Goal: Task Accomplishment & Management: Manage account settings

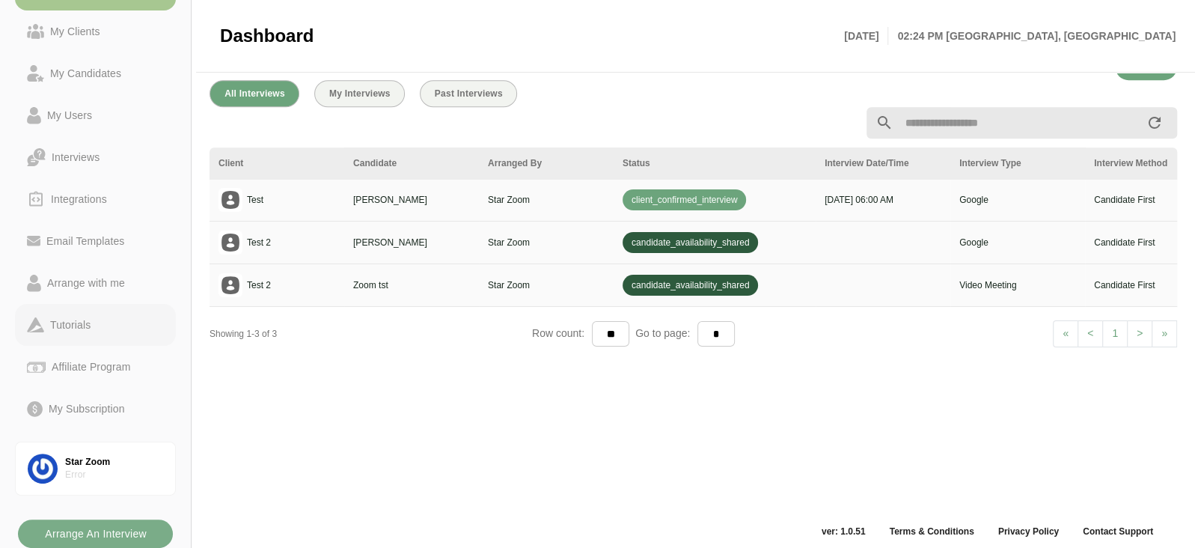
scroll to position [491, 0]
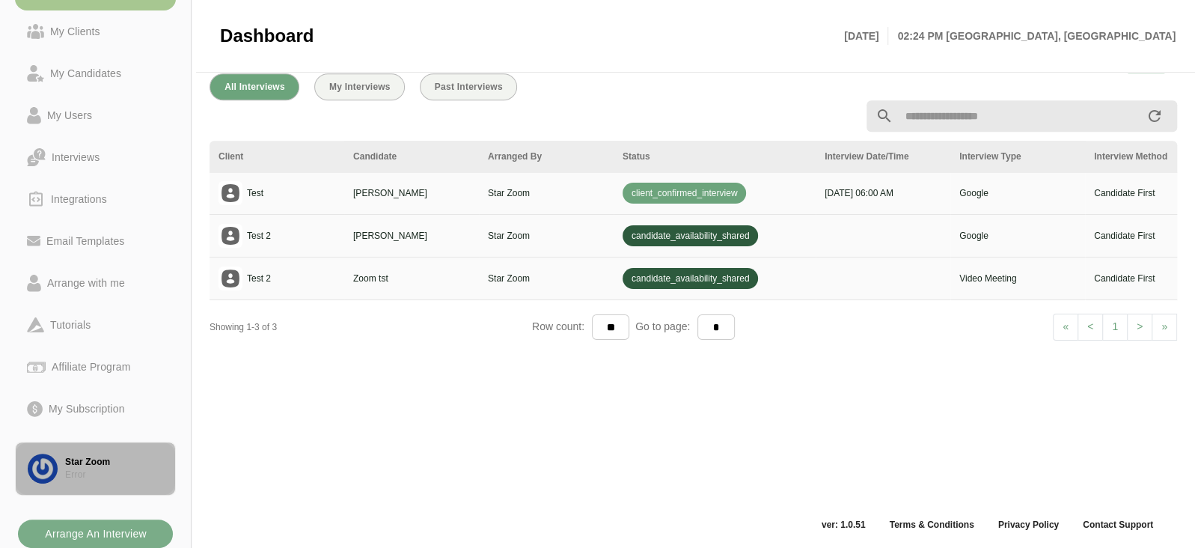
click at [81, 480] on div "Error" at bounding box center [114, 474] width 98 height 13
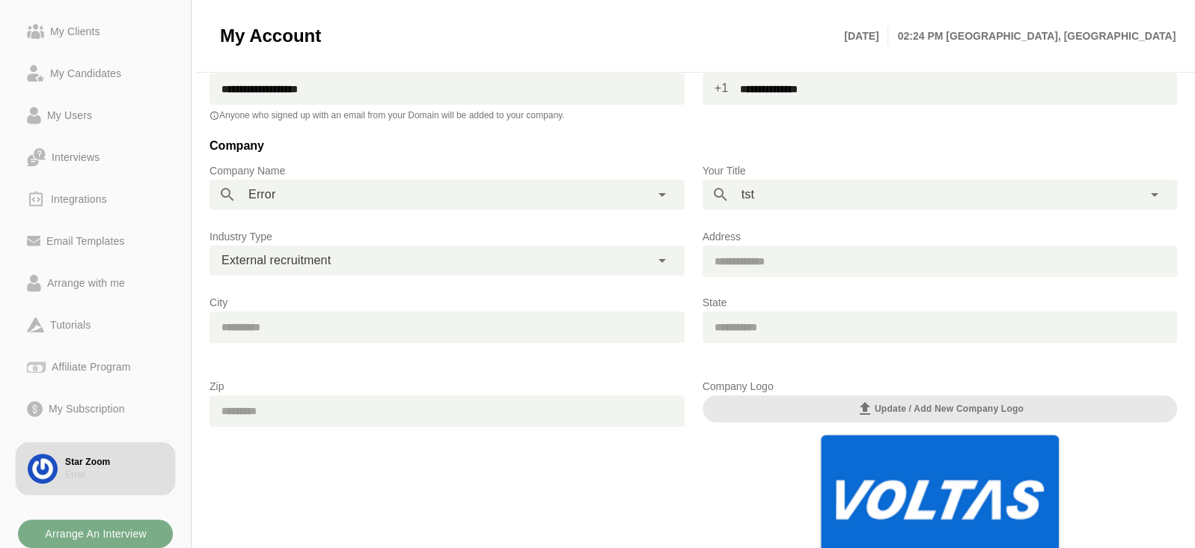
scroll to position [136, 0]
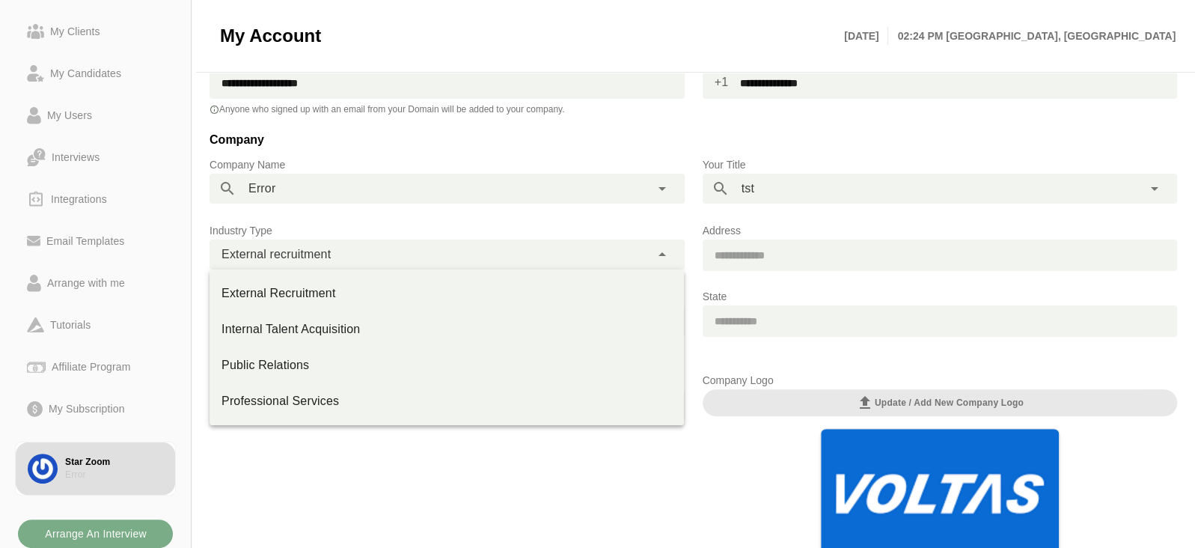
click at [421, 260] on div "**********" at bounding box center [430, 254] width 441 height 30
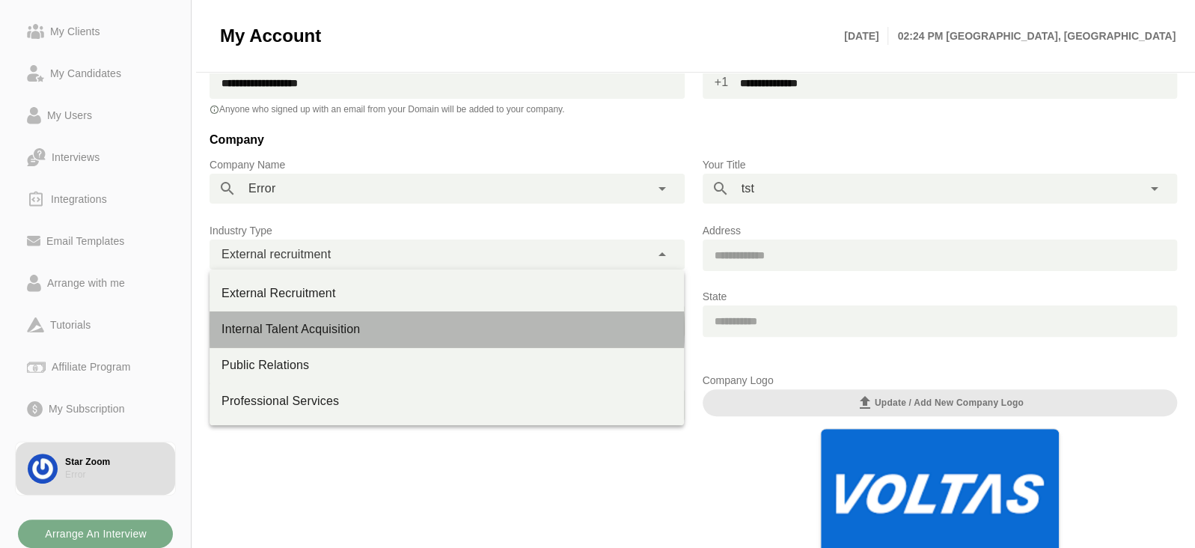
click at [385, 328] on div "Internal Talent Acquisition" at bounding box center [446, 329] width 450 height 18
type input "**********"
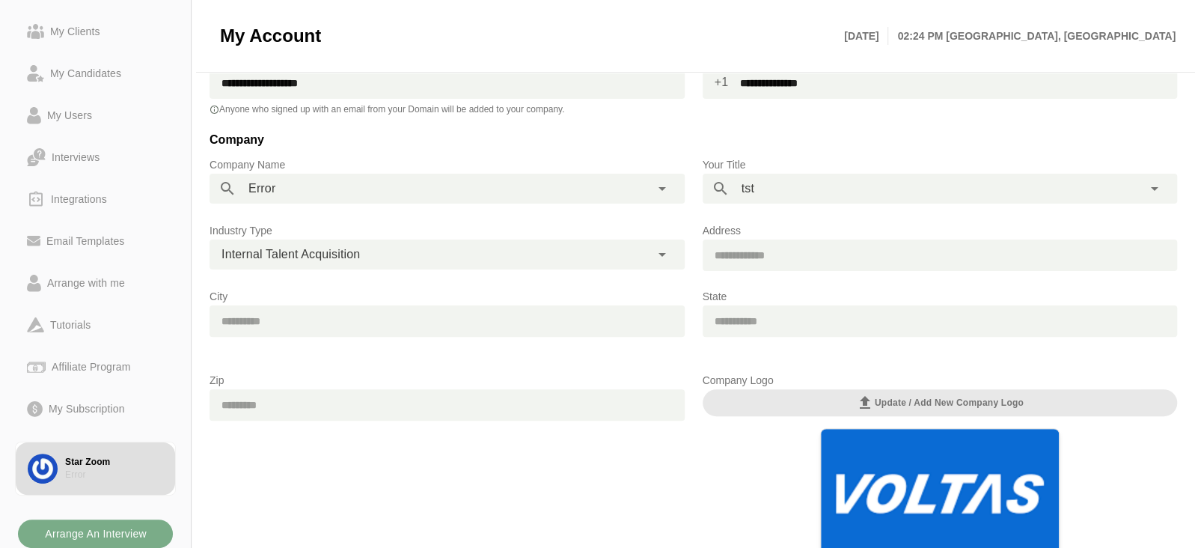
scroll to position [379, 0]
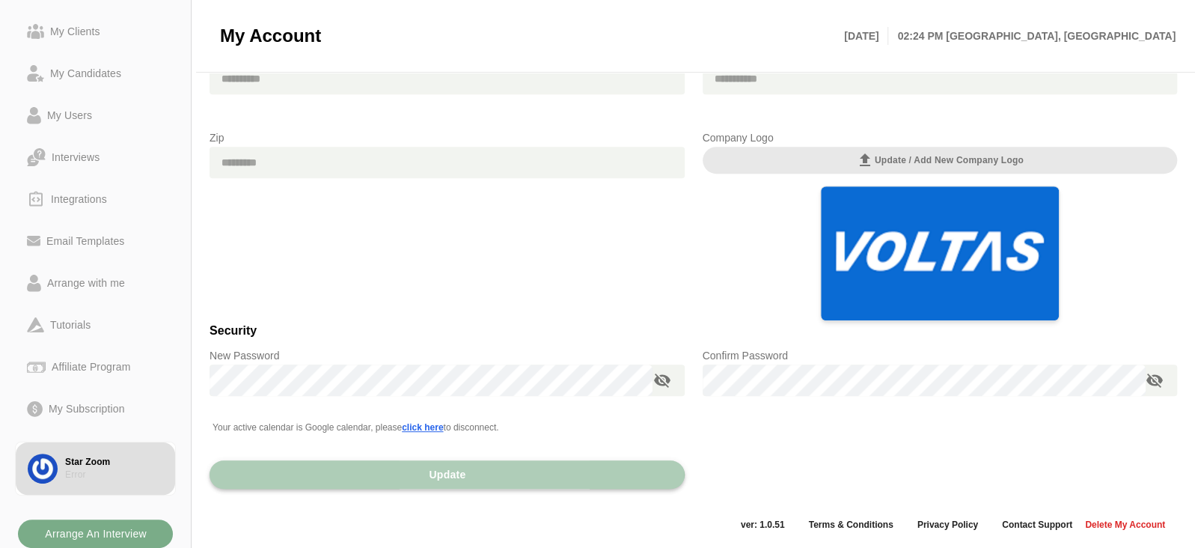
click at [388, 483] on button "Update" at bounding box center [447, 474] width 475 height 28
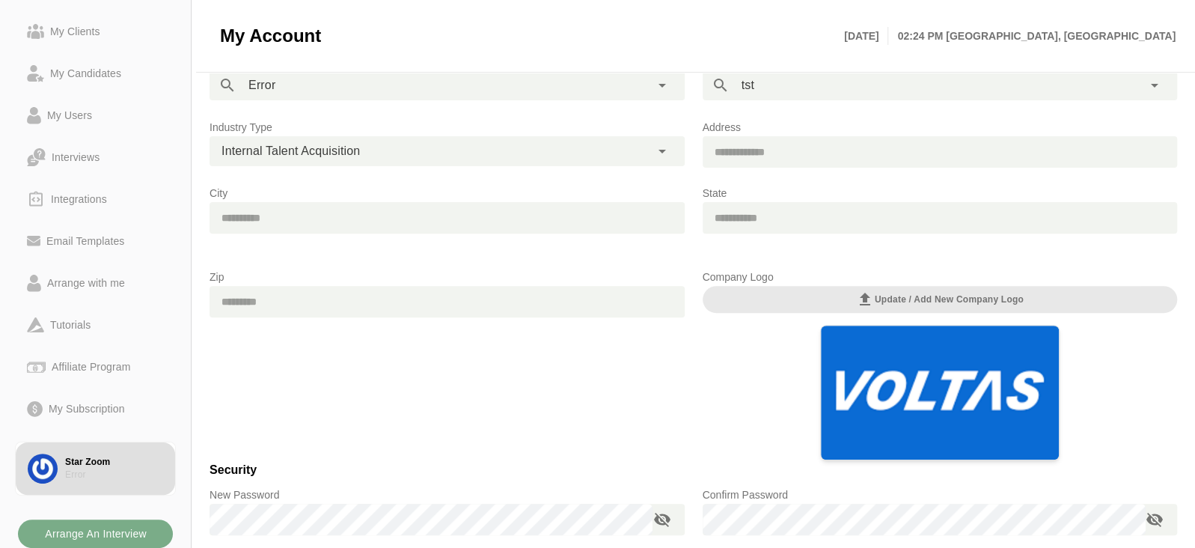
scroll to position [239, 0]
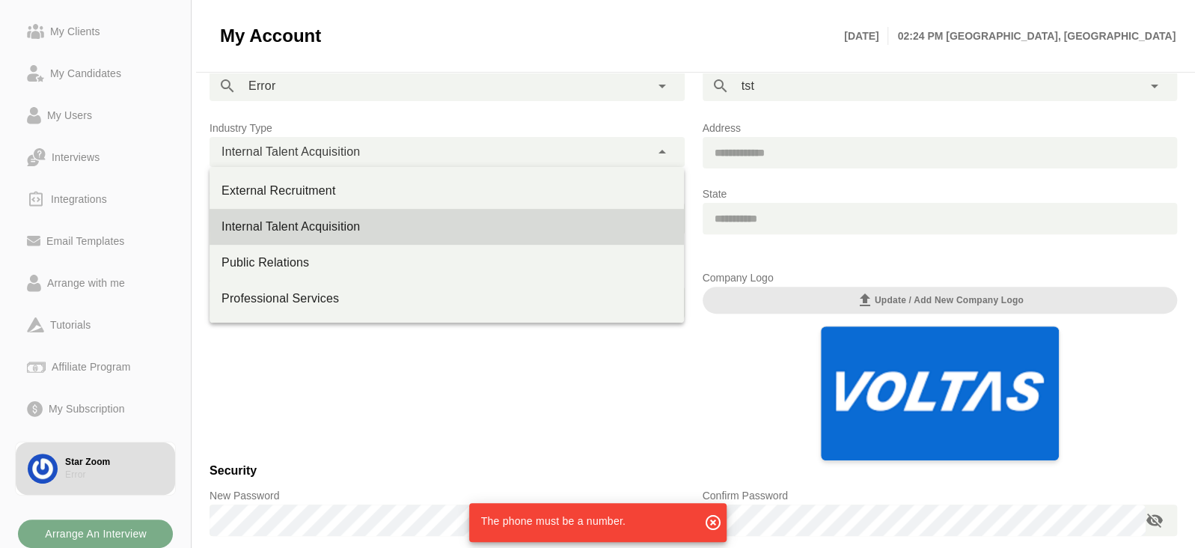
click at [351, 150] on span "Internal Talent Acquisition" at bounding box center [290, 151] width 138 height 19
click at [359, 378] on div "Zip" at bounding box center [447, 365] width 493 height 210
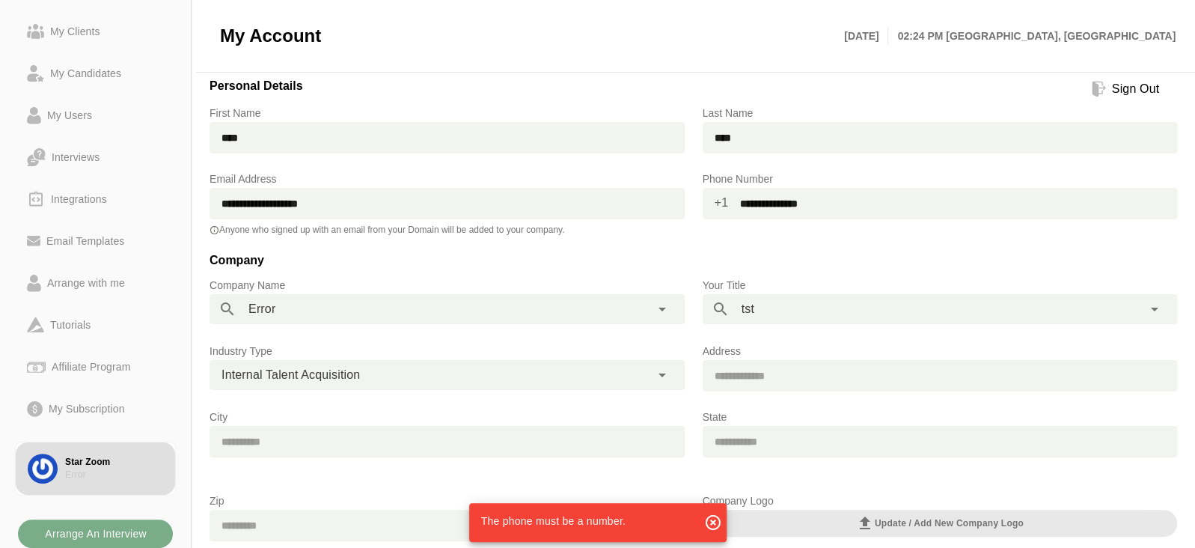
scroll to position [0, 0]
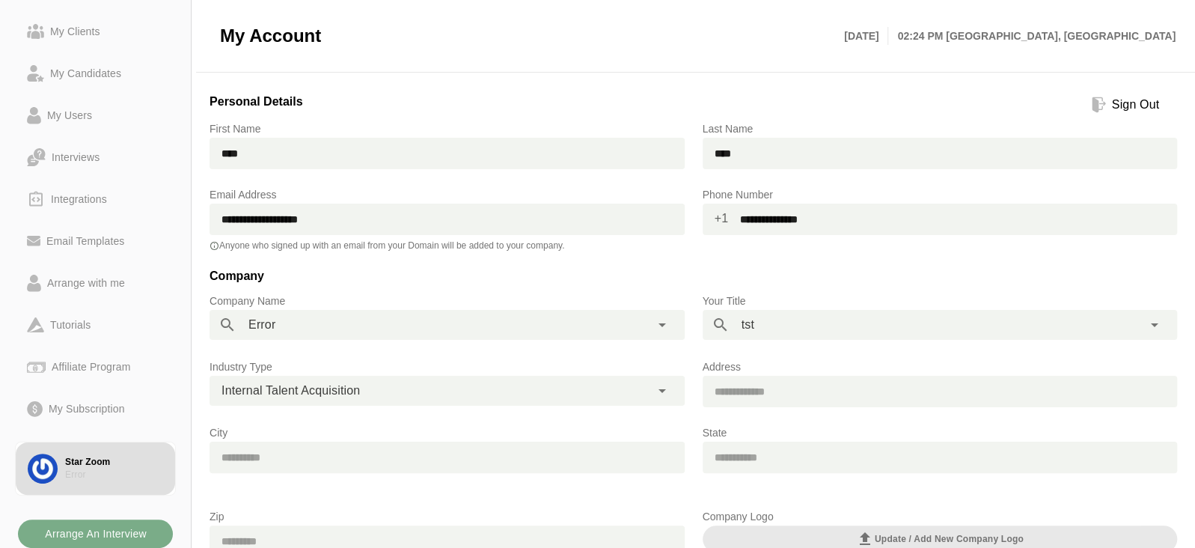
click at [774, 230] on input "**********" at bounding box center [952, 219] width 449 height 31
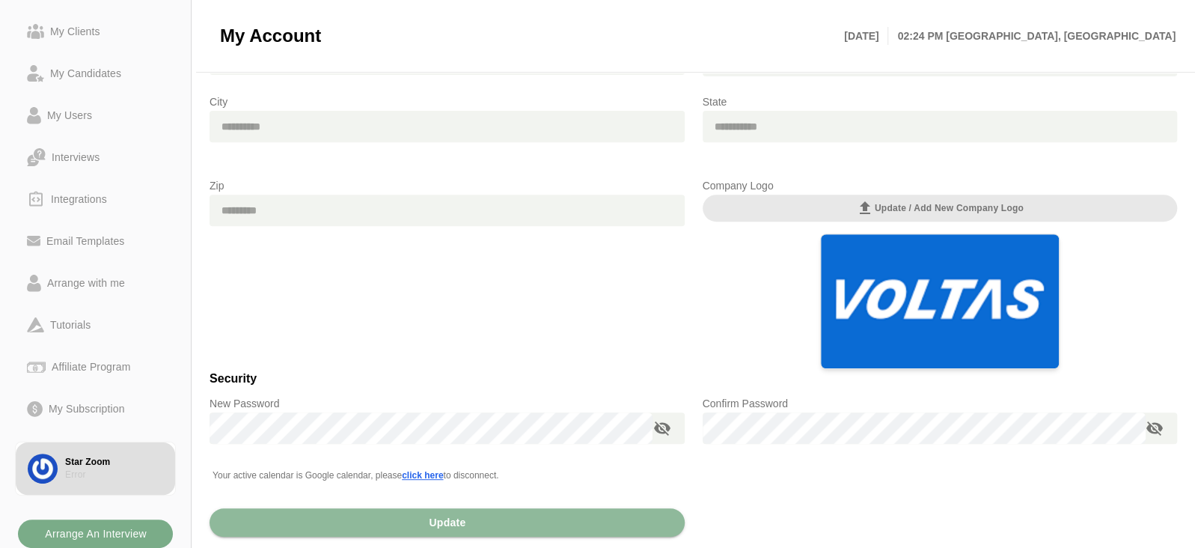
scroll to position [379, 0]
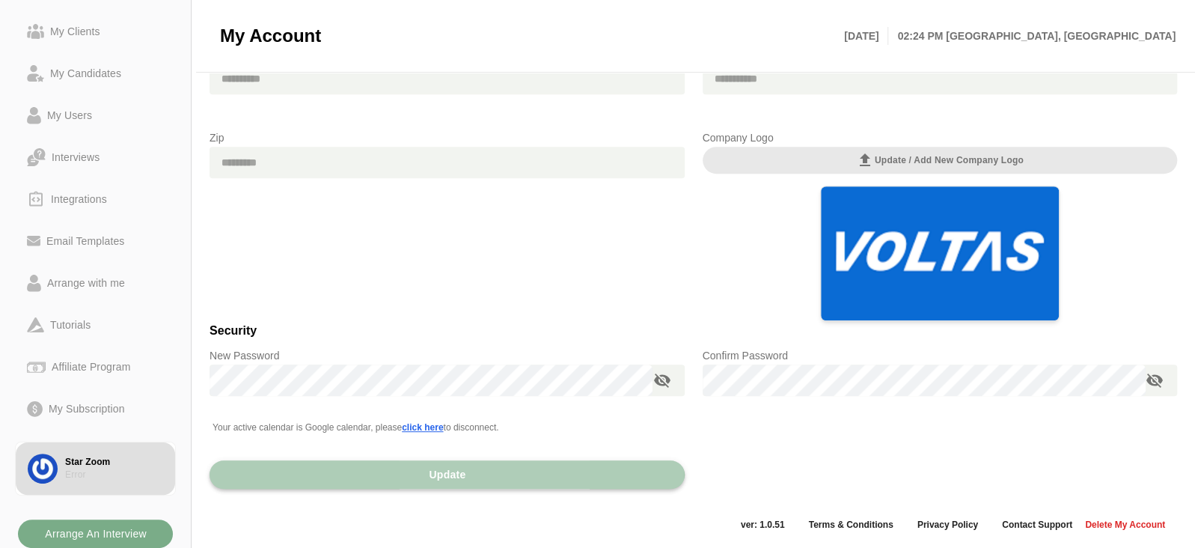
click at [424, 467] on button "Update" at bounding box center [447, 474] width 475 height 28
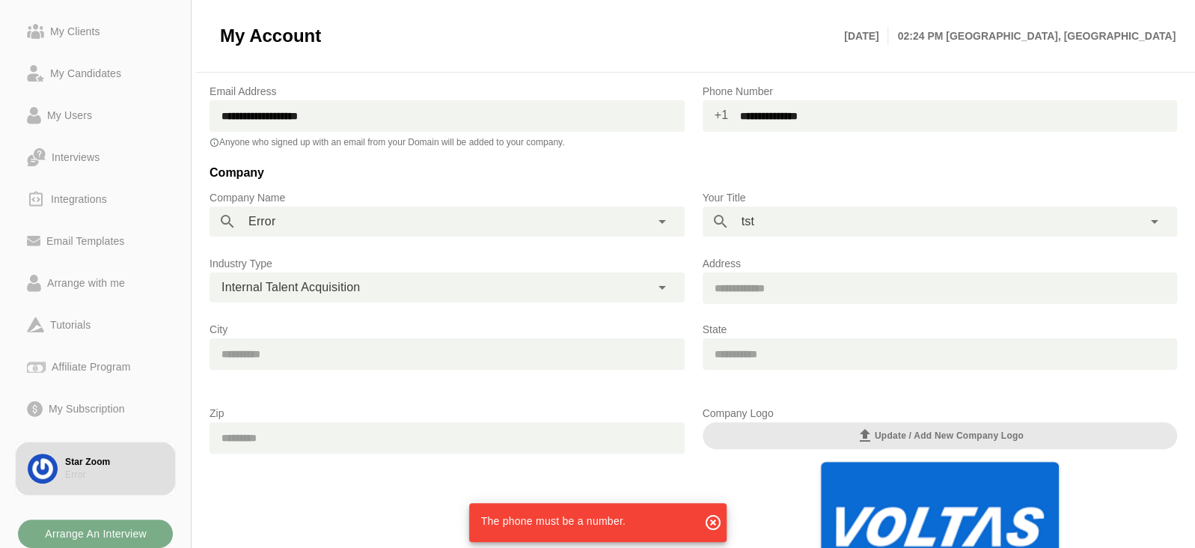
scroll to position [0, 0]
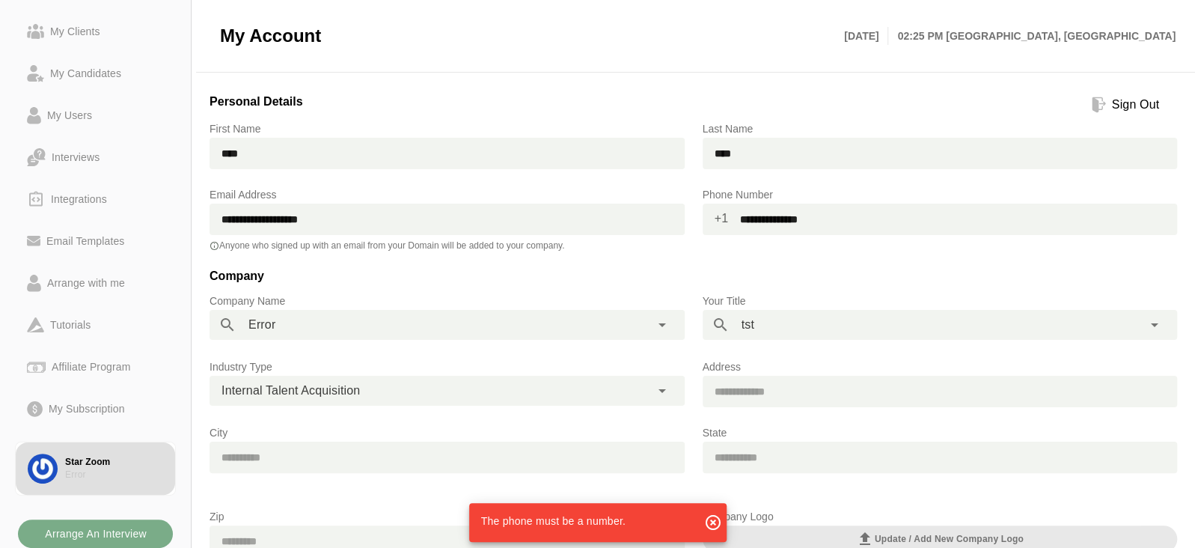
click at [745, 222] on input "**********" at bounding box center [952, 219] width 449 height 31
click at [759, 221] on input "**********" at bounding box center [952, 219] width 449 height 31
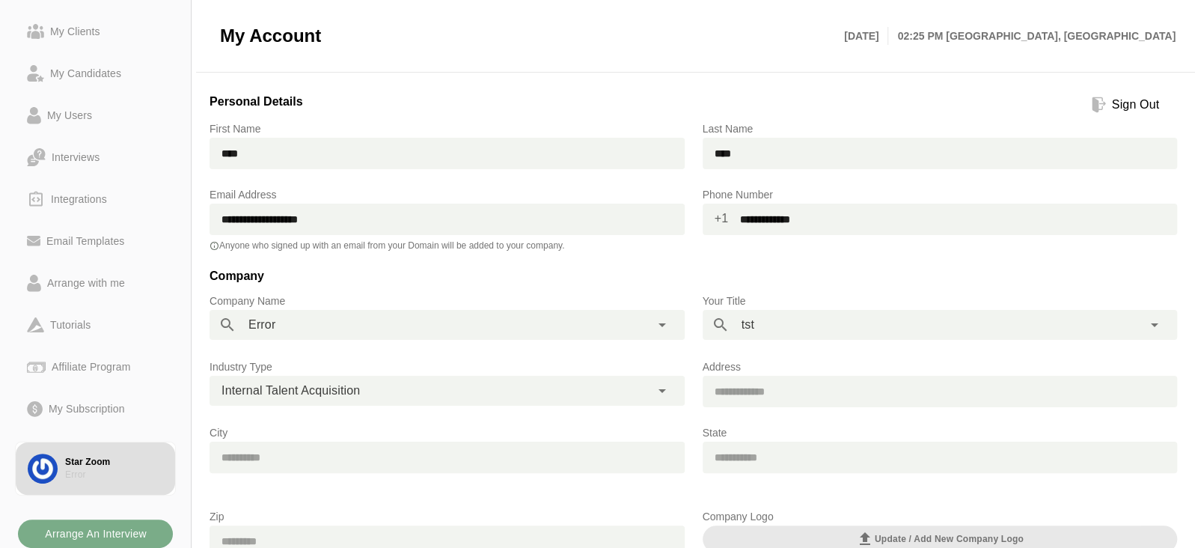
click at [820, 221] on input "**********" at bounding box center [952, 219] width 449 height 31
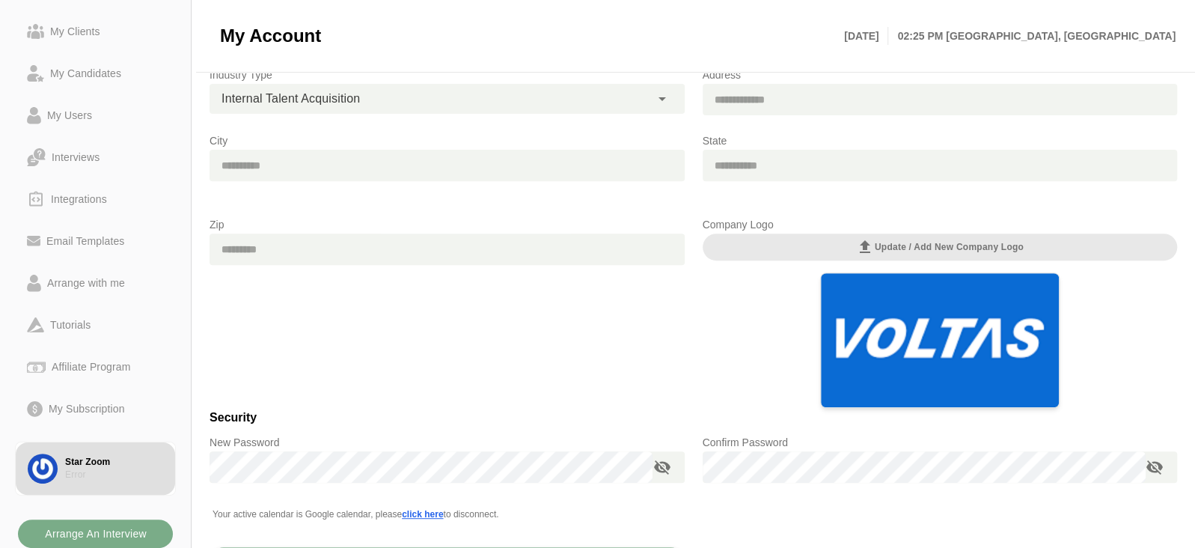
scroll to position [376, 0]
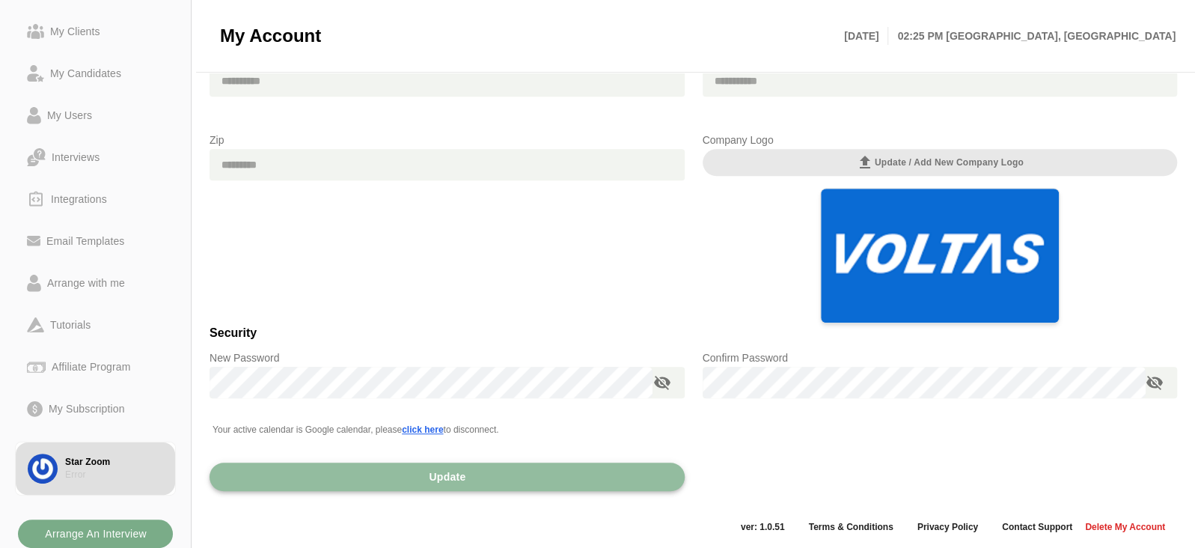
click at [486, 477] on button "Update" at bounding box center [447, 476] width 475 height 28
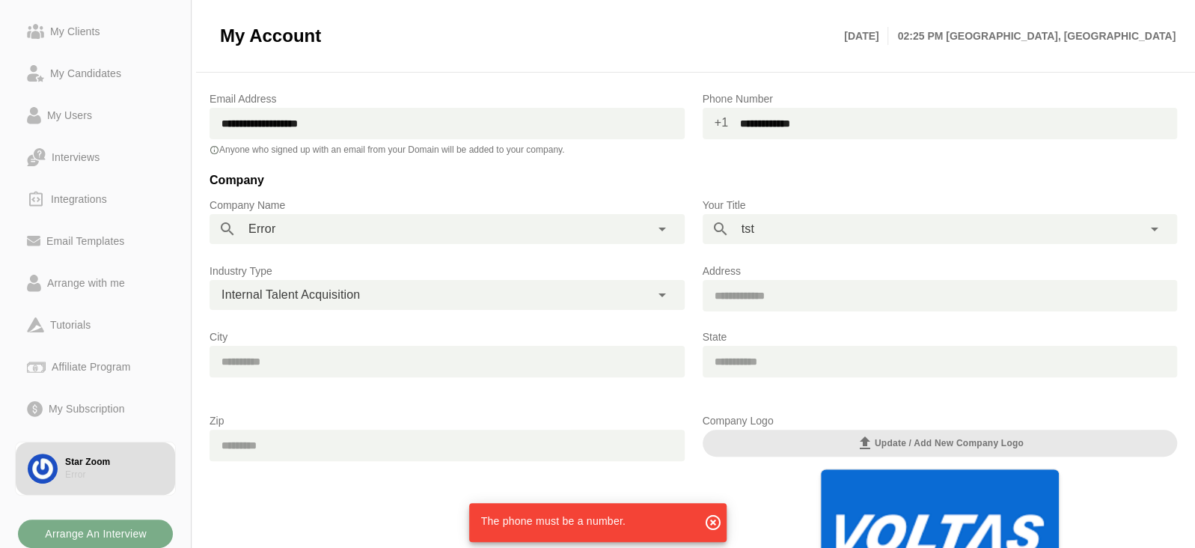
scroll to position [71, 0]
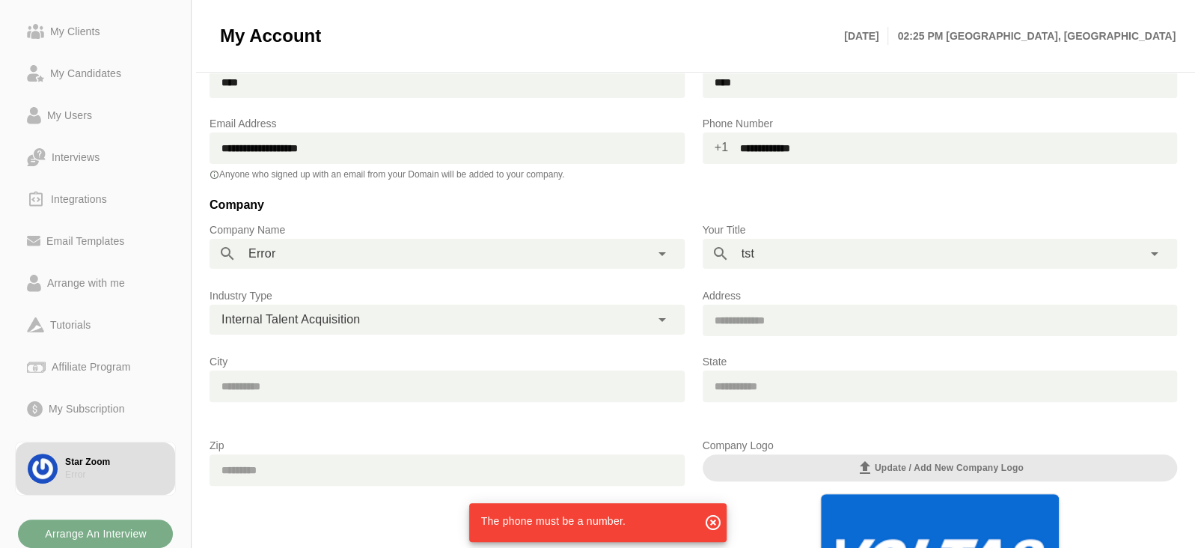
click at [762, 150] on input "**********" at bounding box center [952, 147] width 449 height 31
click at [788, 148] on input "**********" at bounding box center [952, 147] width 449 height 31
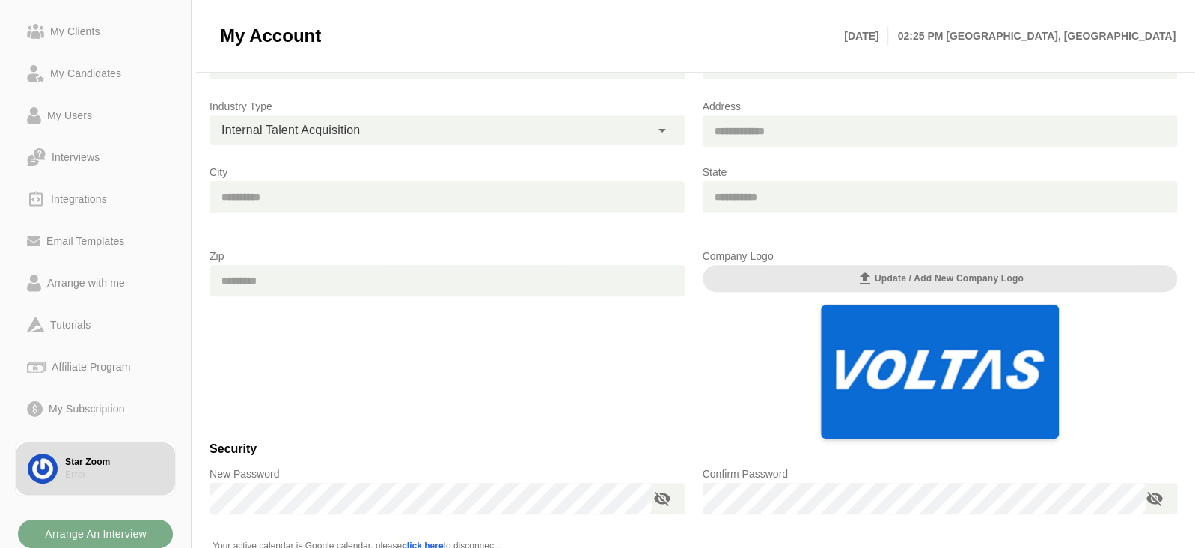
scroll to position [379, 0]
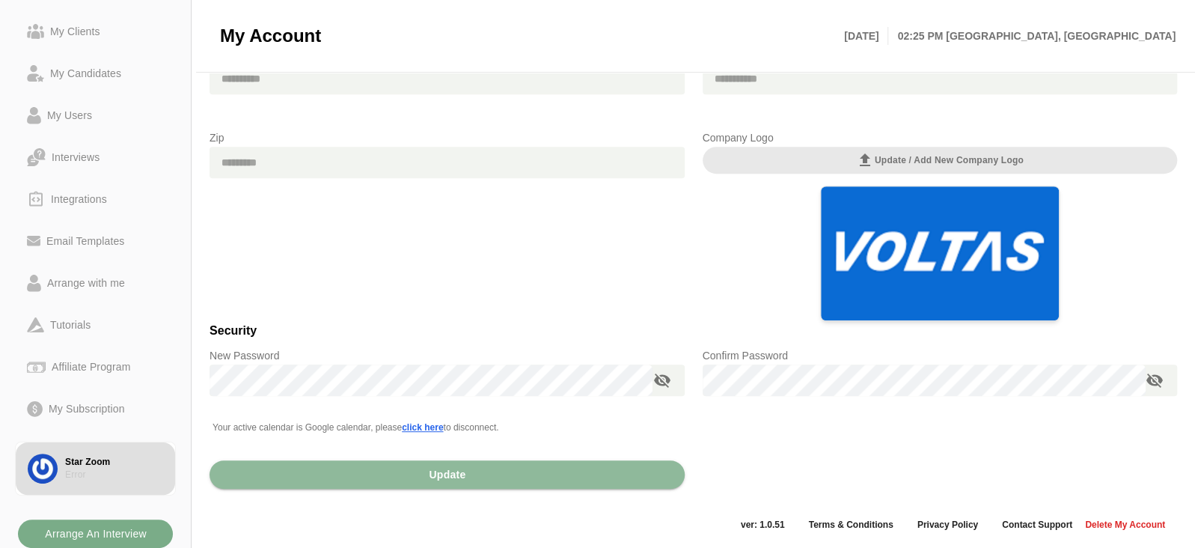
type input "**********"
click at [486, 477] on button "Update" at bounding box center [447, 474] width 475 height 28
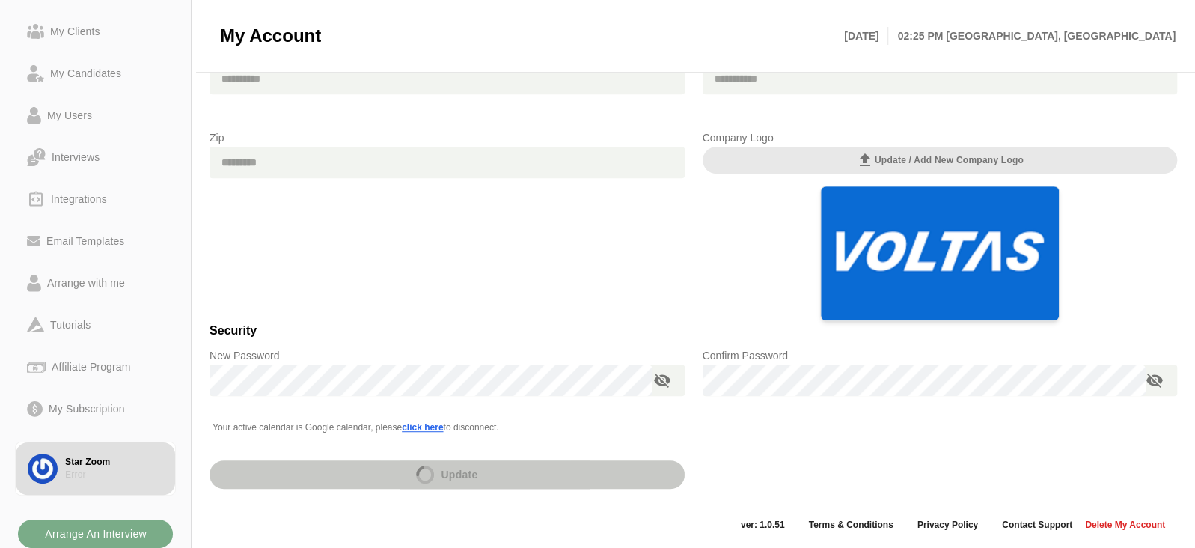
click at [486, 477] on div "Update" at bounding box center [447, 477] width 493 height 76
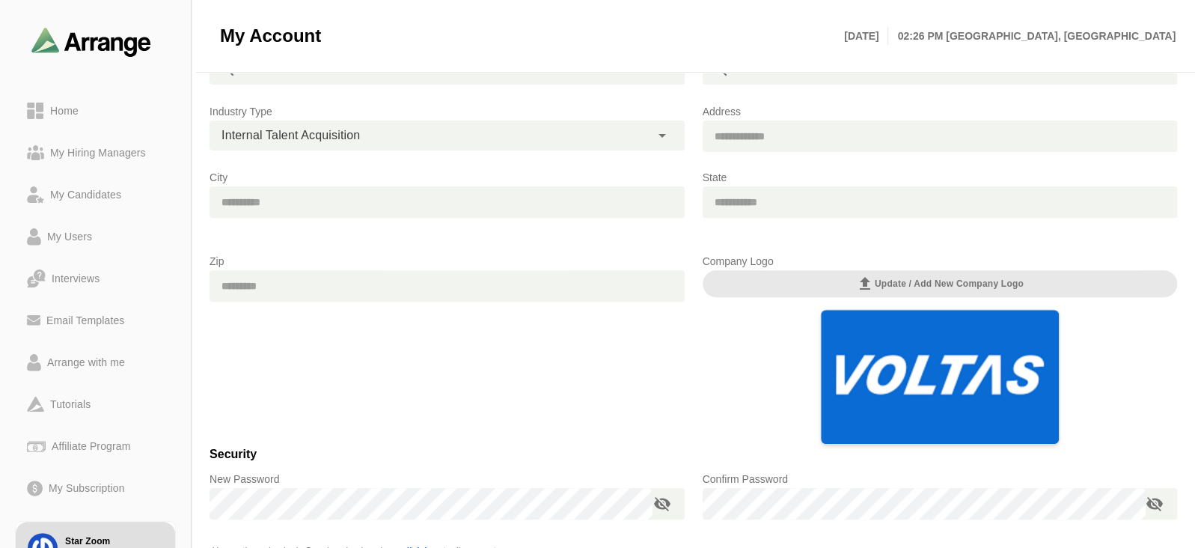
scroll to position [379, 0]
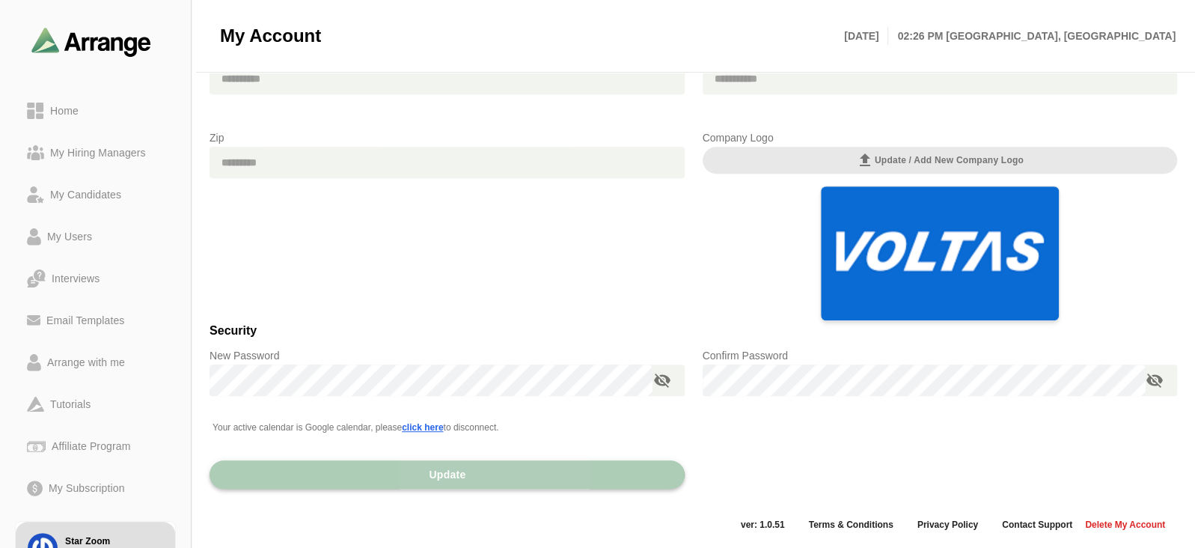
click at [427, 465] on button "Update" at bounding box center [447, 474] width 475 height 28
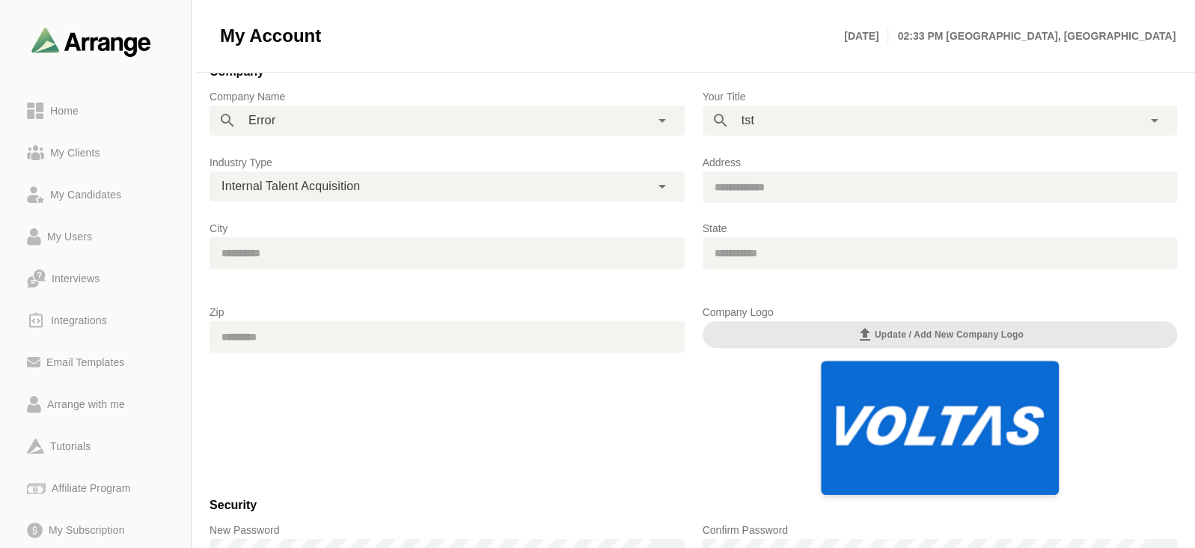
scroll to position [183, 0]
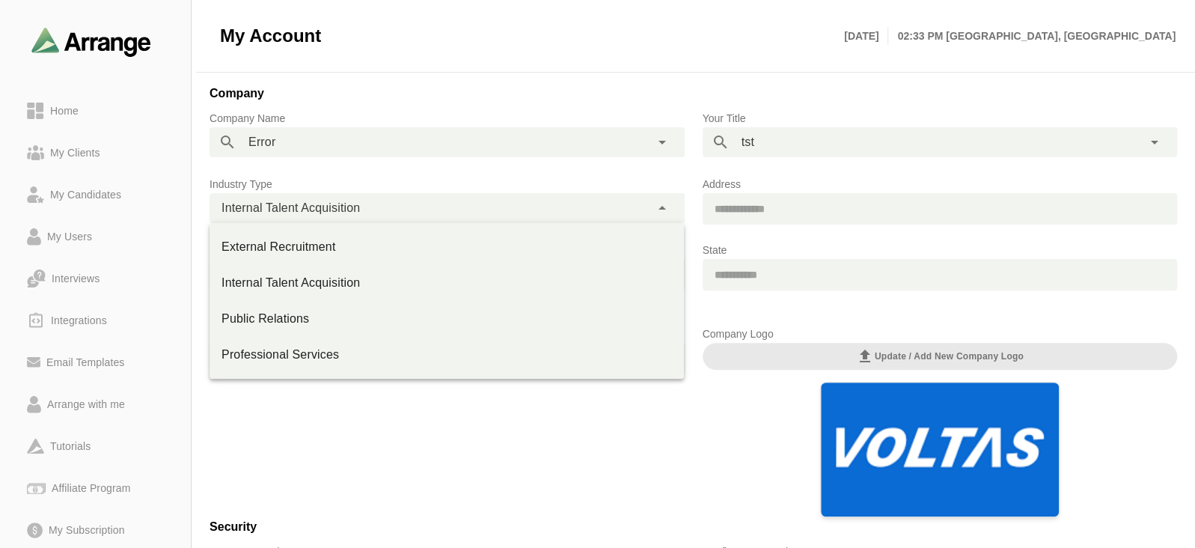
drag, startPoint x: 214, startPoint y: 210, endPoint x: 359, endPoint y: 216, distance: 145.3
click at [359, 216] on div "**********" at bounding box center [430, 208] width 441 height 30
click at [338, 424] on div "Zip" at bounding box center [447, 421] width 493 height 210
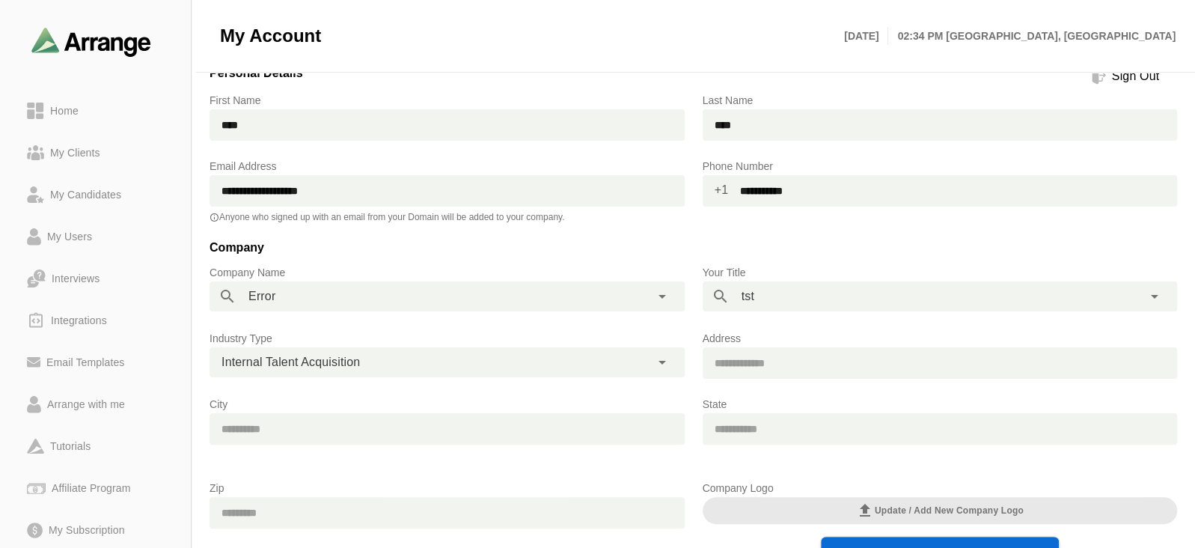
scroll to position [0, 0]
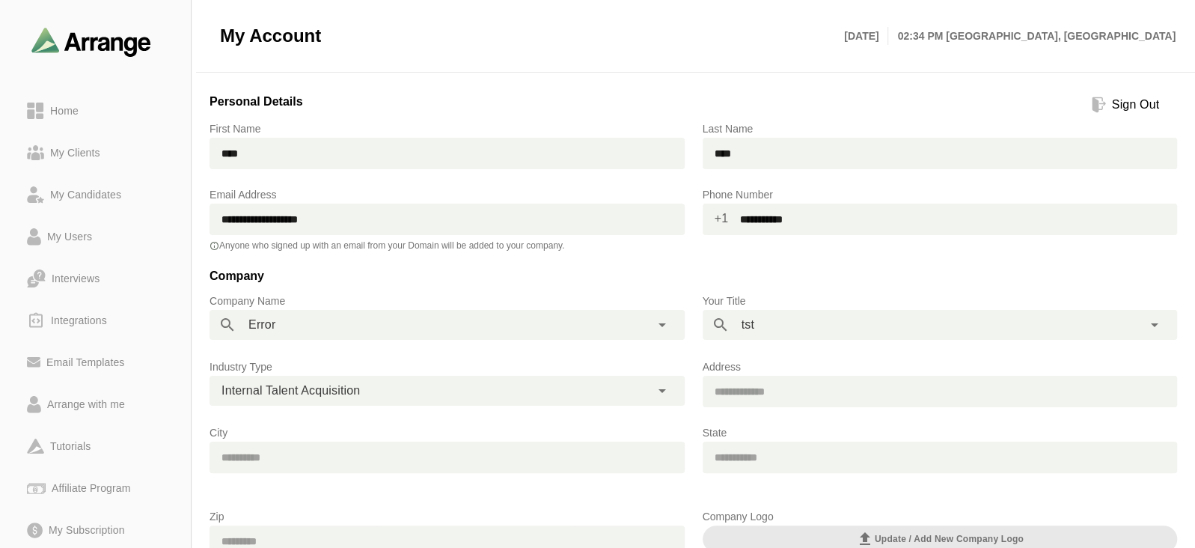
click at [453, 98] on div "Personal Details Sign Out" at bounding box center [694, 105] width 968 height 30
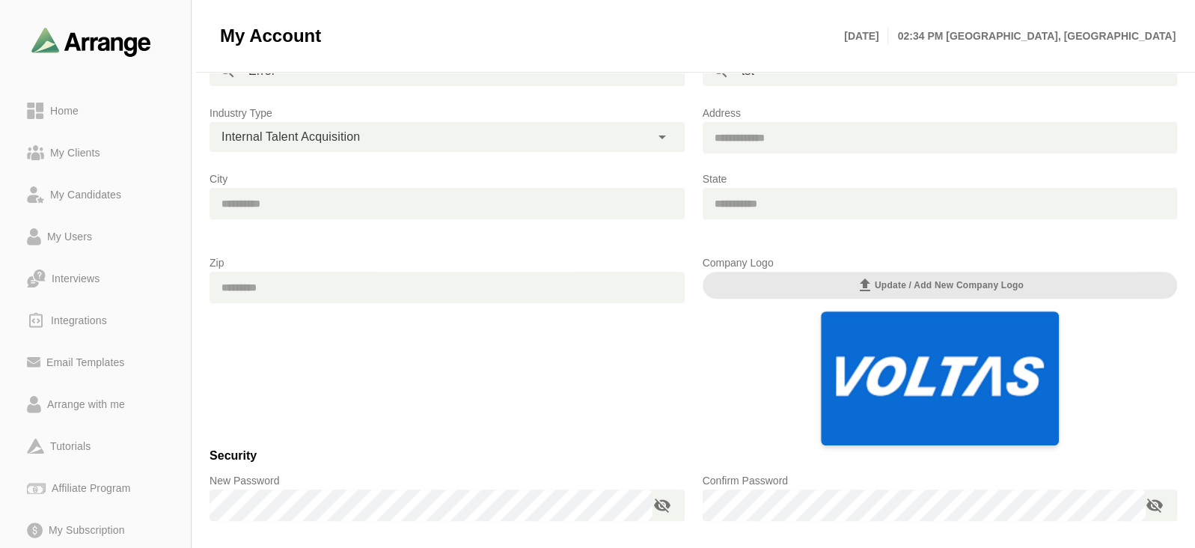
scroll to position [379, 0]
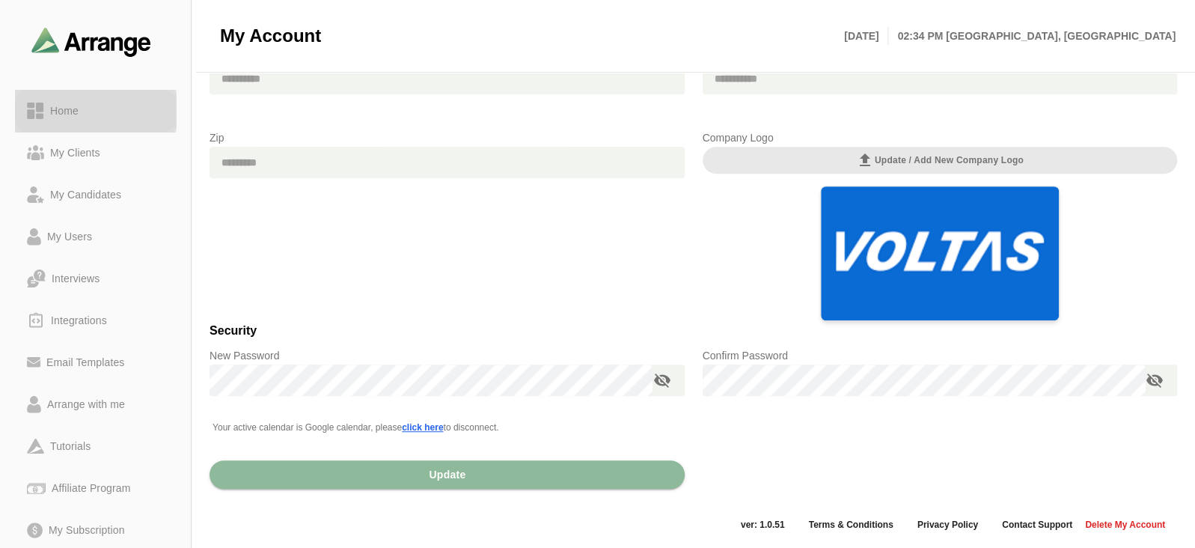
click at [97, 106] on div "Home" at bounding box center [95, 111] width 137 height 18
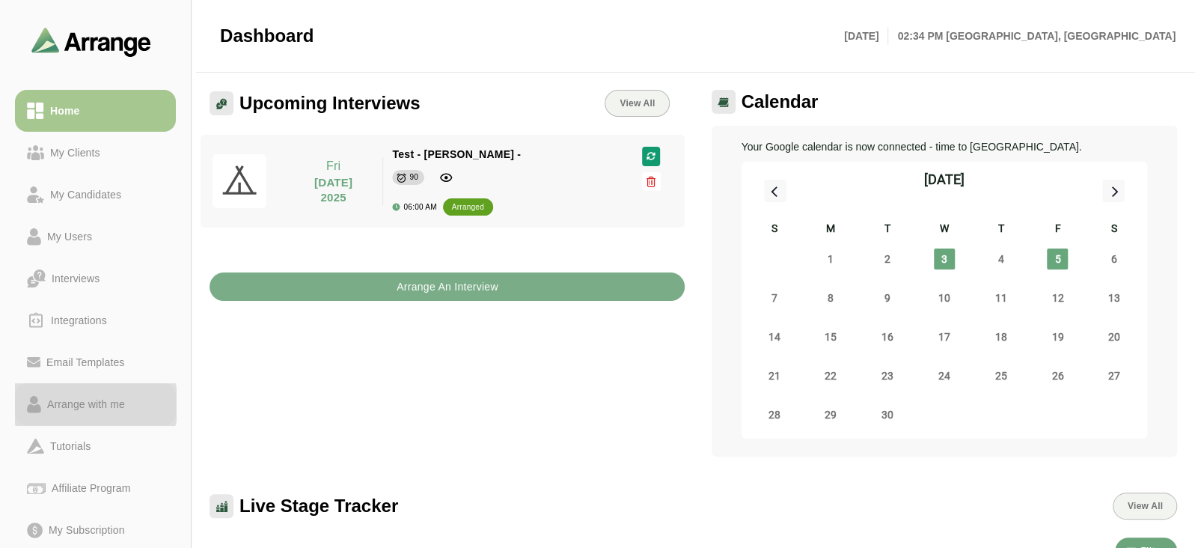
click at [101, 406] on div "Arrange with me" at bounding box center [86, 404] width 90 height 18
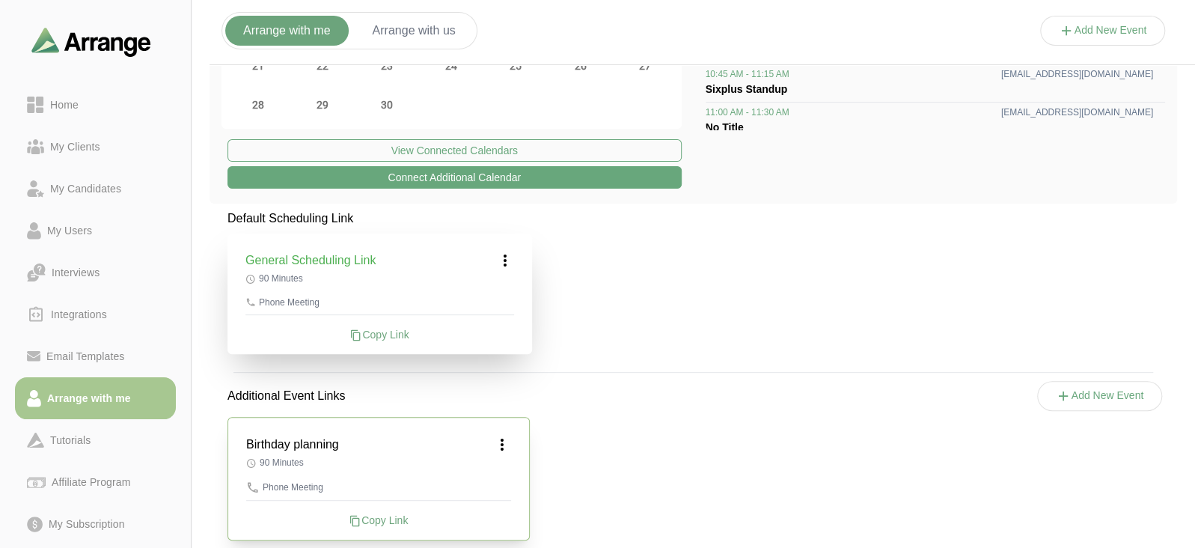
scroll to position [241, 0]
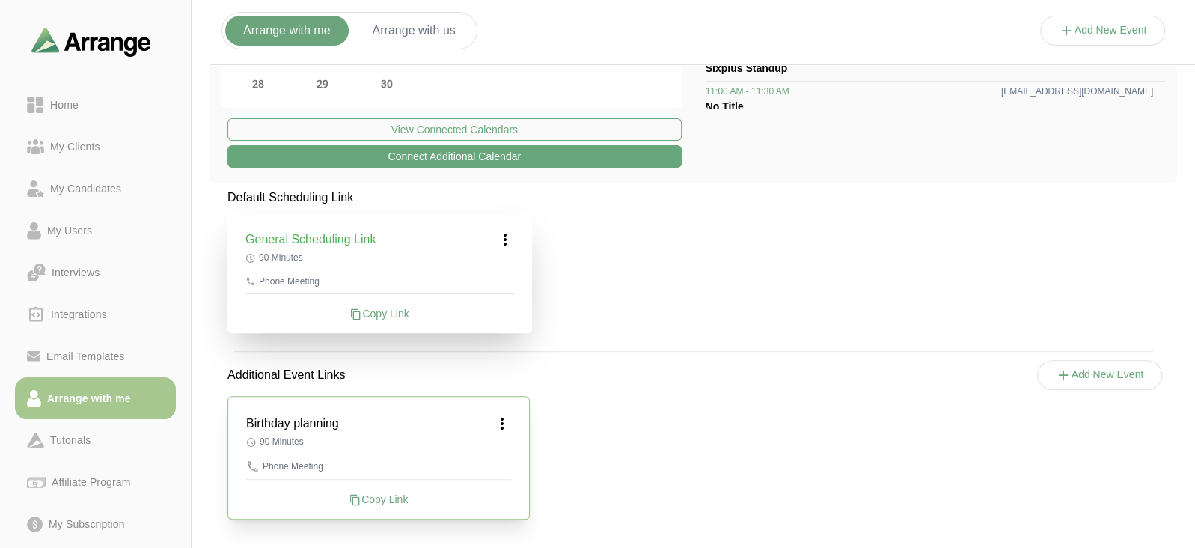
click at [429, 33] on button "Arrange with us" at bounding box center [414, 31] width 119 height 30
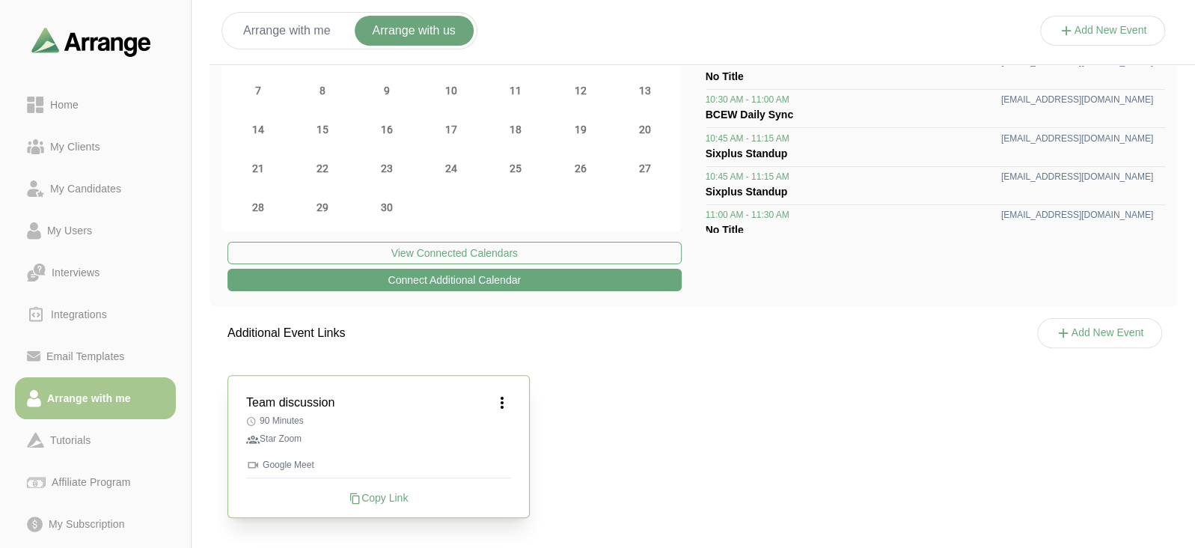
scroll to position [116, 0]
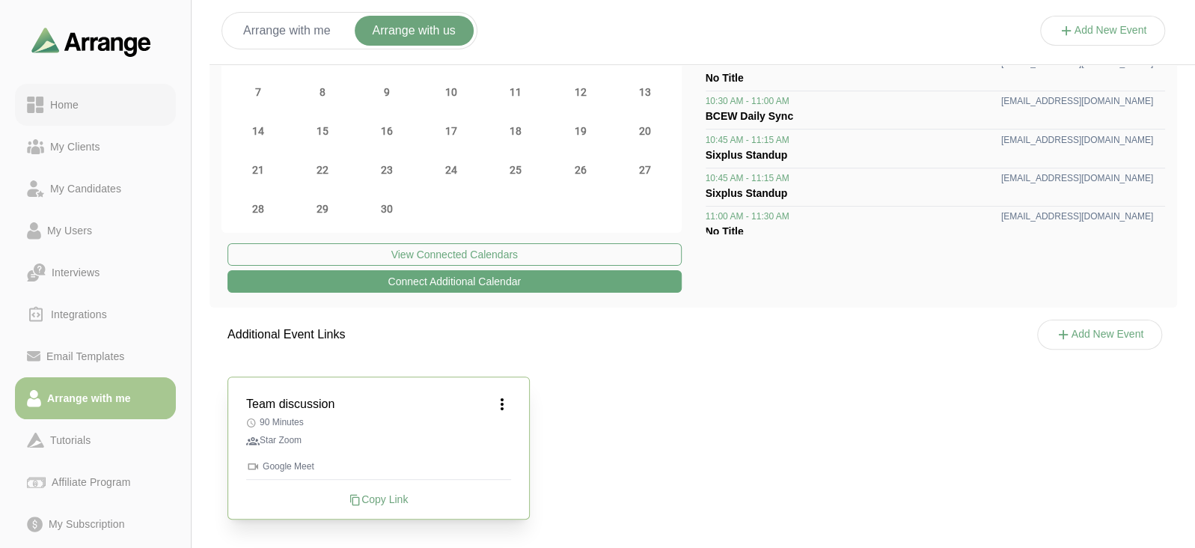
click at [58, 106] on div "Home" at bounding box center [64, 105] width 40 height 18
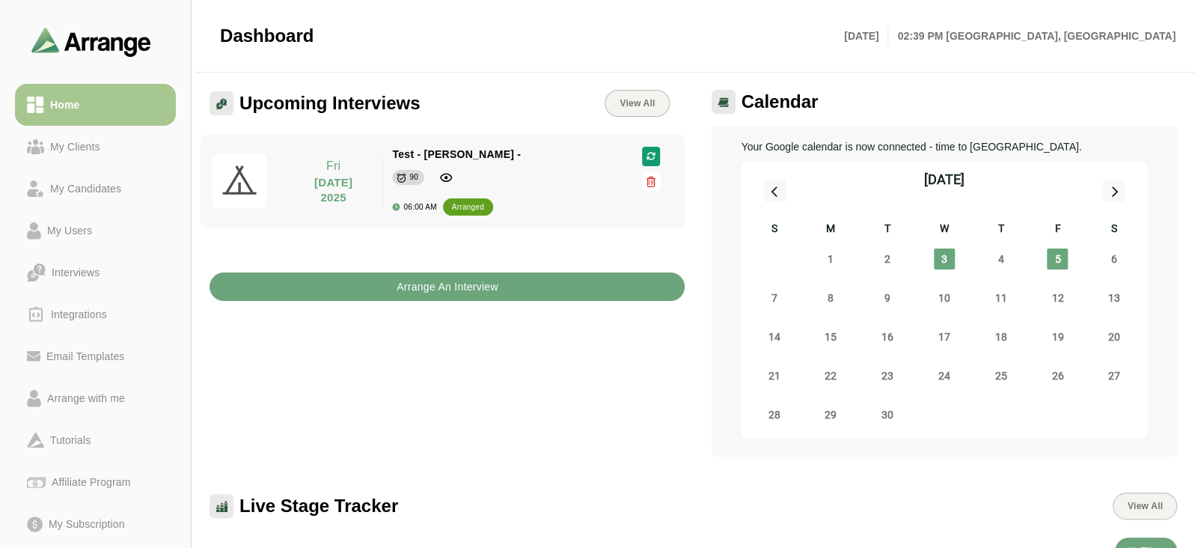
click at [529, 294] on button "Arrange An Interview" at bounding box center [447, 286] width 475 height 28
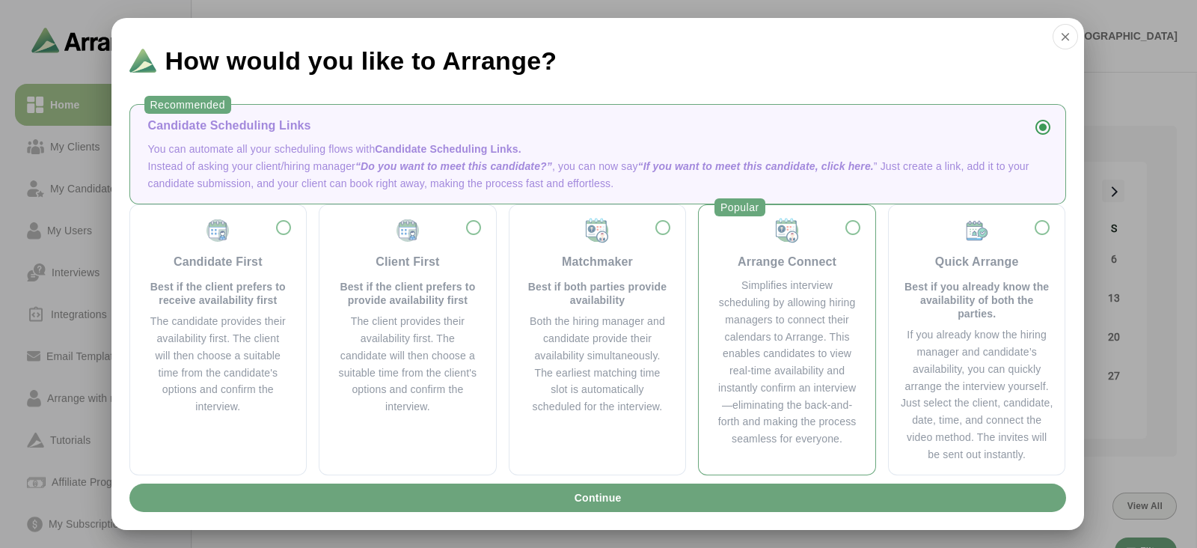
click at [788, 323] on div "Simplifies interview scheduling by allowing hiring managers to connect their ca…" at bounding box center [787, 362] width 141 height 171
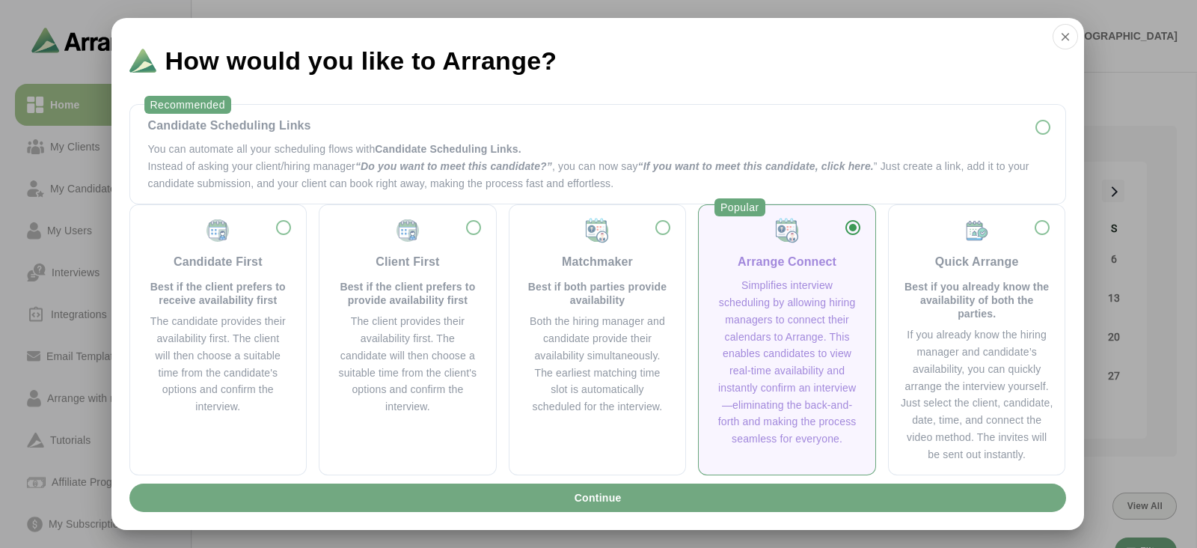
click at [736, 496] on button "Continue" at bounding box center [597, 497] width 937 height 28
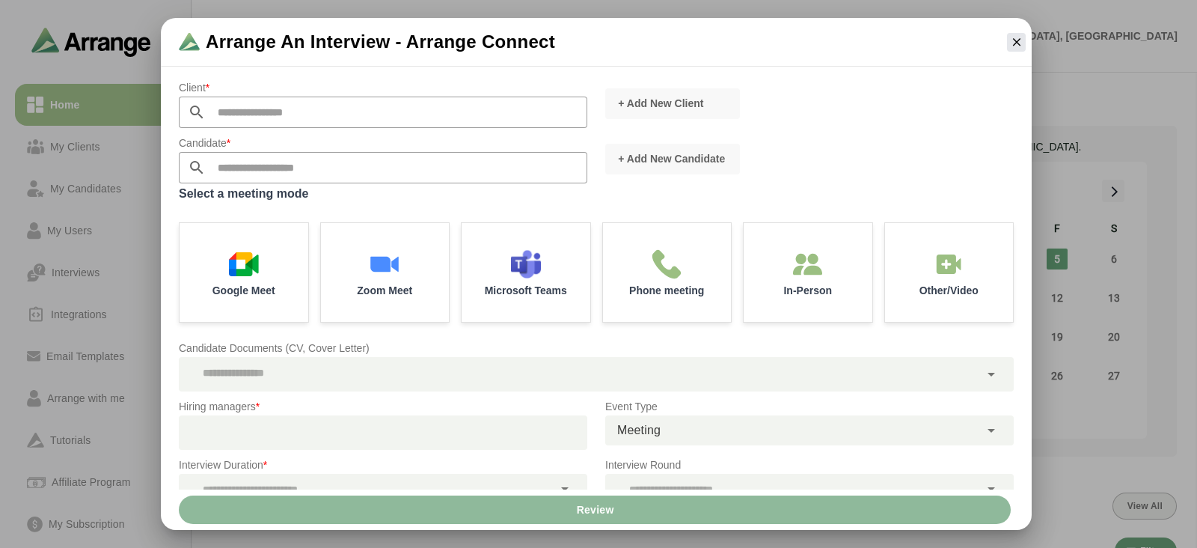
drag, startPoint x: 239, startPoint y: 95, endPoint x: 248, endPoint y: 114, distance: 20.4
click at [248, 114] on div "Client *" at bounding box center [383, 103] width 427 height 67
click at [248, 114] on input "text" at bounding box center [397, 112] width 382 height 31
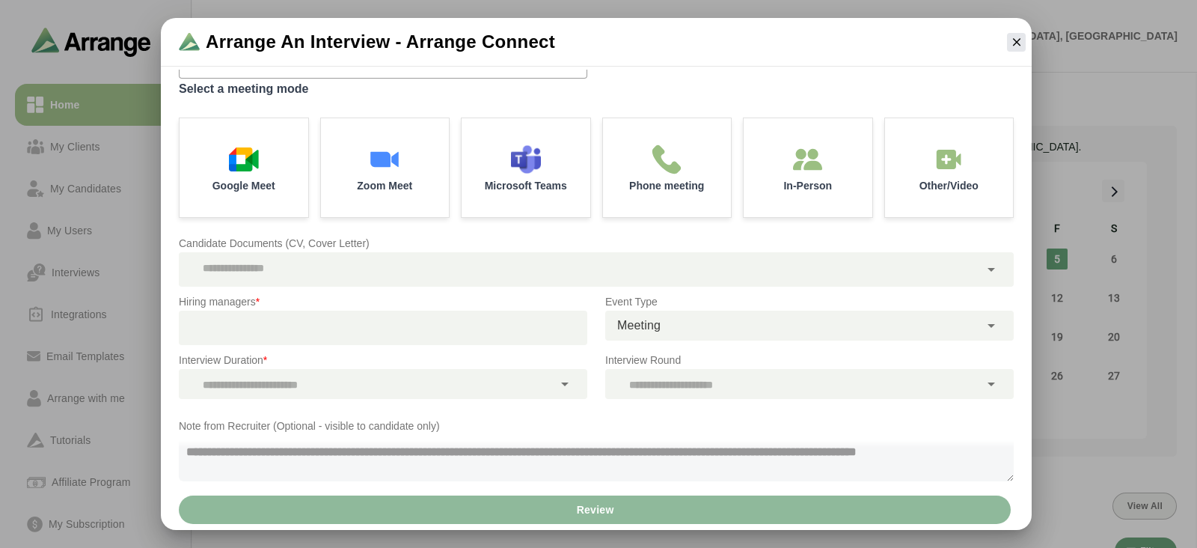
click at [253, 319] on div at bounding box center [376, 328] width 395 height 34
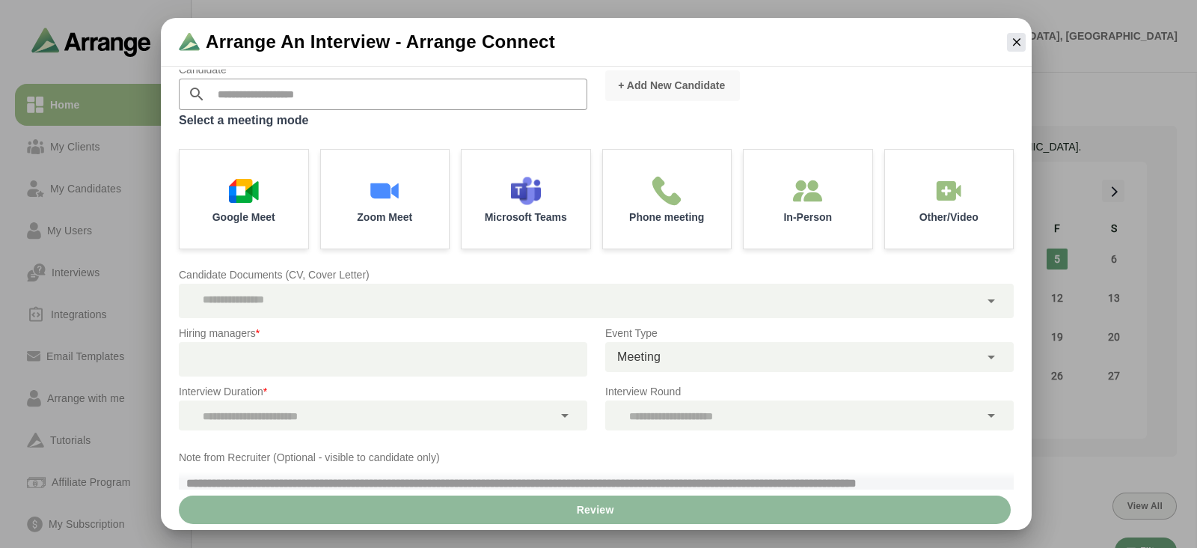
scroll to position [74, 0]
click at [247, 376] on div "Interview Duration *" at bounding box center [383, 406] width 427 height 66
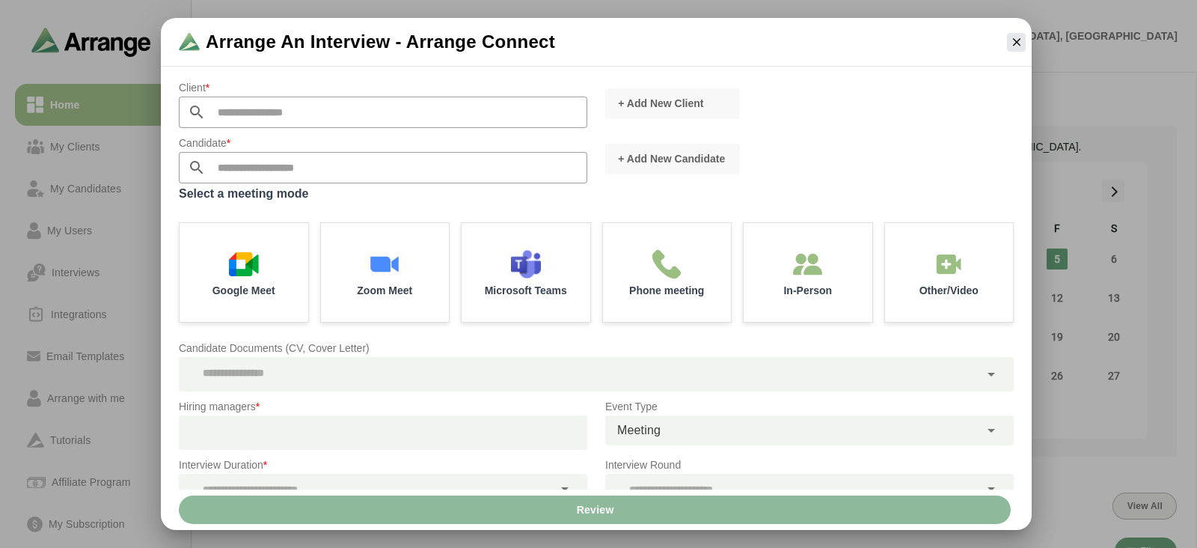
scroll to position [105, 0]
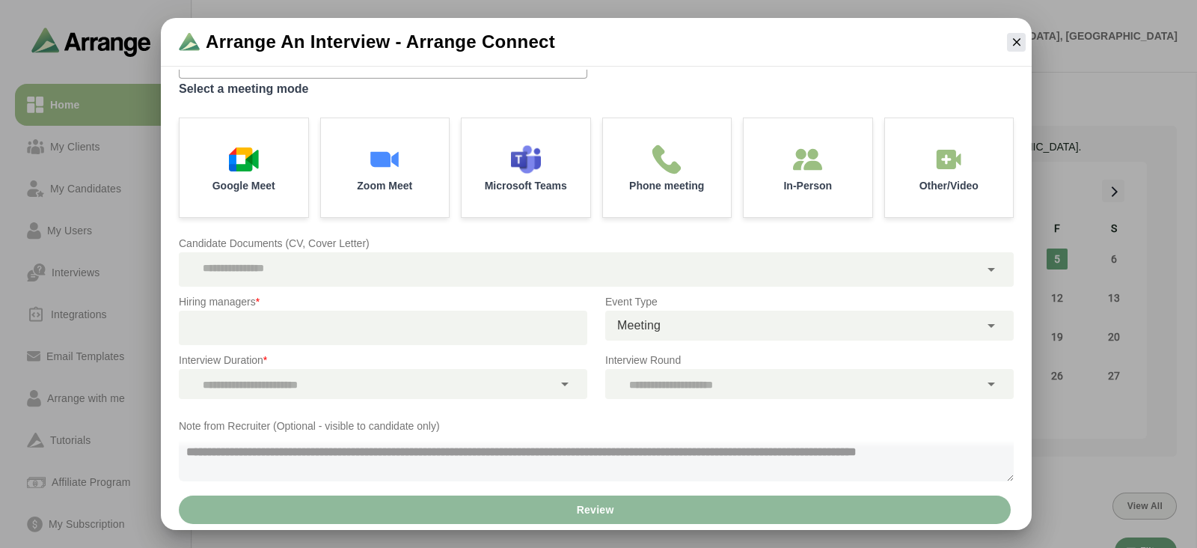
click at [352, 346] on div "Interview Duration *" at bounding box center [383, 375] width 427 height 66
click at [317, 328] on div at bounding box center [376, 328] width 395 height 34
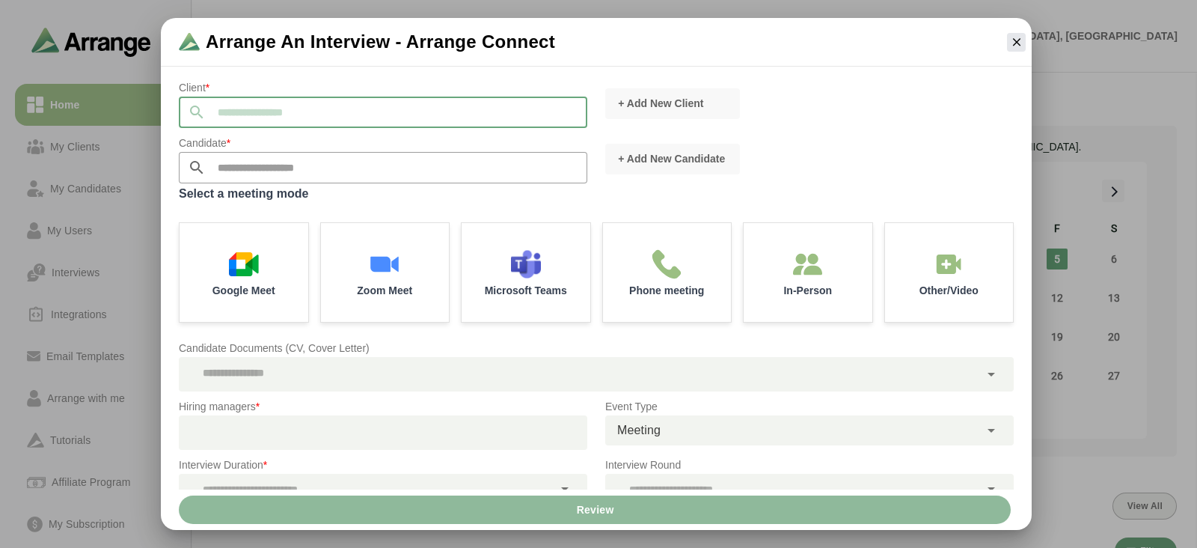
click at [254, 106] on input "text" at bounding box center [397, 112] width 382 height 31
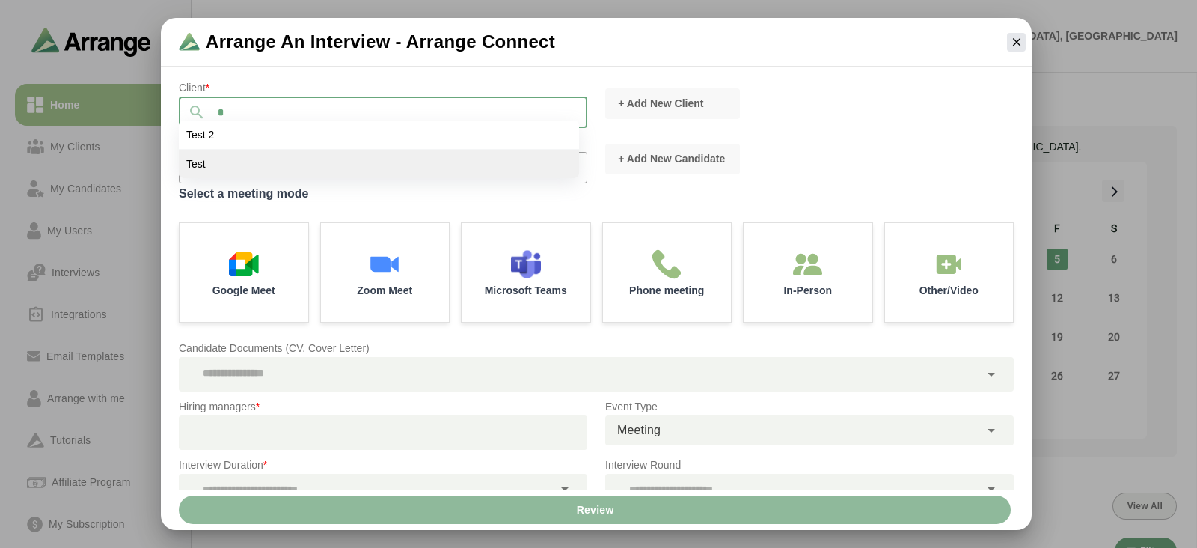
click at [239, 159] on li "Test" at bounding box center [379, 164] width 400 height 28
type input "****"
click at [239, 165] on input "text" at bounding box center [397, 167] width 382 height 31
type input "*"
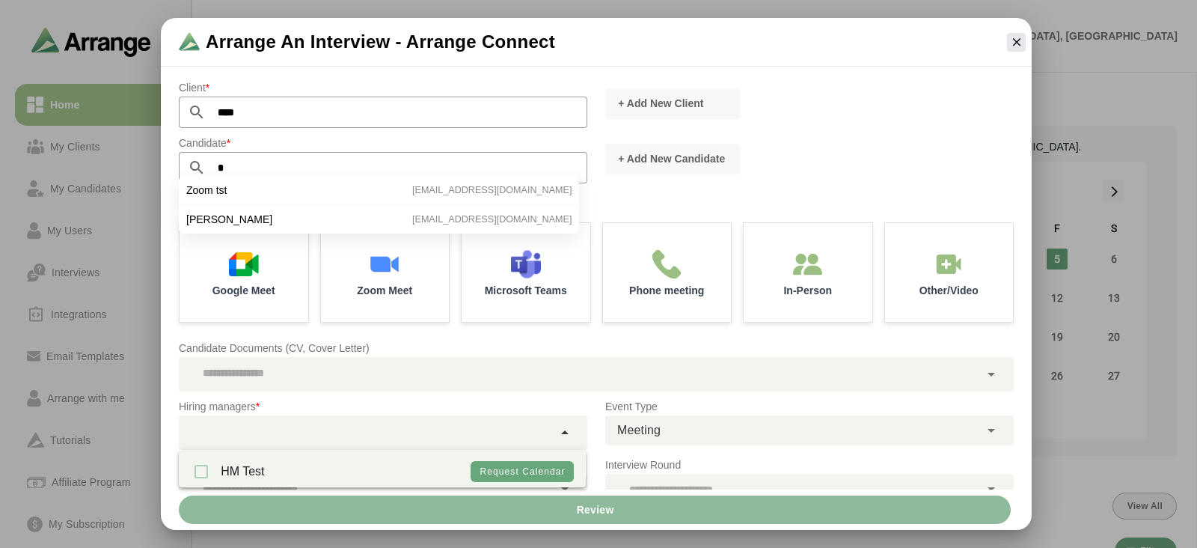
click at [287, 432] on div at bounding box center [366, 432] width 374 height 34
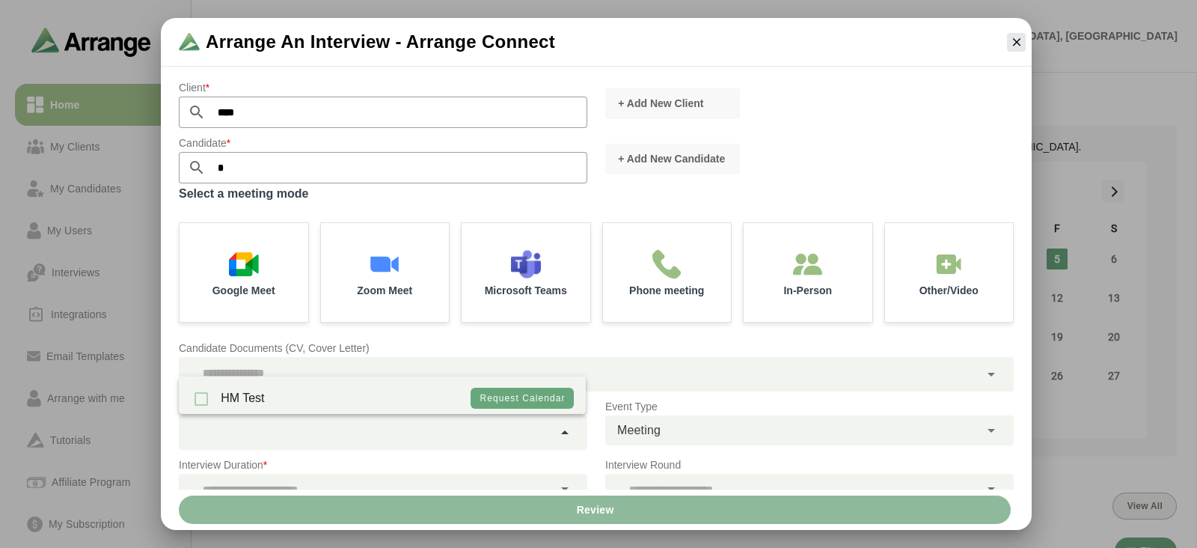
scroll to position [105, 0]
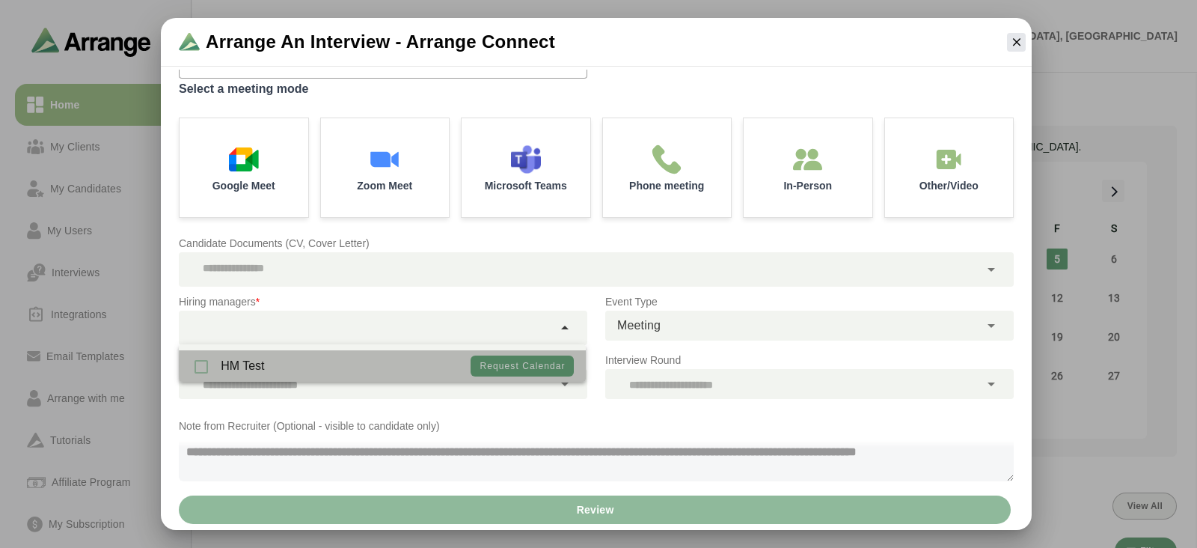
click at [202, 366] on div "HM Test" at bounding box center [227, 365] width 73 height 31
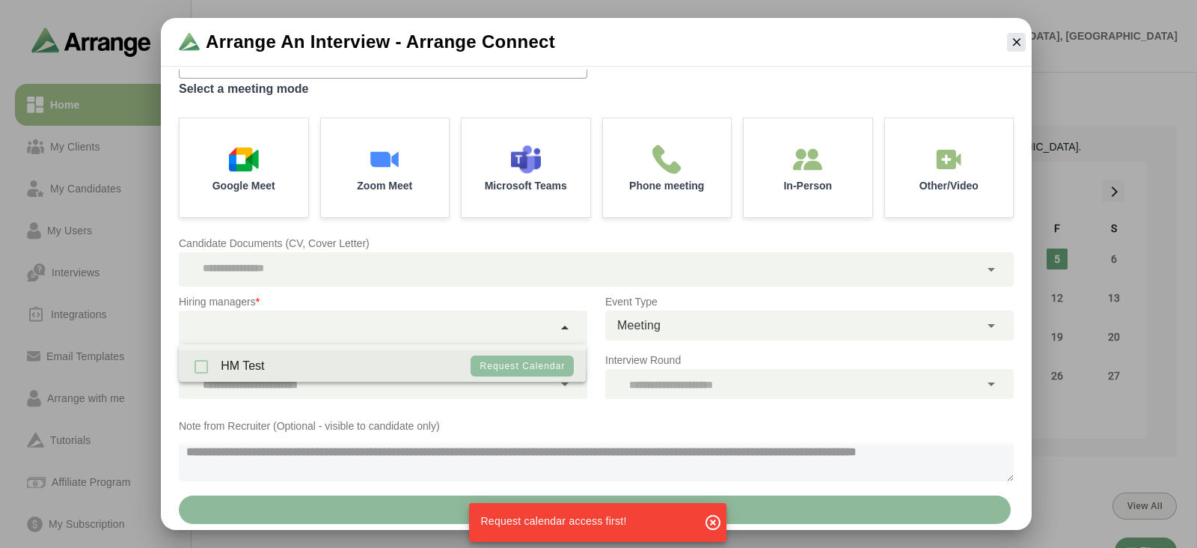
click at [545, 361] on span "Request calendar" at bounding box center [523, 366] width 86 height 10
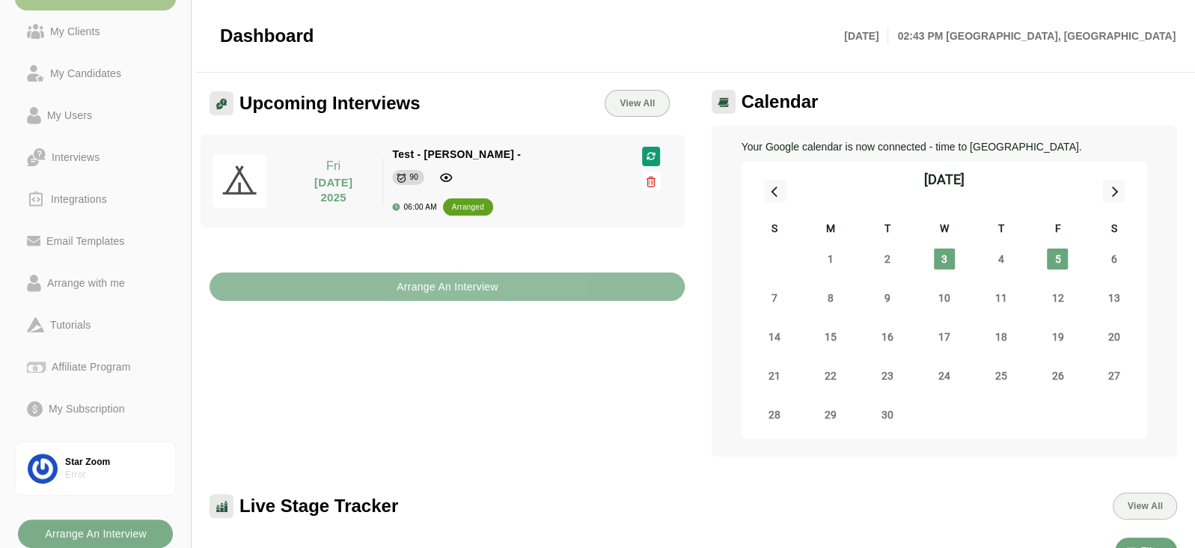
click at [397, 293] on b "Arrange An Interview" at bounding box center [447, 286] width 103 height 28
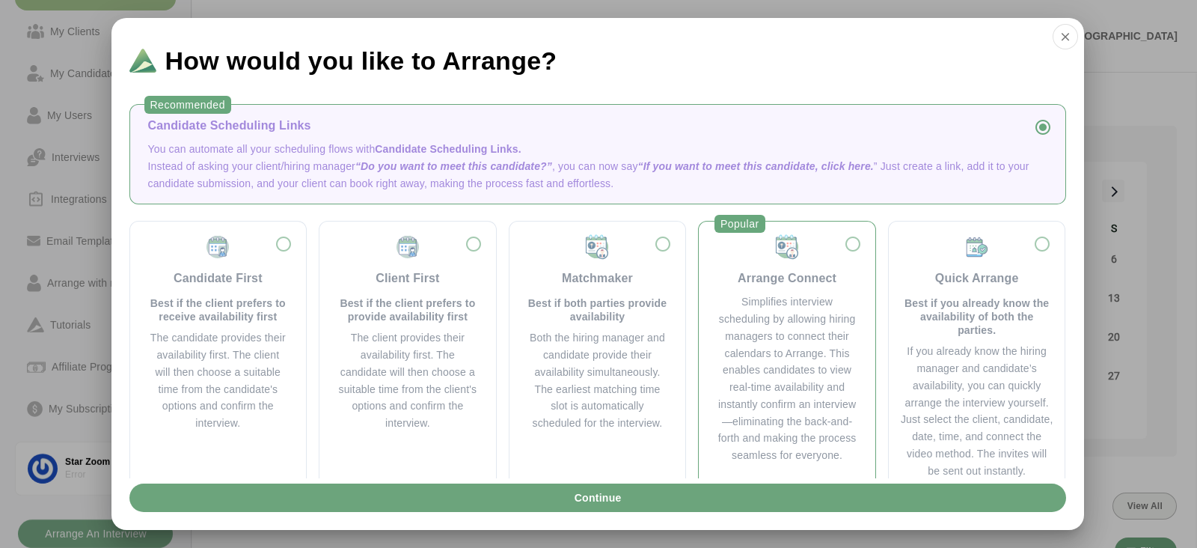
drag, startPoint x: 909, startPoint y: 284, endPoint x: 810, endPoint y: 305, distance: 101.0
click at [810, 305] on div "Candidate First Best if the client prefers to receive availability first The ca…" at bounding box center [597, 356] width 937 height 271
click at [810, 305] on div "Simplifies interview scheduling by allowing hiring managers to connect their ca…" at bounding box center [787, 378] width 141 height 171
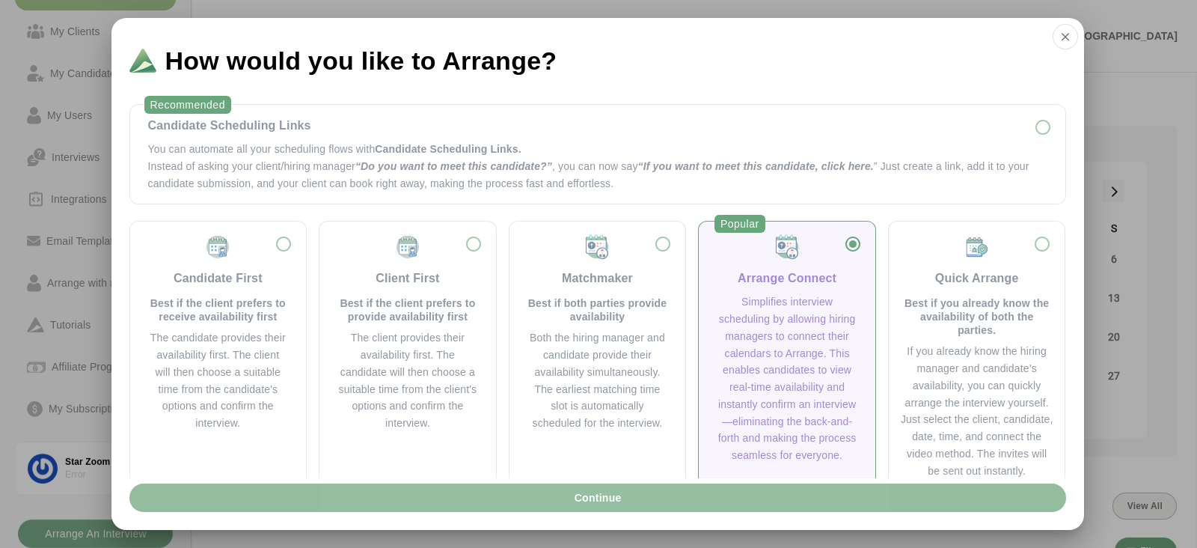
click at [642, 501] on button "Continue" at bounding box center [597, 497] width 937 height 28
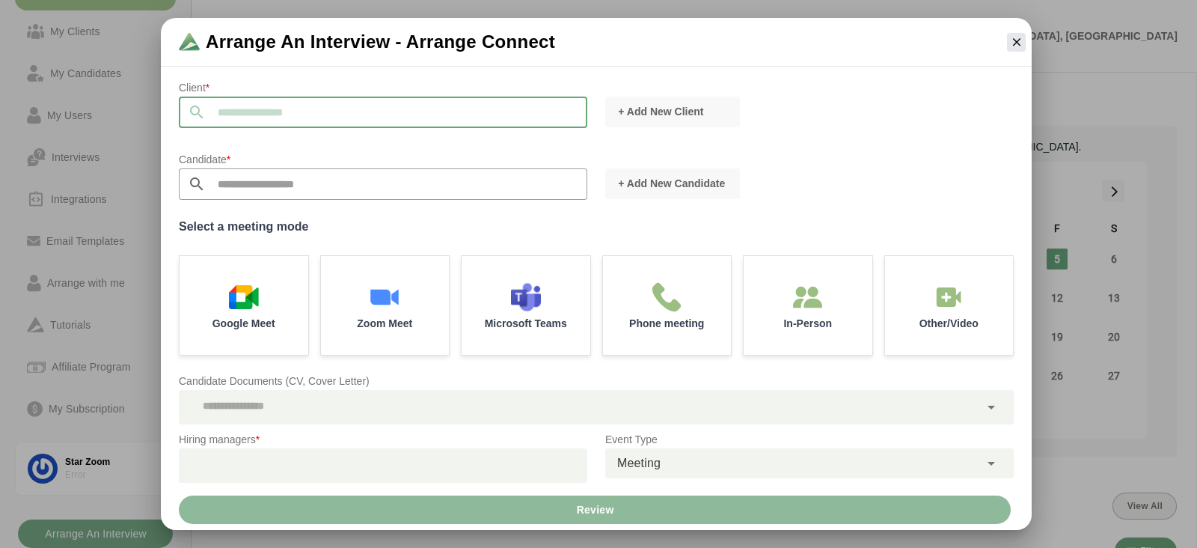
click at [229, 102] on input "text" at bounding box center [397, 112] width 382 height 31
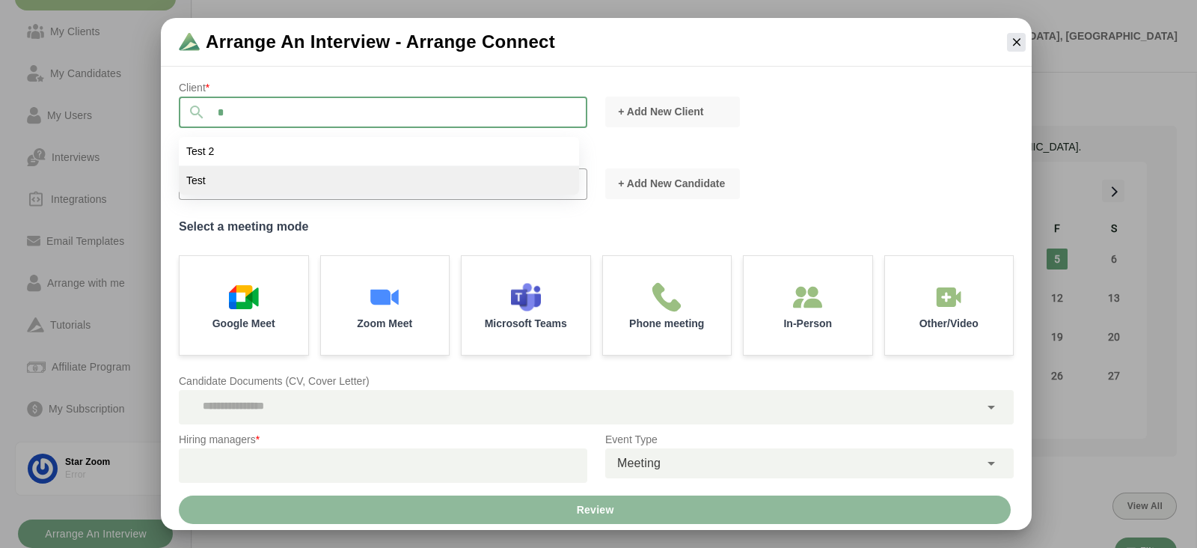
click at [238, 176] on li "Test" at bounding box center [379, 180] width 400 height 28
type input "****"
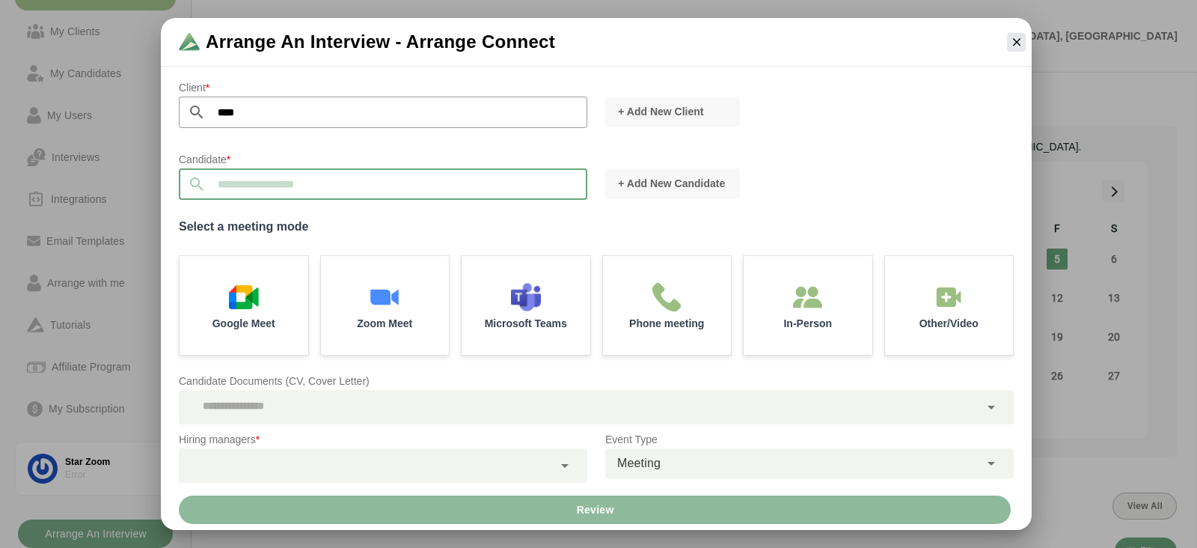
click at [238, 176] on input "text" at bounding box center [397, 183] width 382 height 31
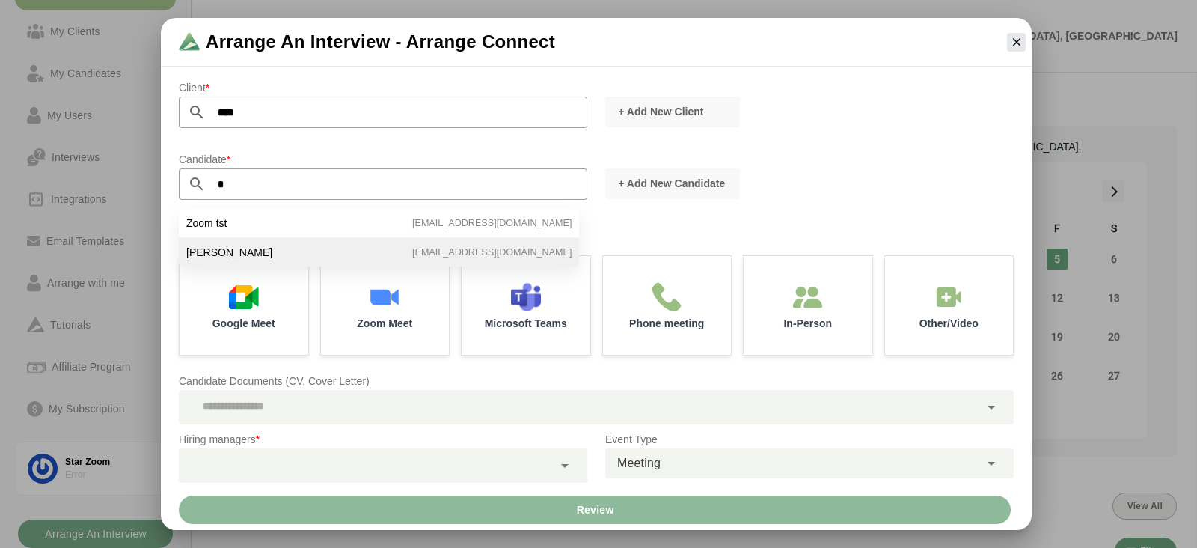
click at [226, 251] on span "Satya TST" at bounding box center [229, 251] width 86 height 13
type input "*********"
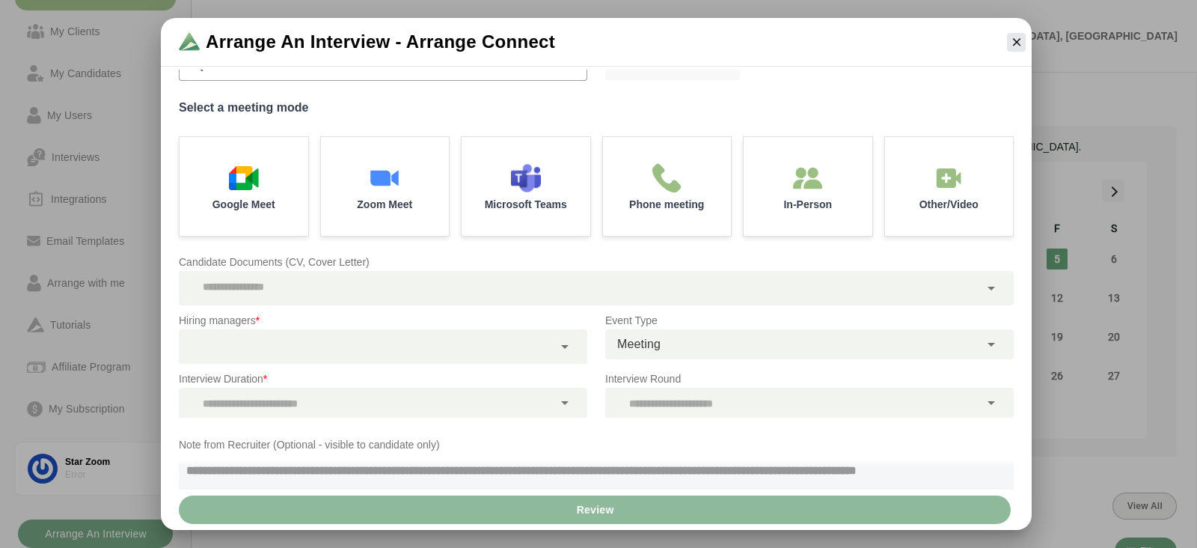
scroll to position [139, 0]
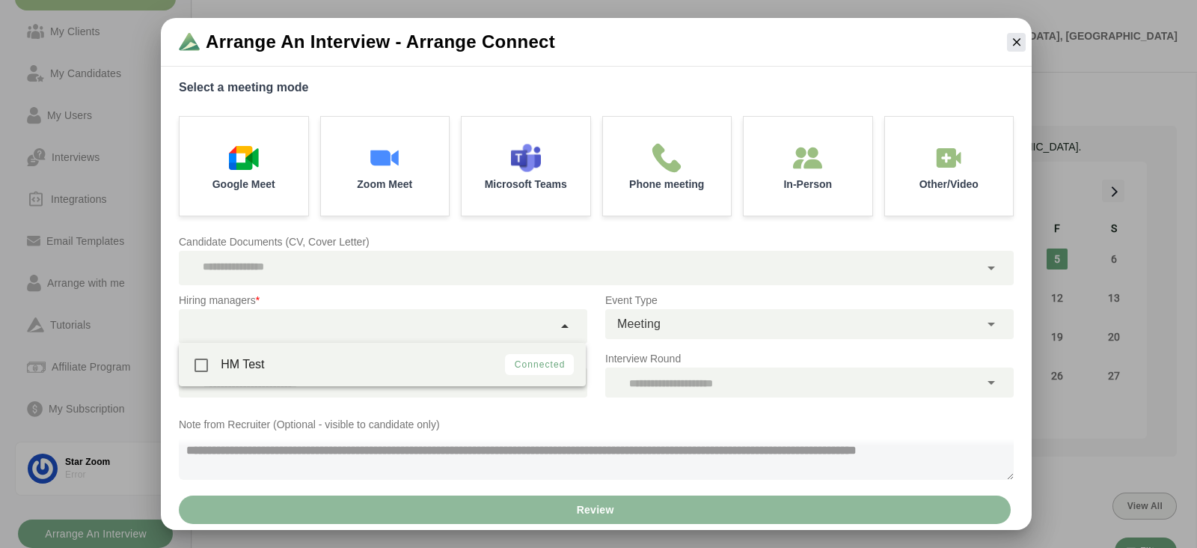
click at [310, 325] on div at bounding box center [366, 326] width 374 height 34
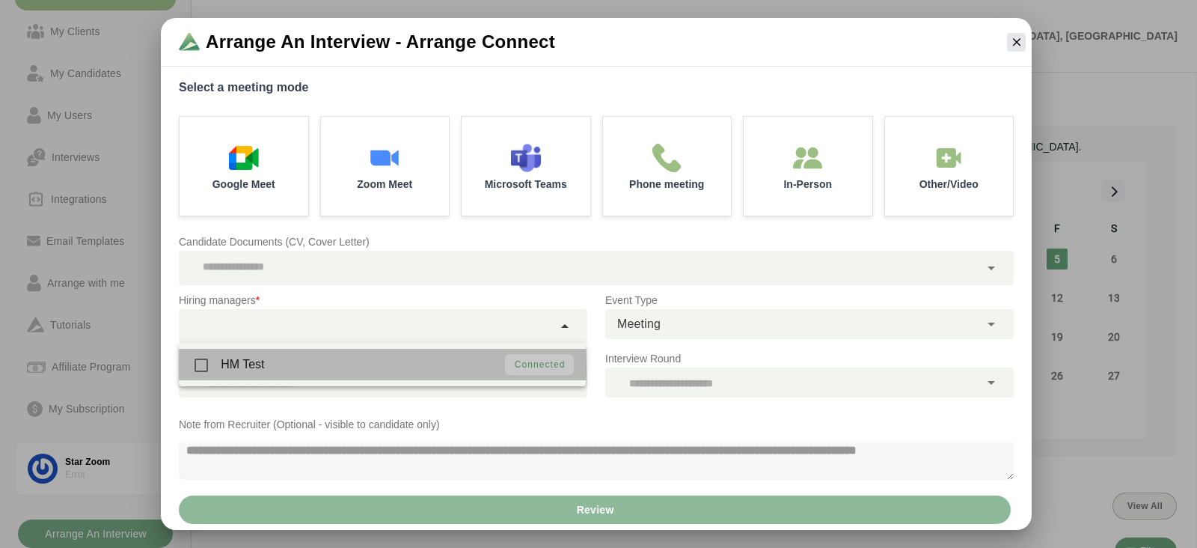
click at [297, 358] on div "HM Test Connected" at bounding box center [382, 364] width 407 height 31
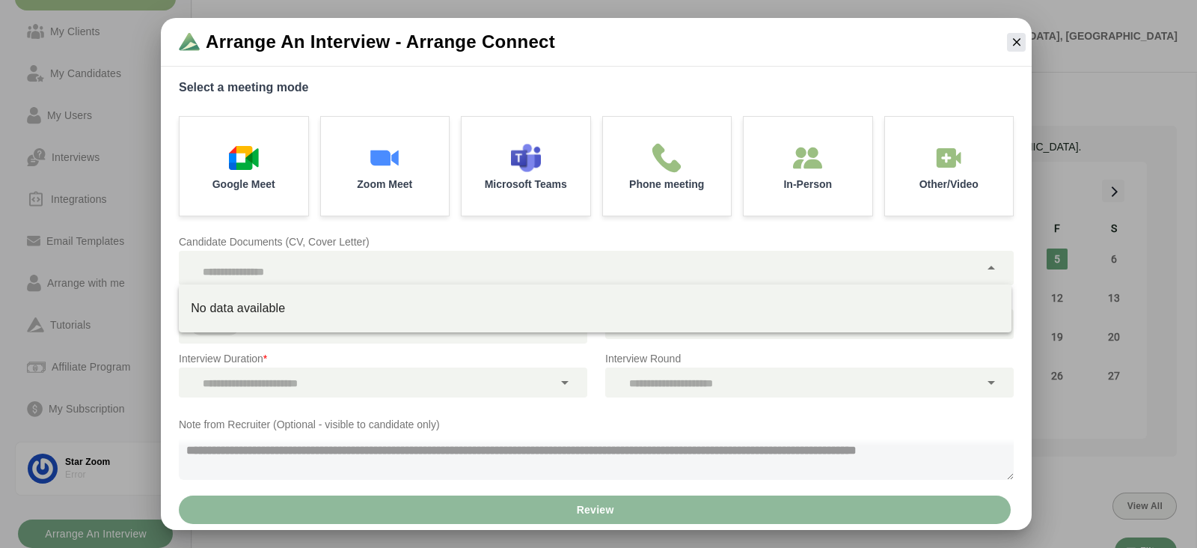
click at [346, 273] on div at bounding box center [579, 268] width 801 height 34
click at [405, 236] on p "Candidate Documents (CV, Cover Letter)" at bounding box center [596, 242] width 835 height 18
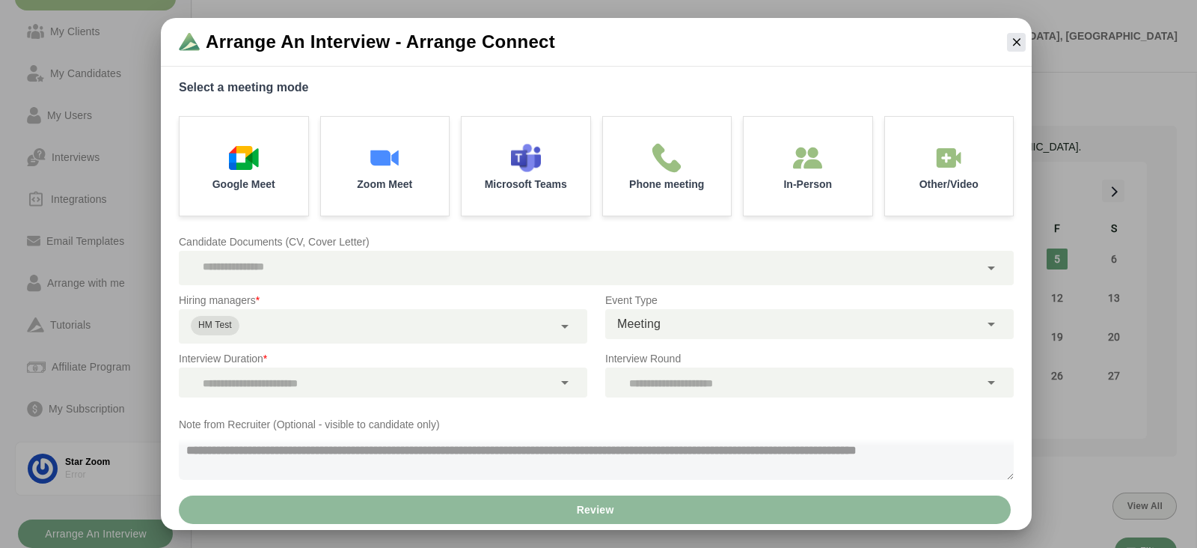
scroll to position [154, 0]
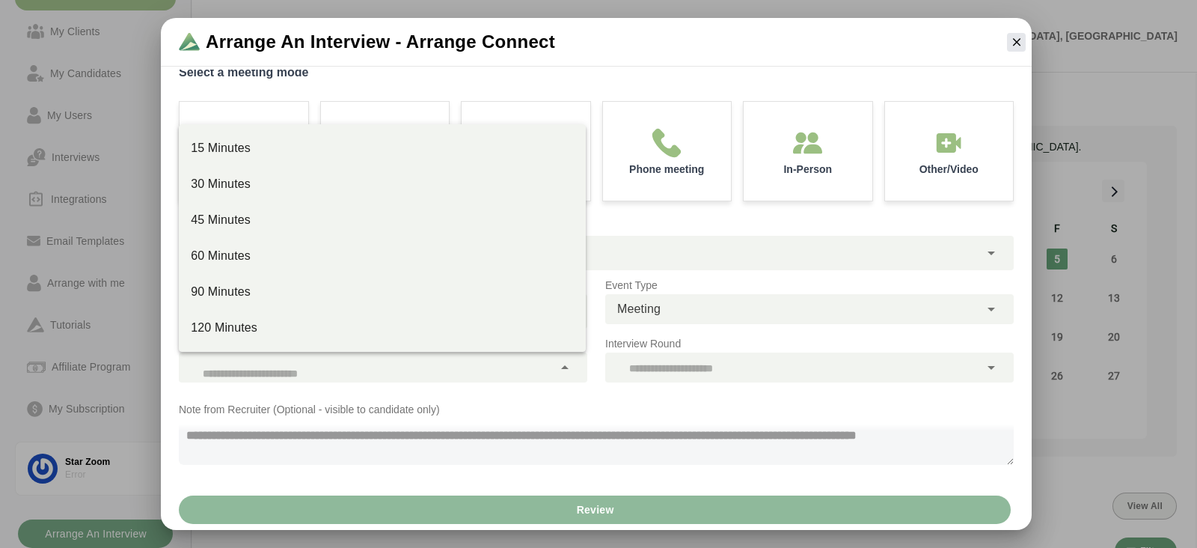
click at [382, 363] on div at bounding box center [366, 367] width 374 height 30
click at [263, 260] on div "60 Minutes" at bounding box center [382, 256] width 383 height 18
type input "*****"
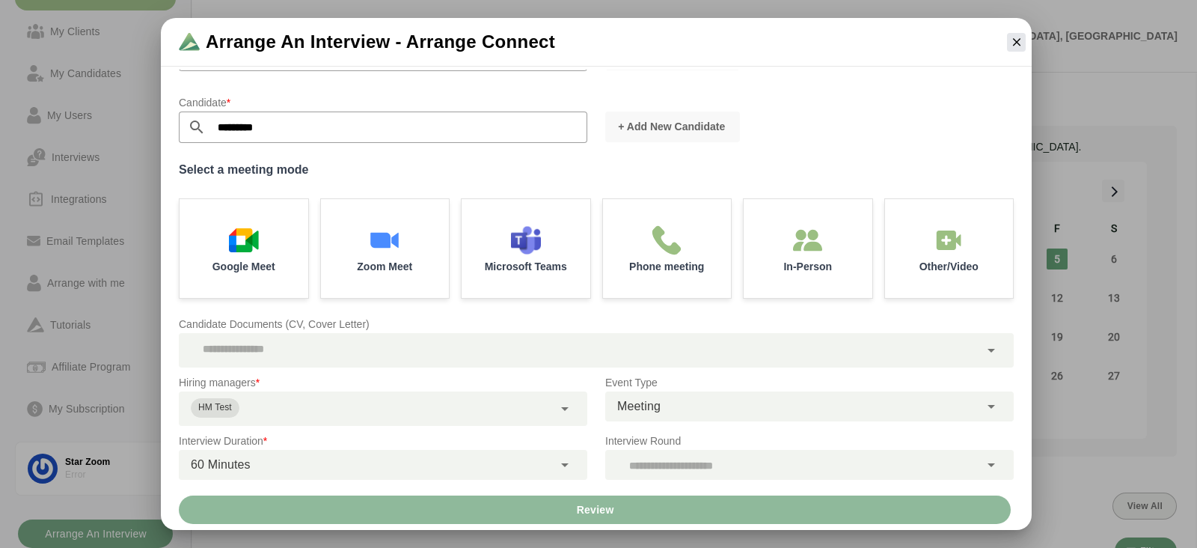
scroll to position [100, 0]
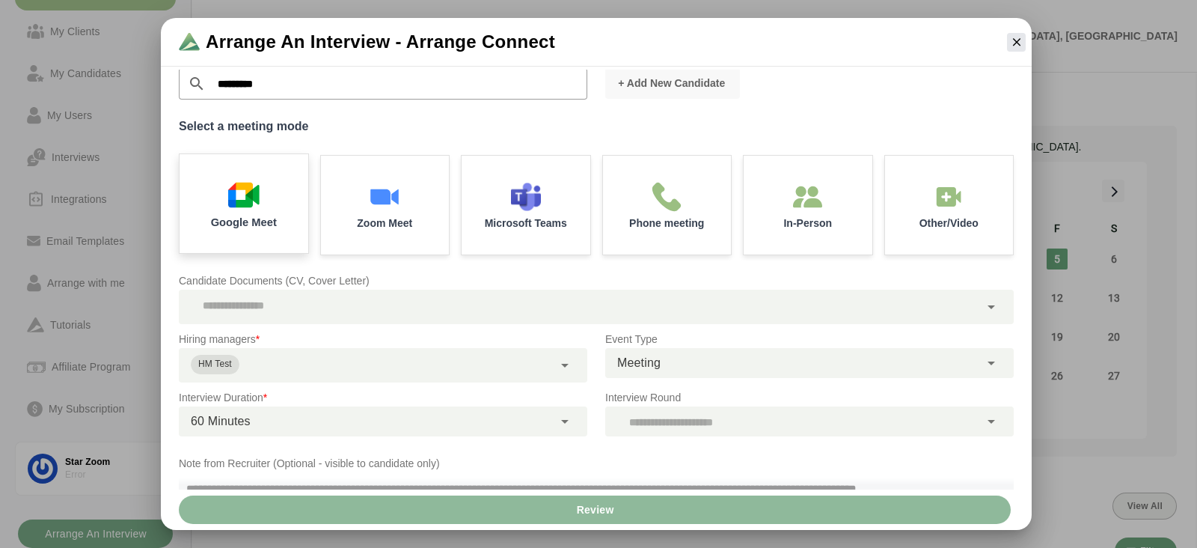
click at [258, 224] on p "Google Meet" at bounding box center [244, 222] width 66 height 11
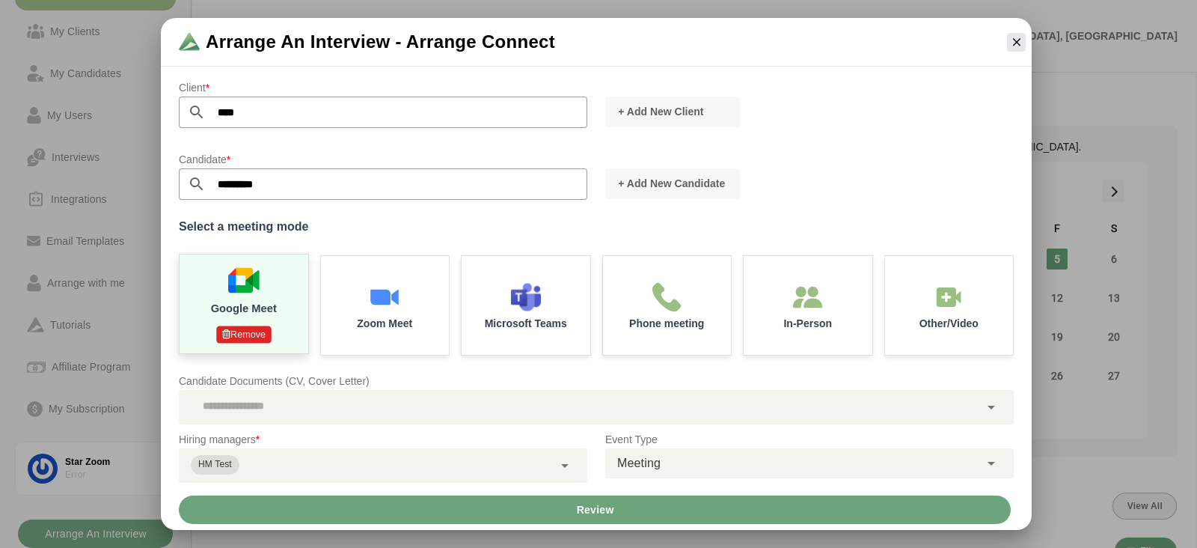
scroll to position [154, 0]
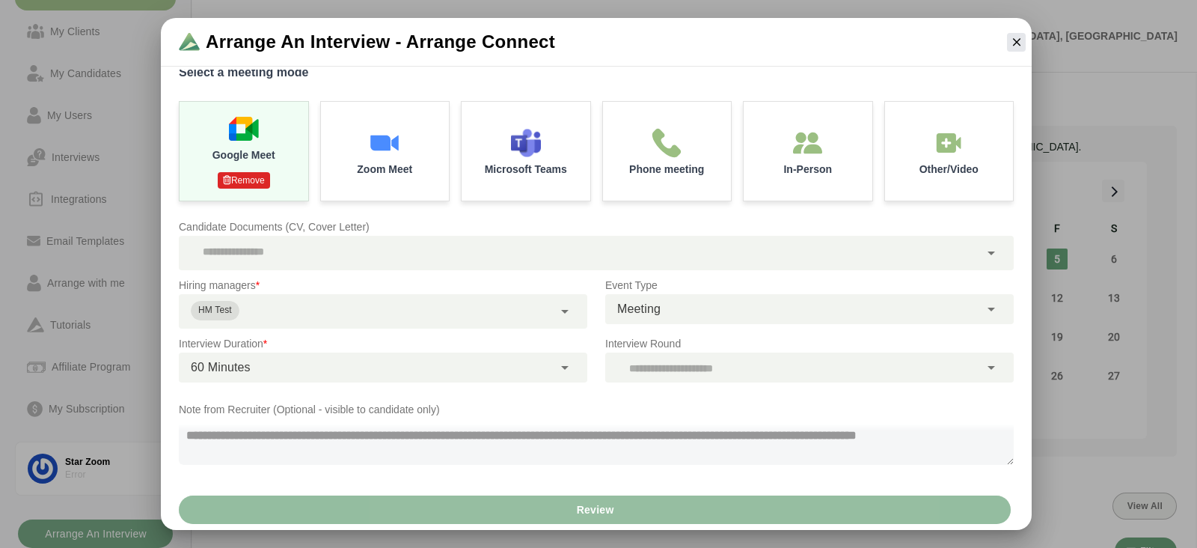
click at [541, 504] on button "Review" at bounding box center [595, 509] width 832 height 28
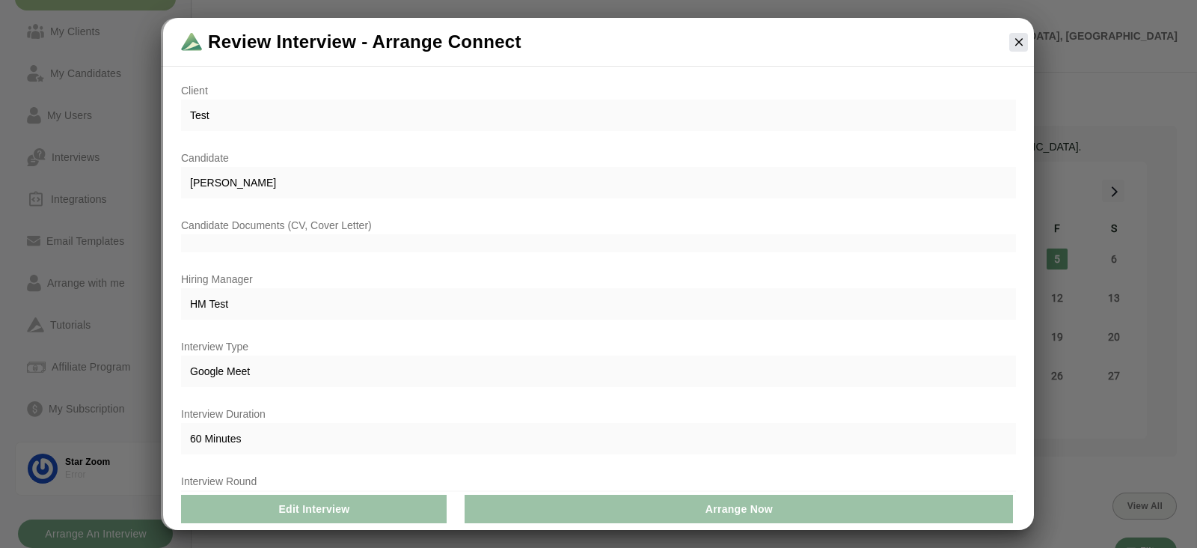
scroll to position [85, 0]
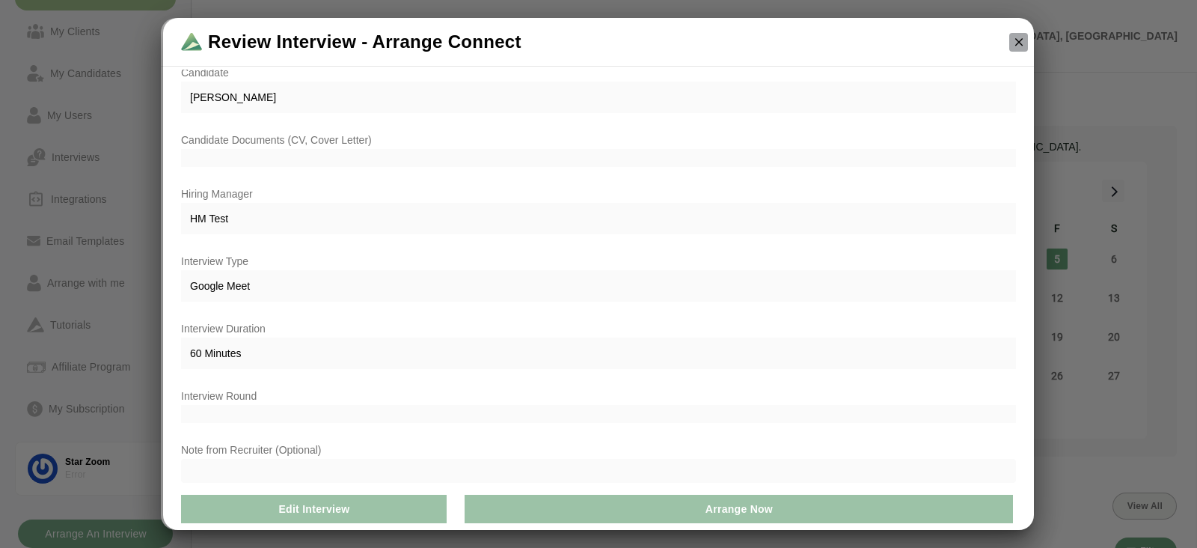
click at [1018, 47] on icon "button" at bounding box center [1018, 41] width 13 height 13
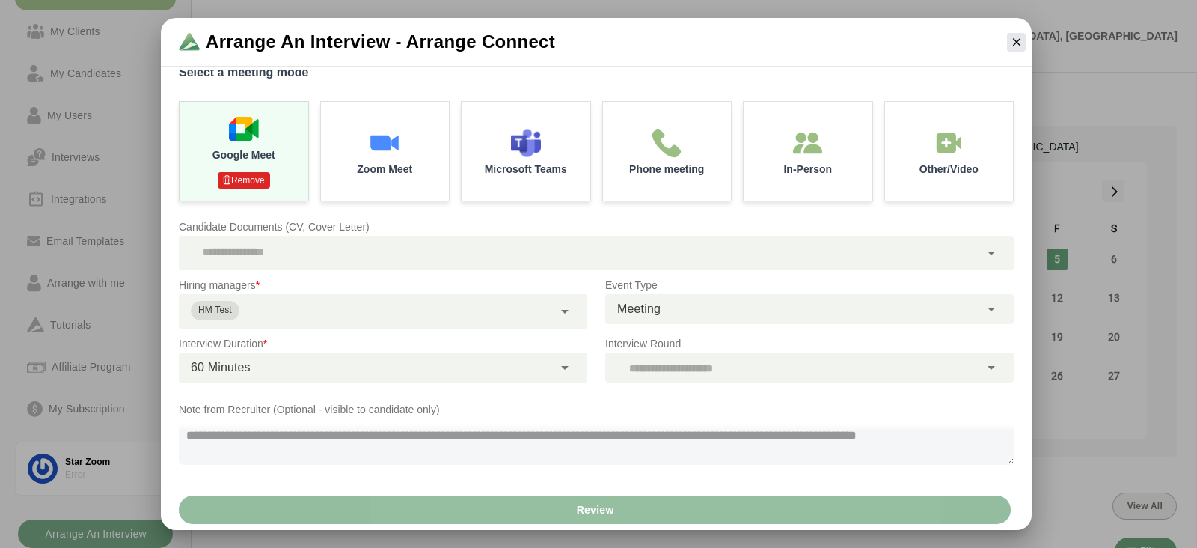
click at [632, 510] on button "Review" at bounding box center [595, 509] width 832 height 28
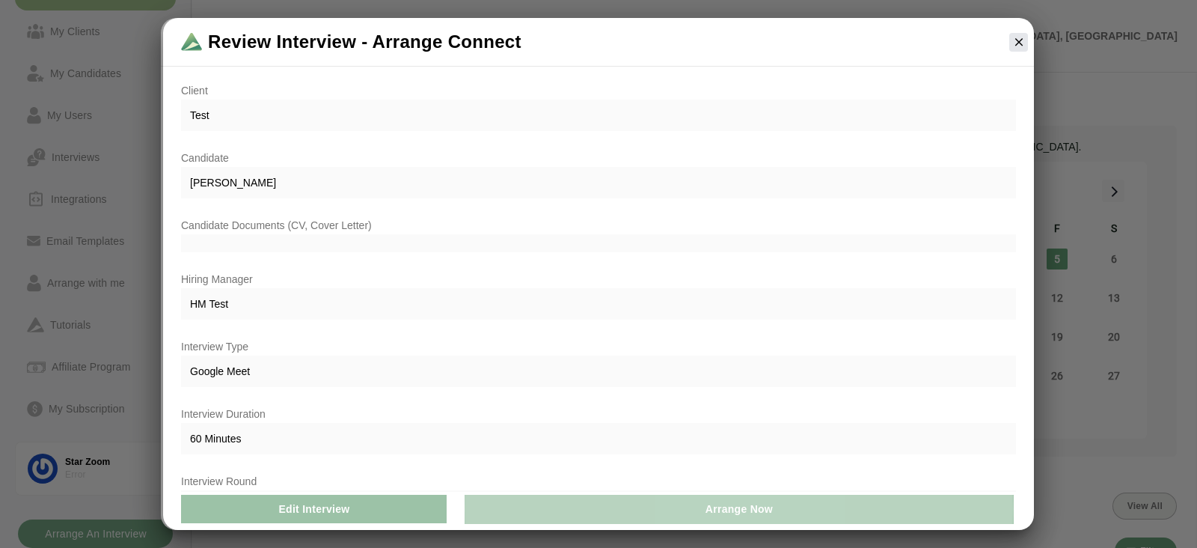
click at [676, 500] on button "Arrange Now" at bounding box center [739, 509] width 548 height 28
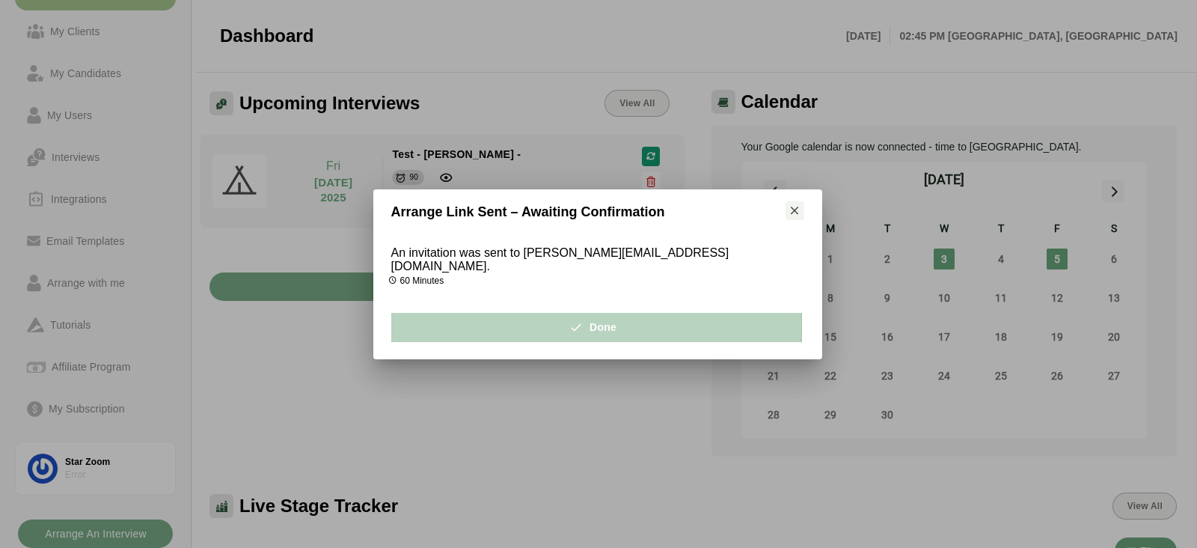
click at [575, 320] on icon "button" at bounding box center [581, 326] width 13 height 13
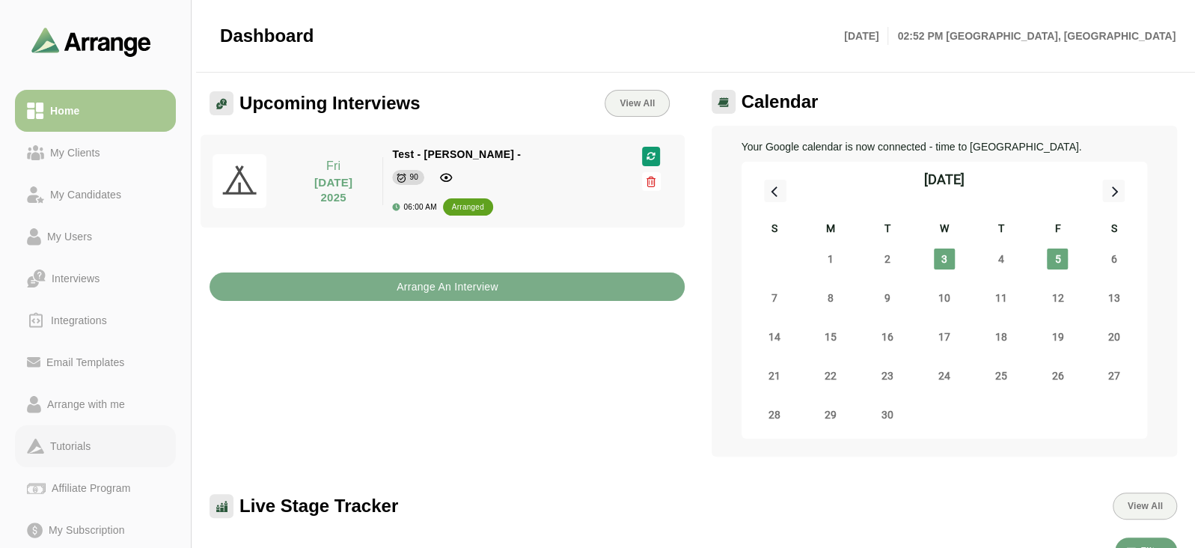
scroll to position [121, 0]
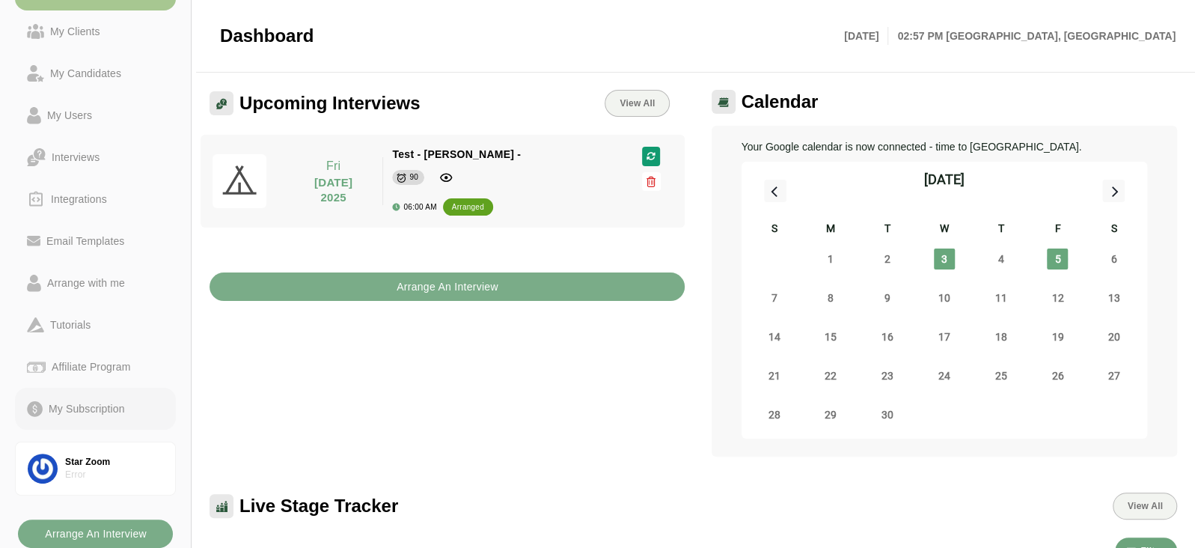
click at [89, 406] on div "My Subscription" at bounding box center [87, 409] width 88 height 18
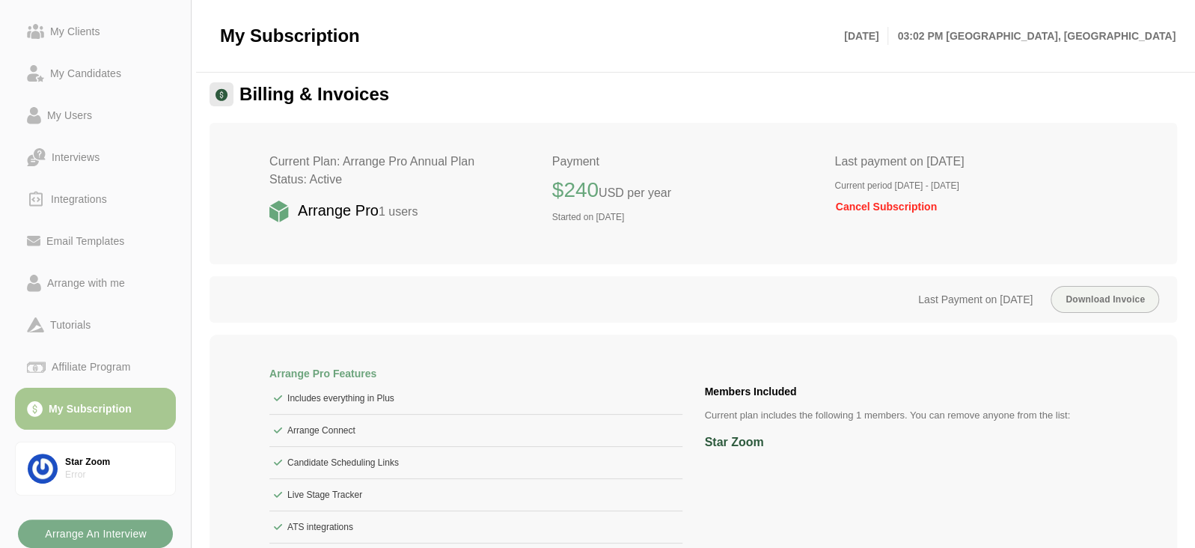
scroll to position [67, 0]
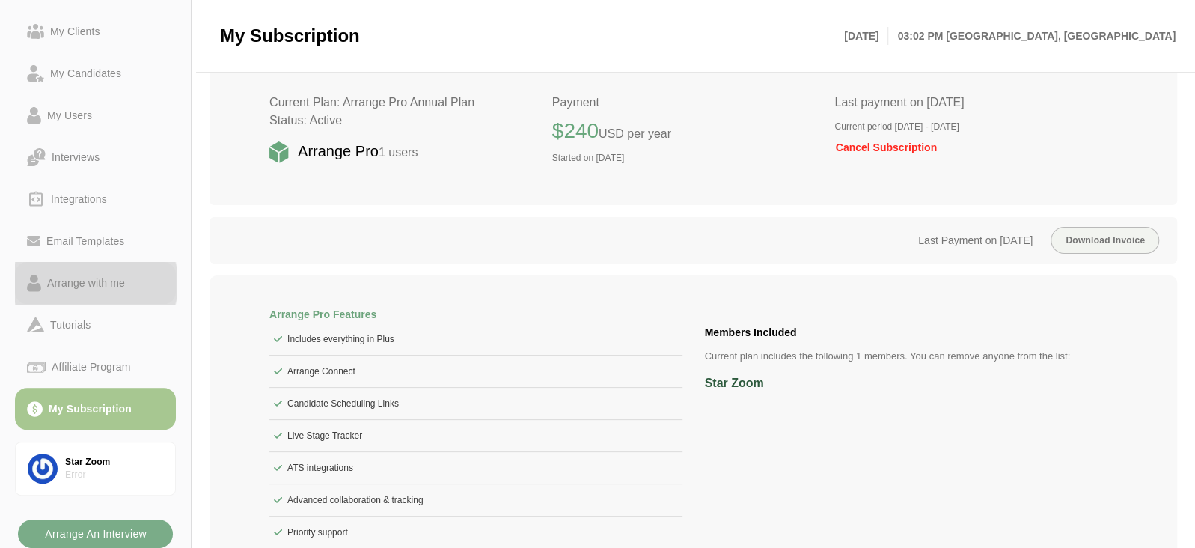
click at [140, 275] on div "Arrange with me" at bounding box center [95, 283] width 137 height 18
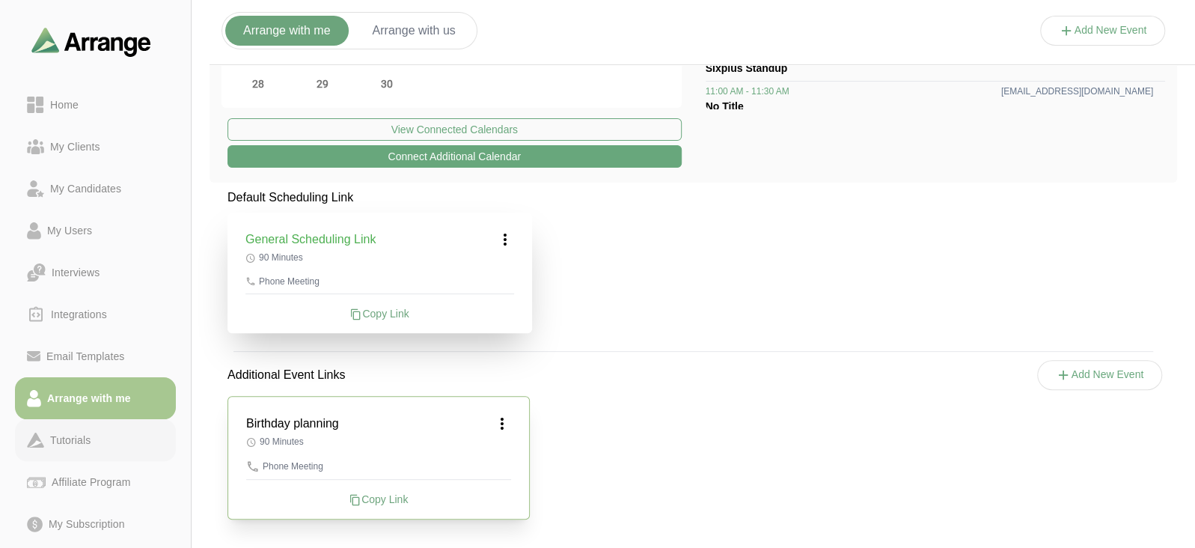
scroll to position [103, 0]
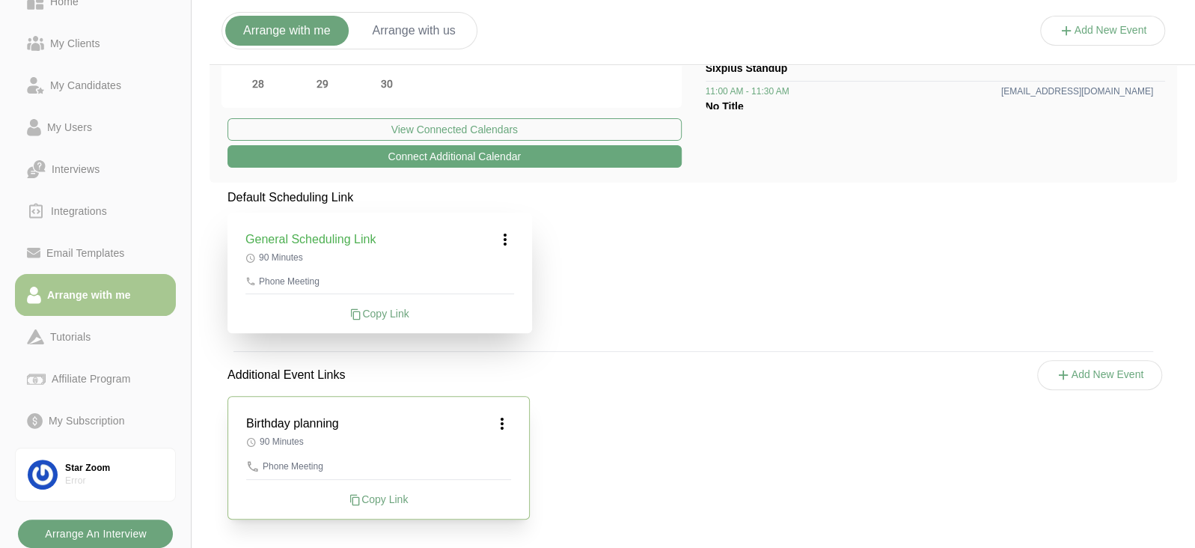
click at [86, 535] on b "Arrange An Interview" at bounding box center [95, 533] width 103 height 28
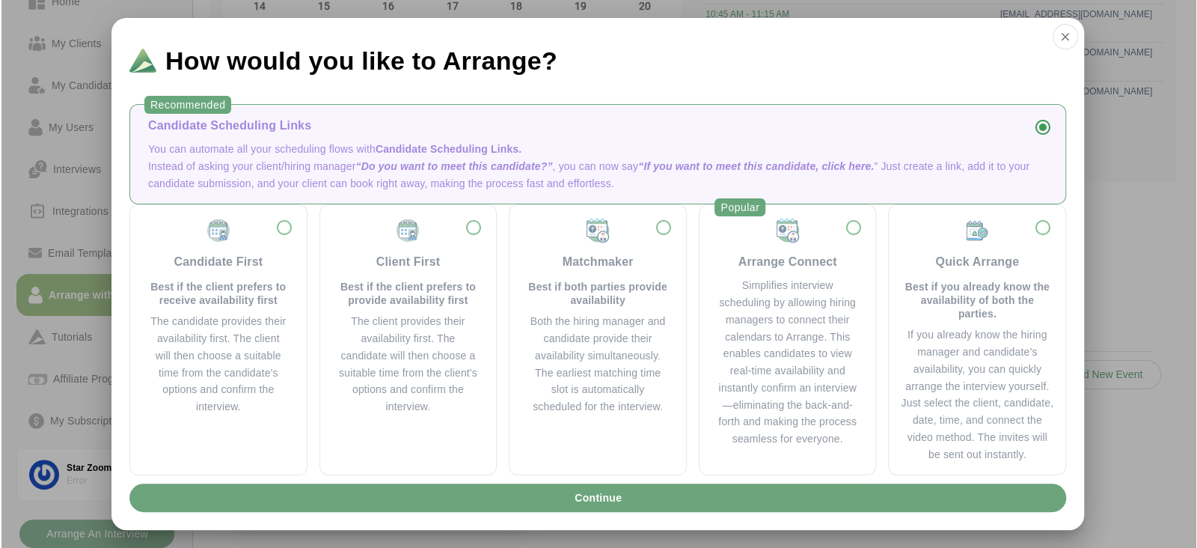
scroll to position [0, 0]
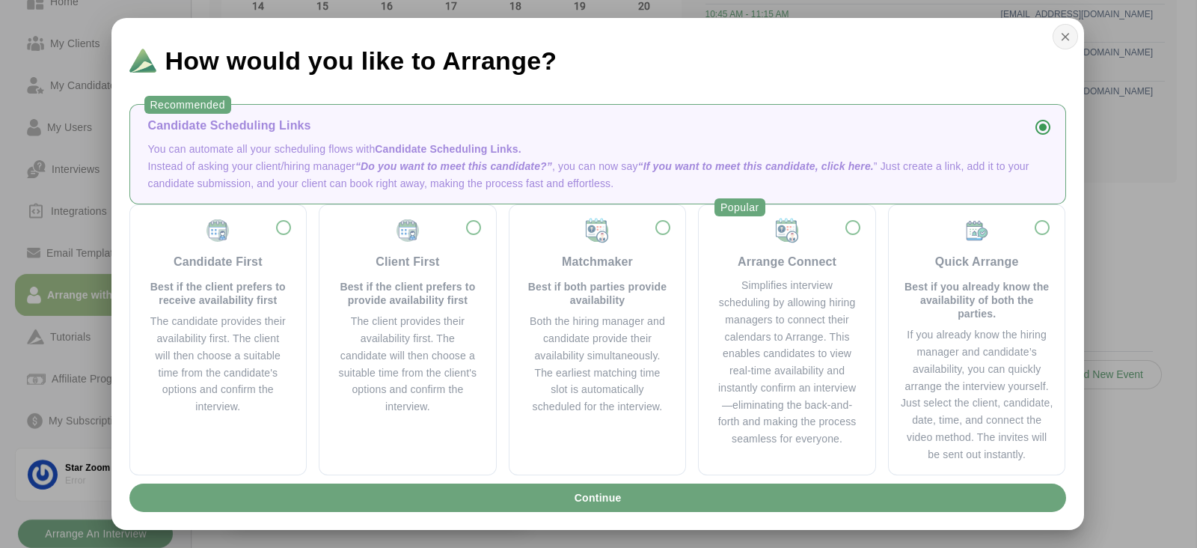
click at [1054, 40] on button "button" at bounding box center [1065, 36] width 25 height 25
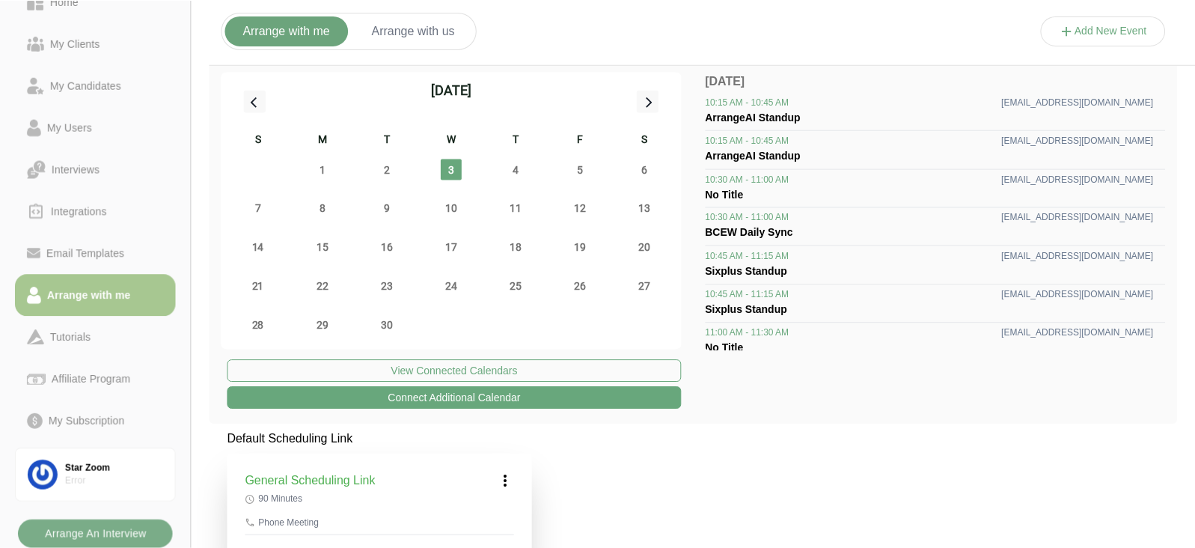
scroll to position [241, 0]
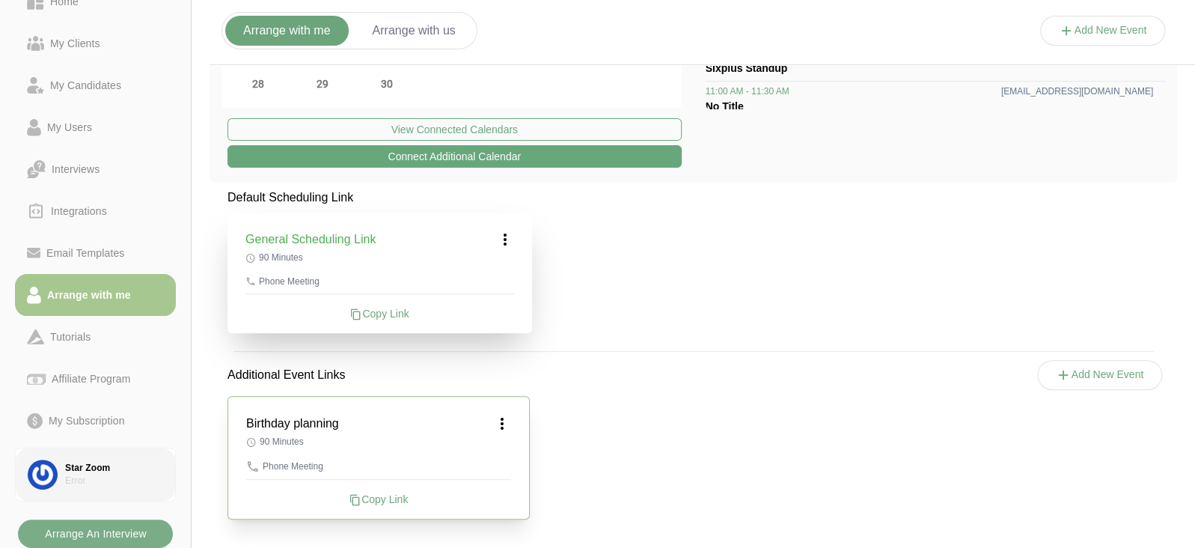
click at [86, 463] on div "Star Zoom" at bounding box center [114, 468] width 98 height 13
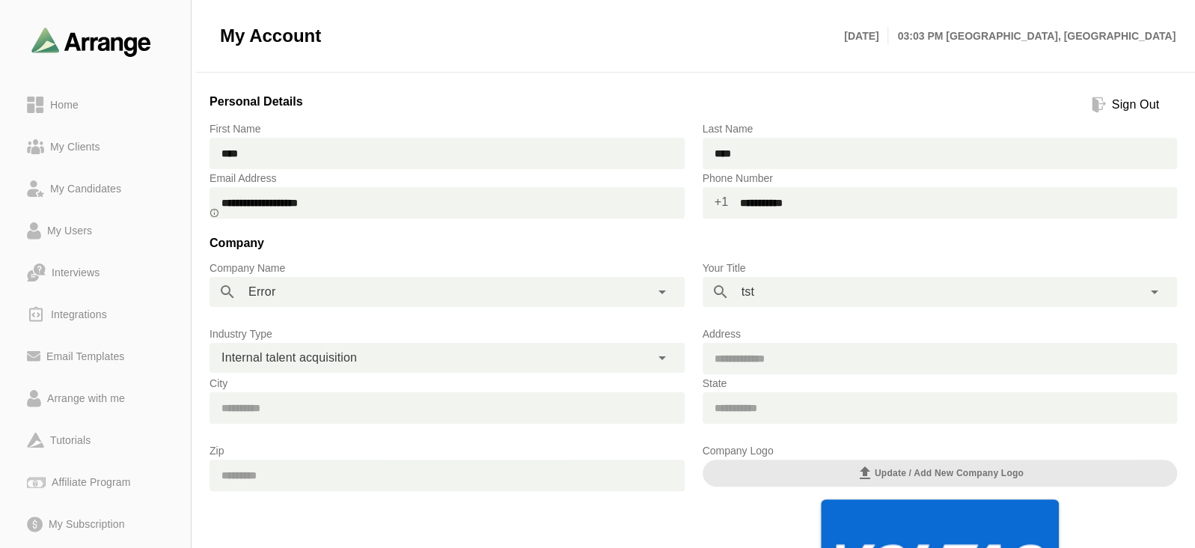
drag, startPoint x: 352, startPoint y: 207, endPoint x: 218, endPoint y: 206, distance: 134.7
click at [218, 206] on input "**********" at bounding box center [447, 202] width 475 height 31
click at [1140, 107] on div "Sign Out" at bounding box center [1135, 105] width 59 height 18
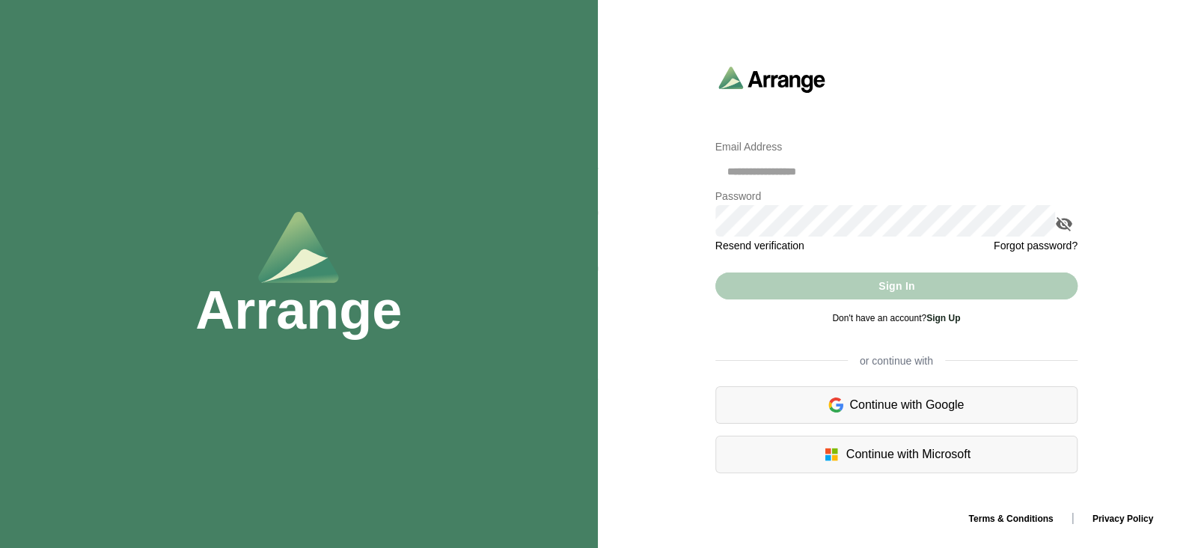
type input "**********"
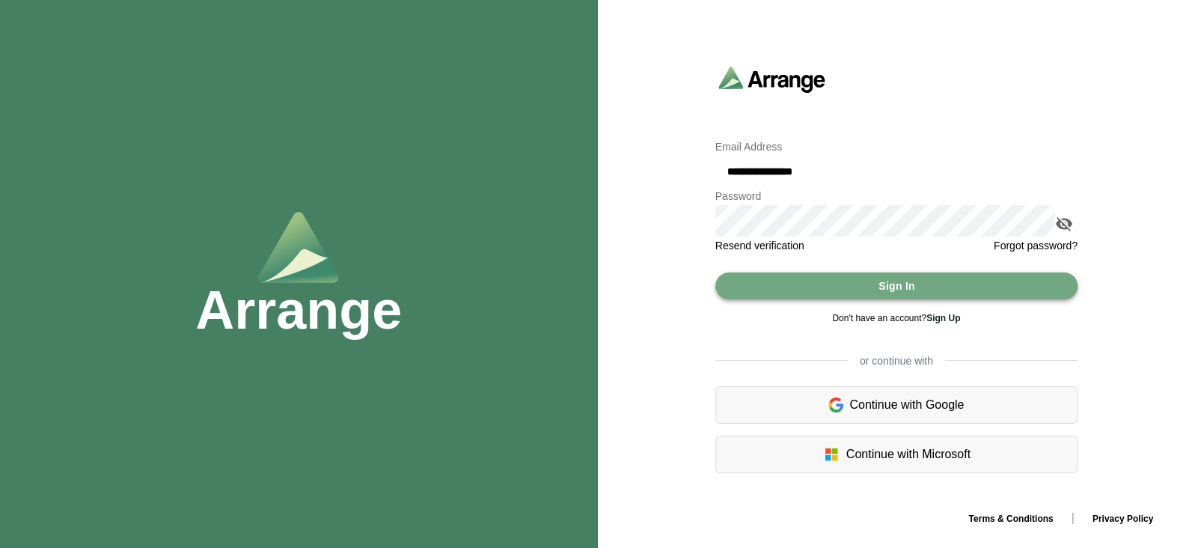
click at [845, 279] on button "Sign In" at bounding box center [896, 285] width 362 height 27
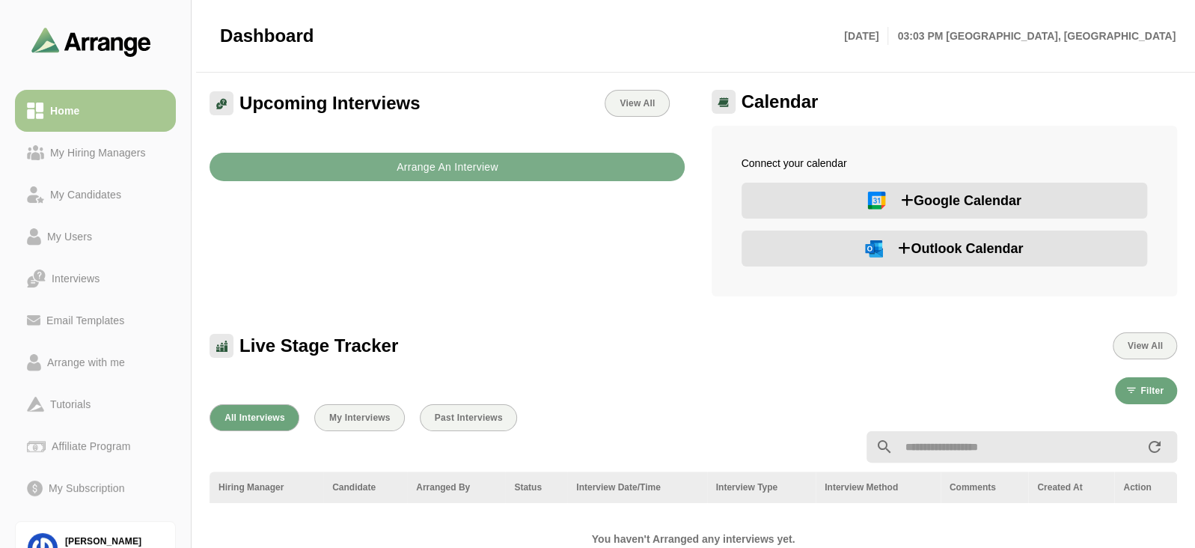
scroll to position [79, 0]
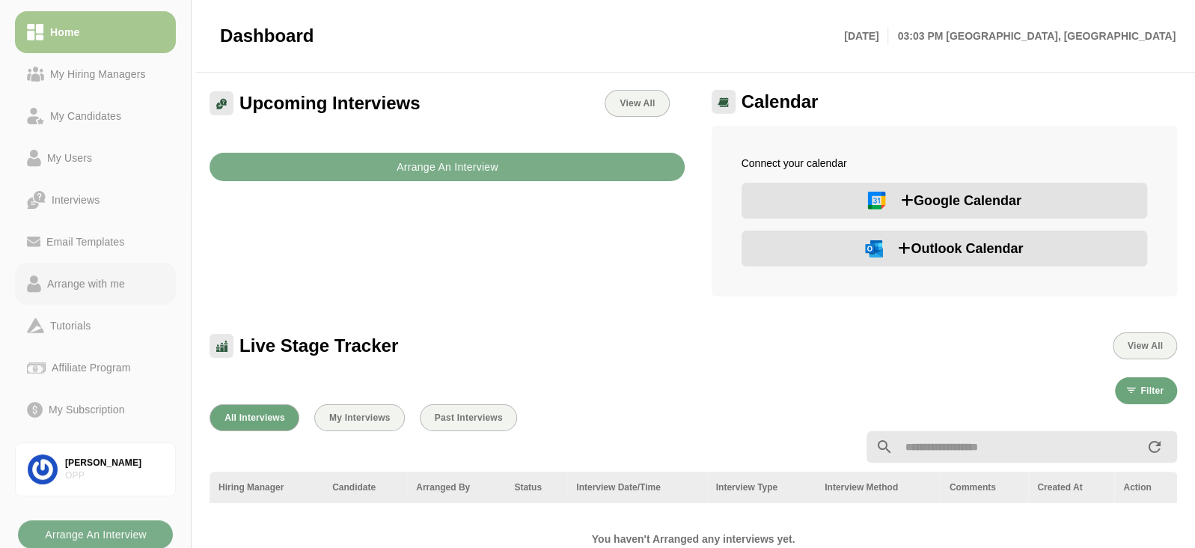
click at [125, 290] on div "Arrange with me" at bounding box center [86, 284] width 90 height 18
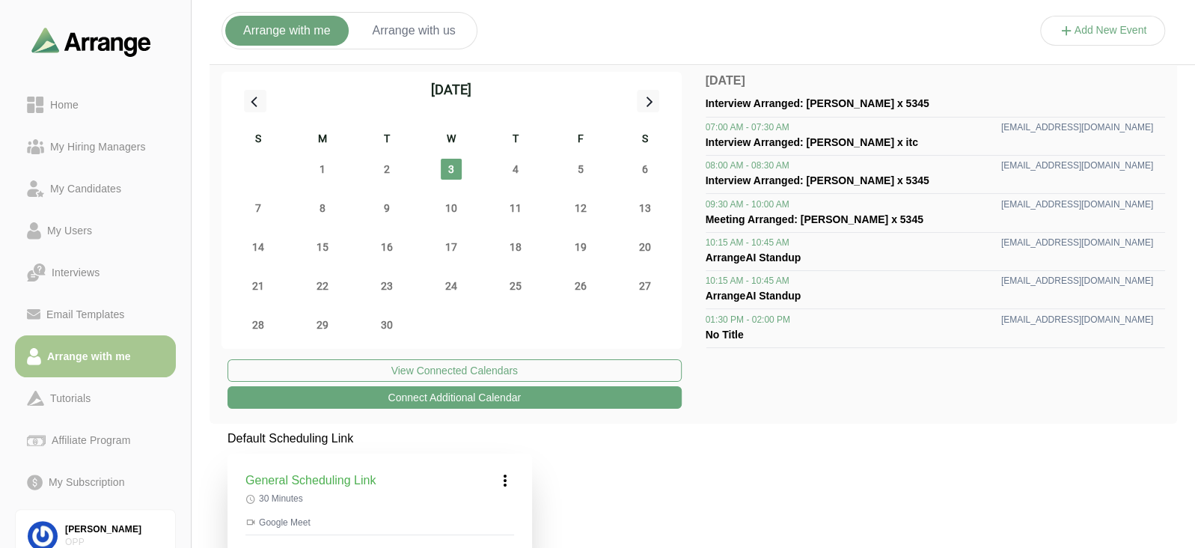
scroll to position [343, 0]
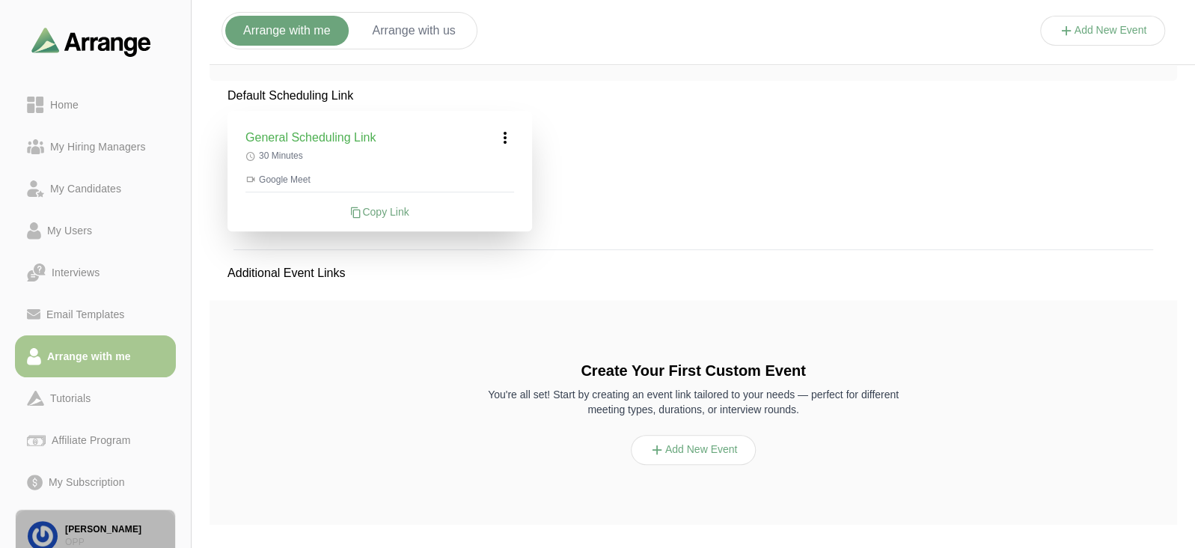
click at [80, 528] on div "[PERSON_NAME]" at bounding box center [114, 529] width 98 height 13
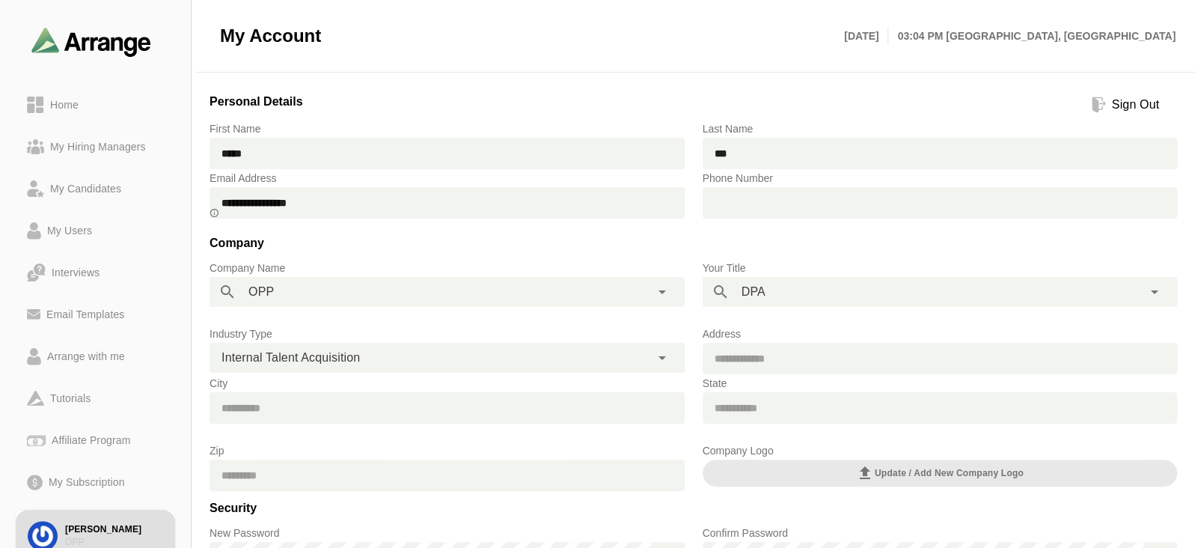
click at [1109, 105] on div "Sign Out" at bounding box center [1135, 105] width 59 height 18
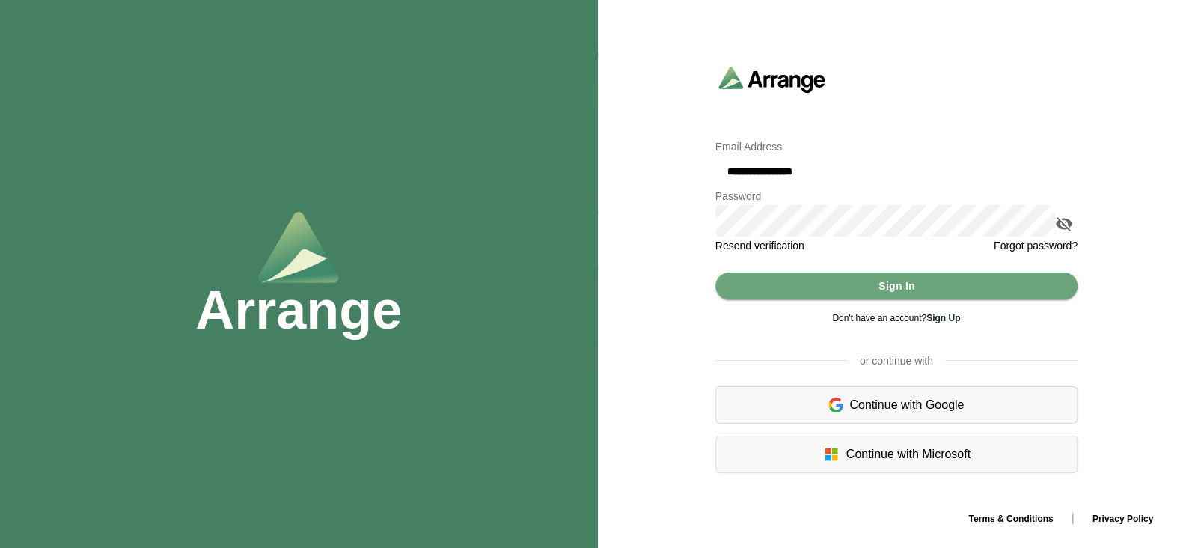
drag, startPoint x: 843, startPoint y: 170, endPoint x: 816, endPoint y: 170, distance: 26.2
click at [816, 170] on input "**********" at bounding box center [896, 171] width 362 height 31
drag, startPoint x: 768, startPoint y: 173, endPoint x: 756, endPoint y: 171, distance: 12.1
click at [756, 171] on input "**********" at bounding box center [896, 171] width 362 height 31
type input "**********"
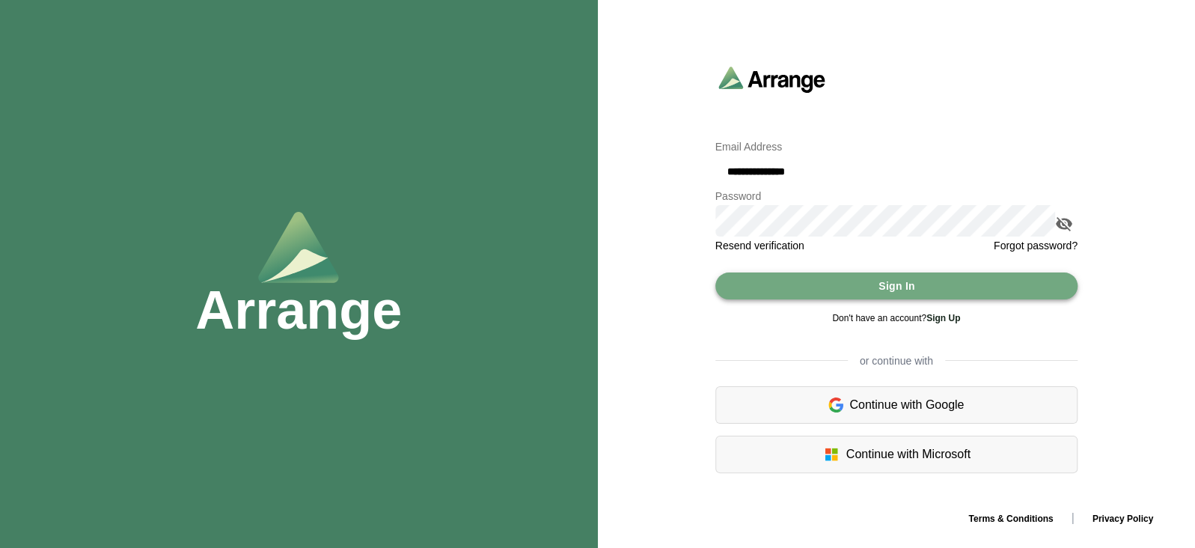
click at [763, 280] on button "Sign In" at bounding box center [896, 285] width 362 height 27
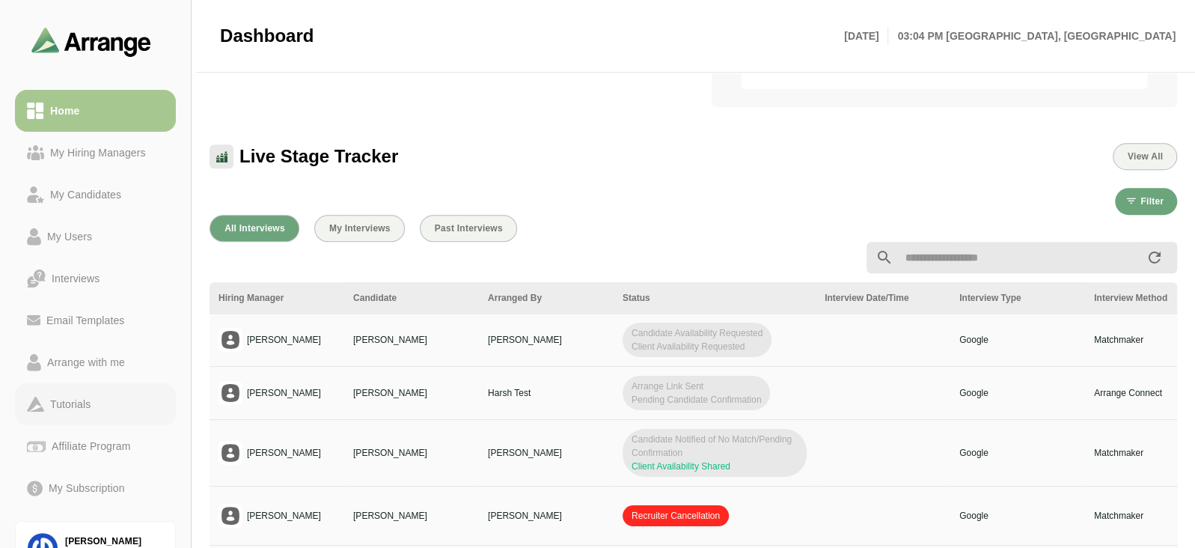
scroll to position [79, 0]
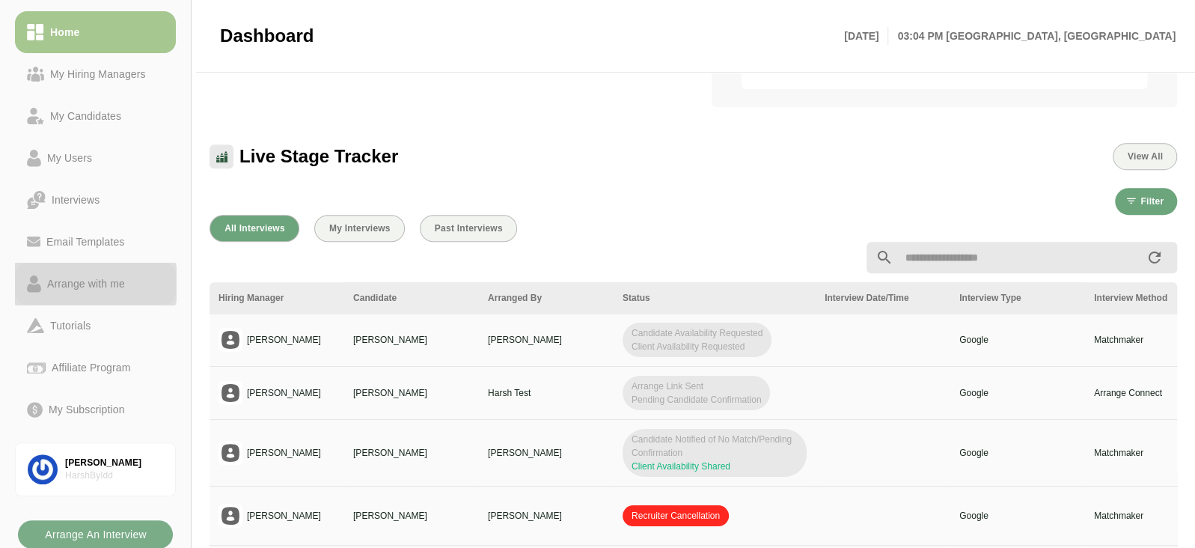
click at [85, 293] on link "Arrange with me" at bounding box center [95, 284] width 161 height 42
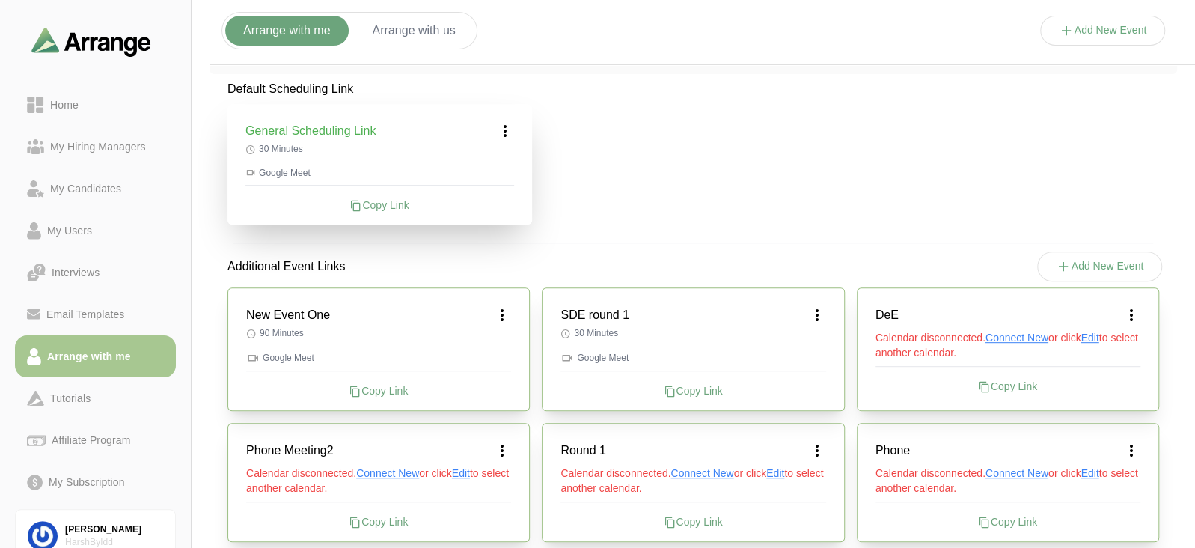
scroll to position [502, 0]
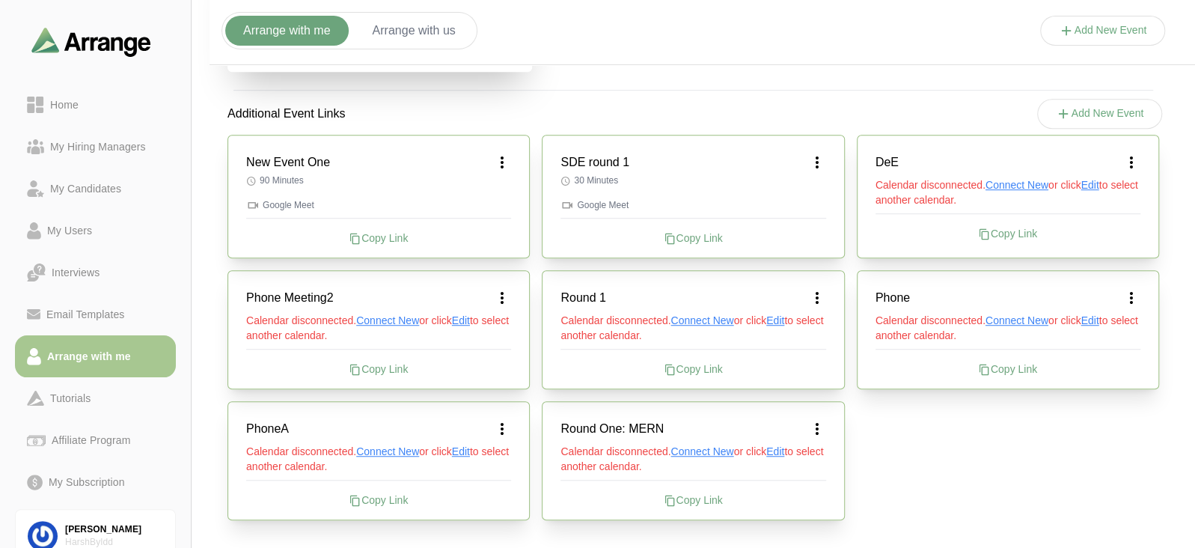
click at [818, 432] on icon at bounding box center [817, 429] width 18 height 18
click at [809, 473] on div "Edit" at bounding box center [802, 470] width 69 height 28
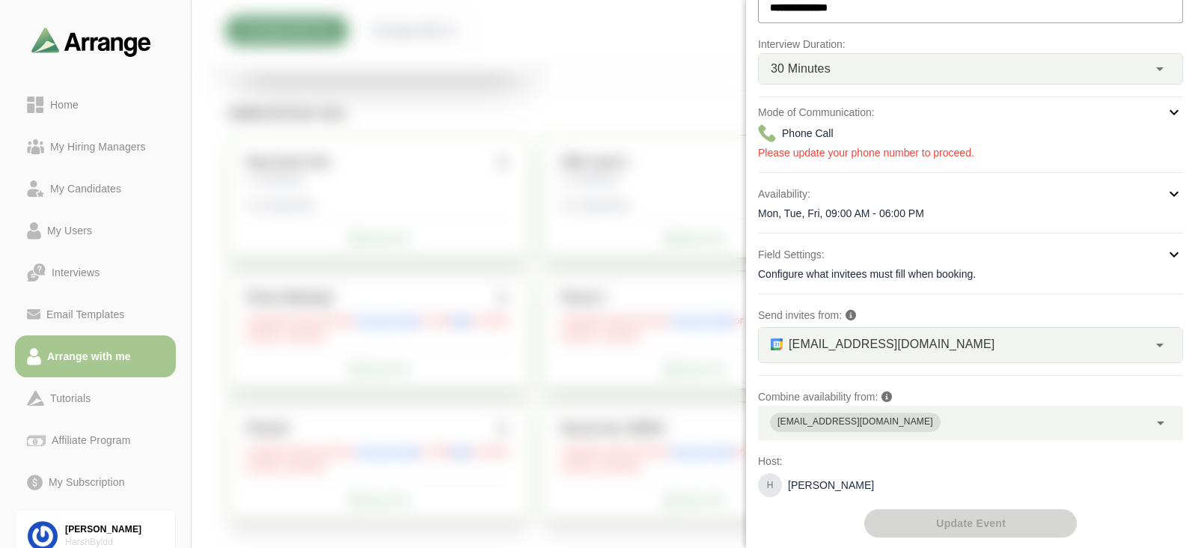
scroll to position [0, 0]
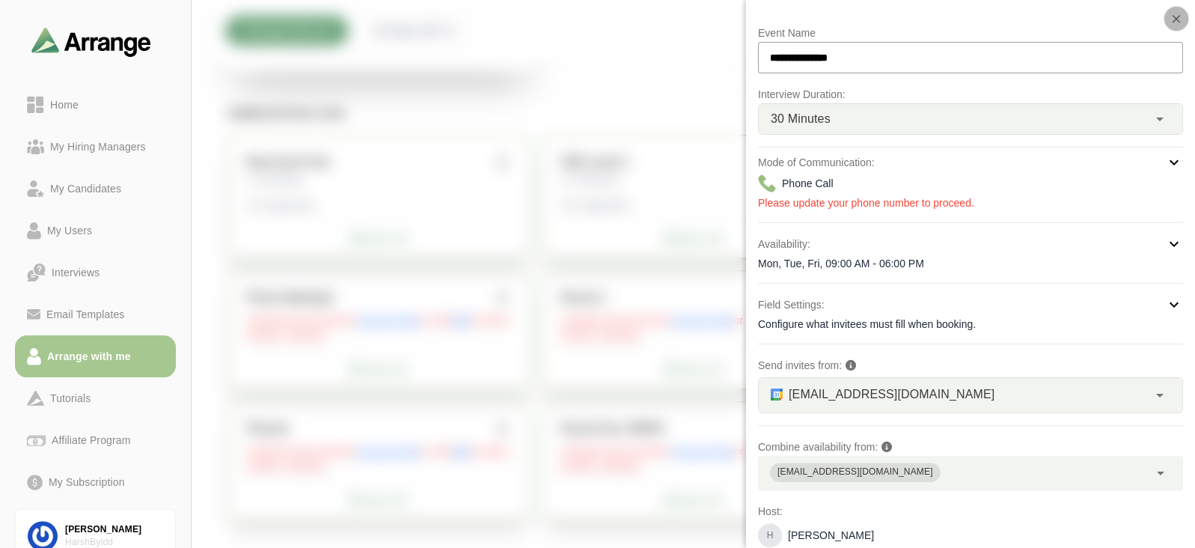
click at [1183, 15] on button "button" at bounding box center [1176, 18] width 25 height 25
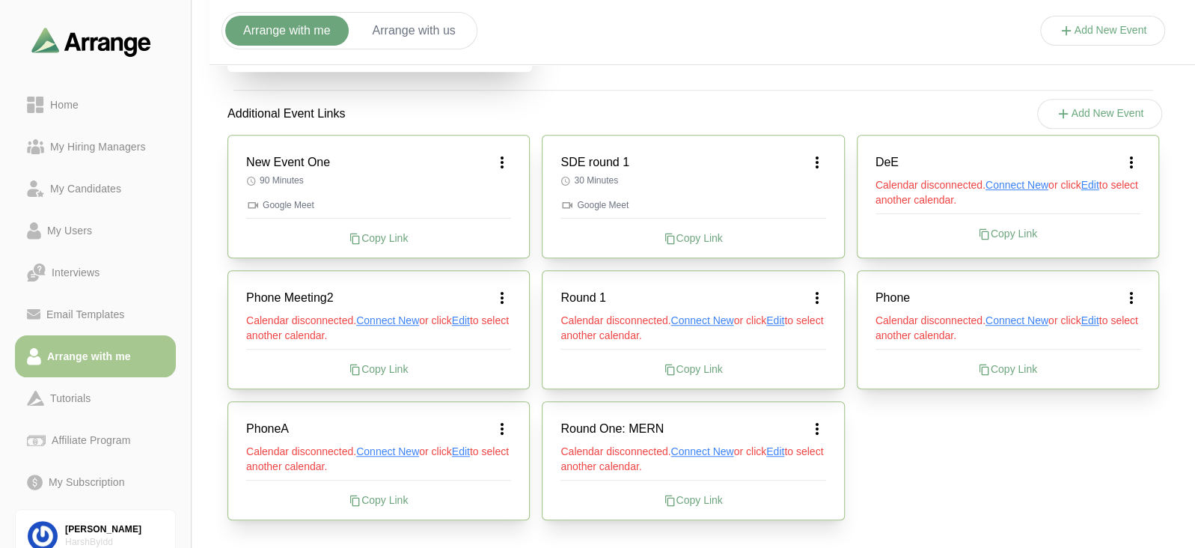
click at [819, 157] on icon at bounding box center [817, 162] width 18 height 18
click at [801, 201] on div "Edit" at bounding box center [802, 204] width 69 height 28
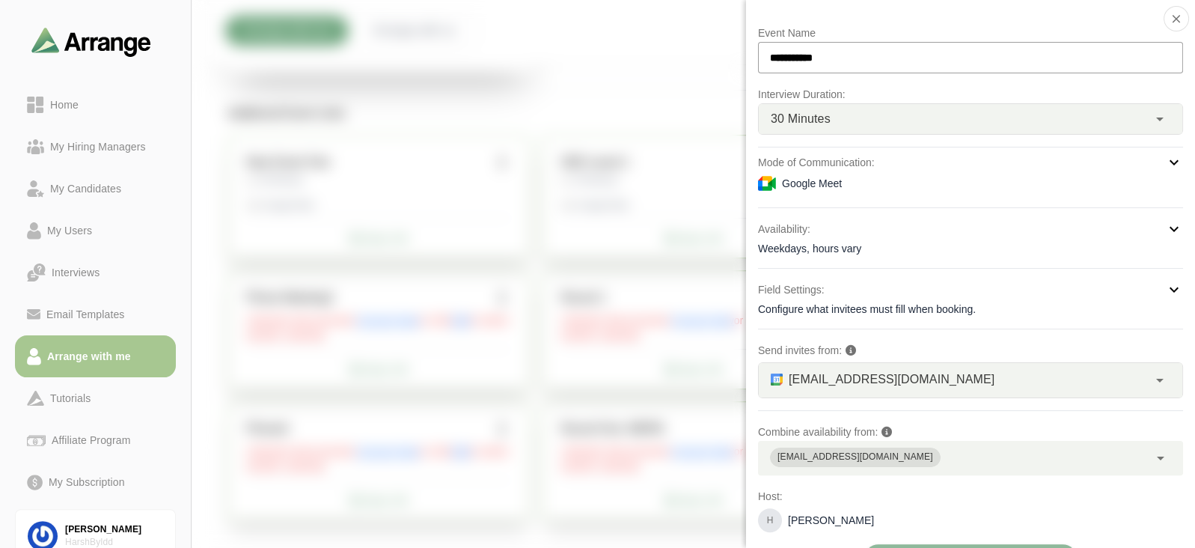
scroll to position [35, 0]
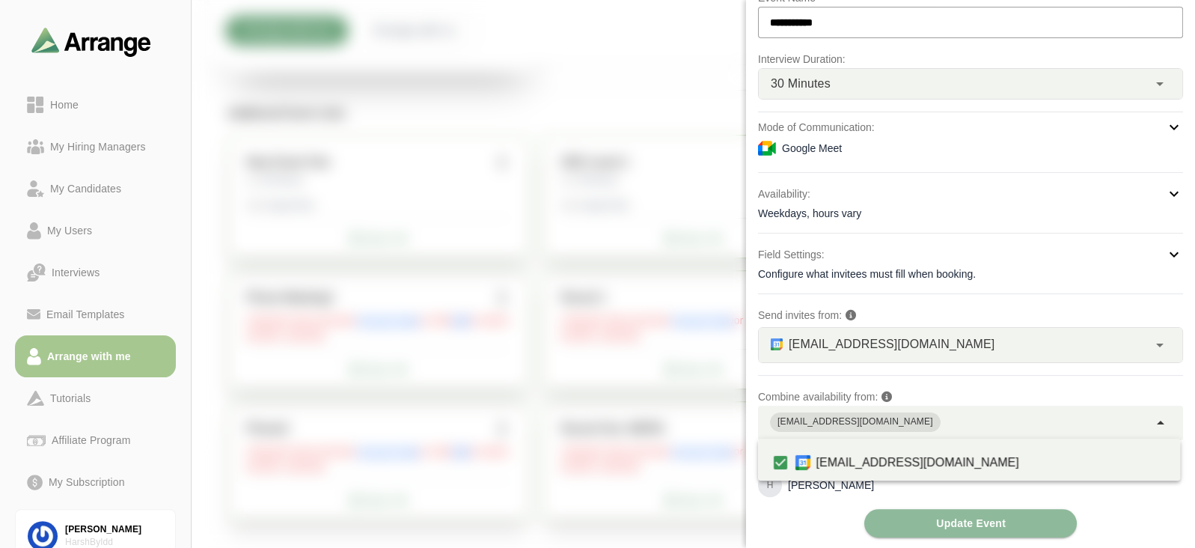
click at [879, 420] on div "[EMAIL_ADDRESS][DOMAIN_NAME]" at bounding box center [953, 423] width 391 height 34
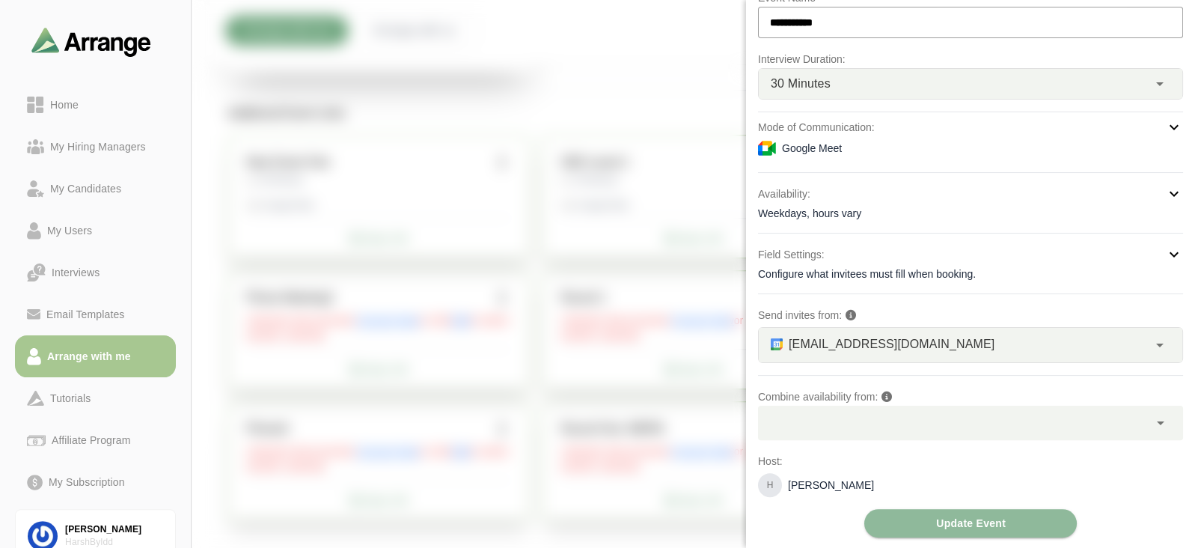
click at [783, 514] on div "**********" at bounding box center [970, 263] width 425 height 548
click at [917, 513] on button "Update Event" at bounding box center [970, 523] width 213 height 28
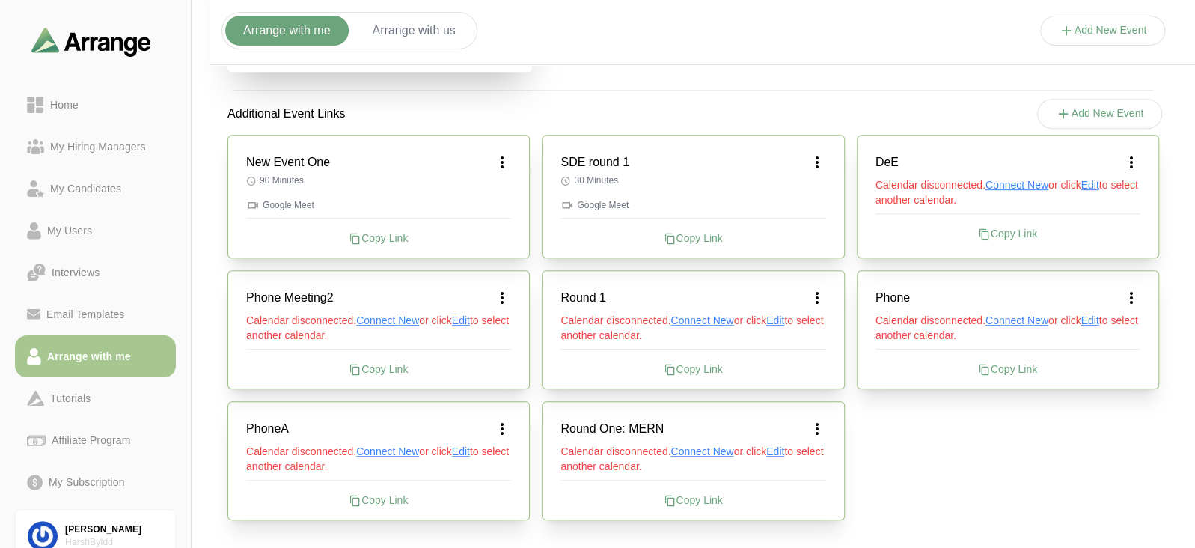
click at [613, 91] on div "Additional Event Links Add New Event" at bounding box center [694, 114] width 968 height 54
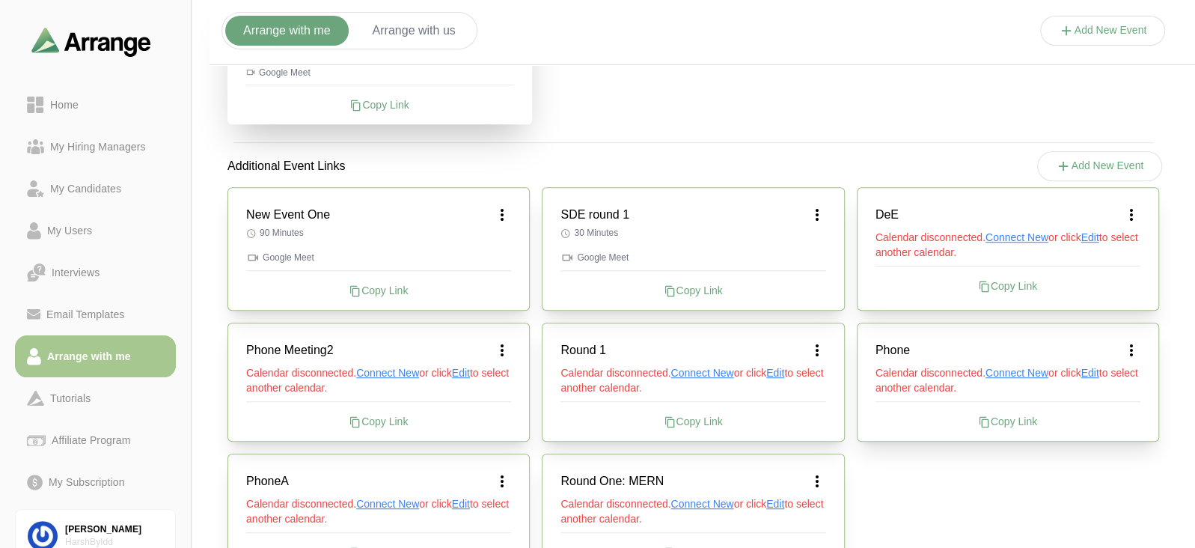
scroll to position [502, 0]
